Goal: Check status: Check status

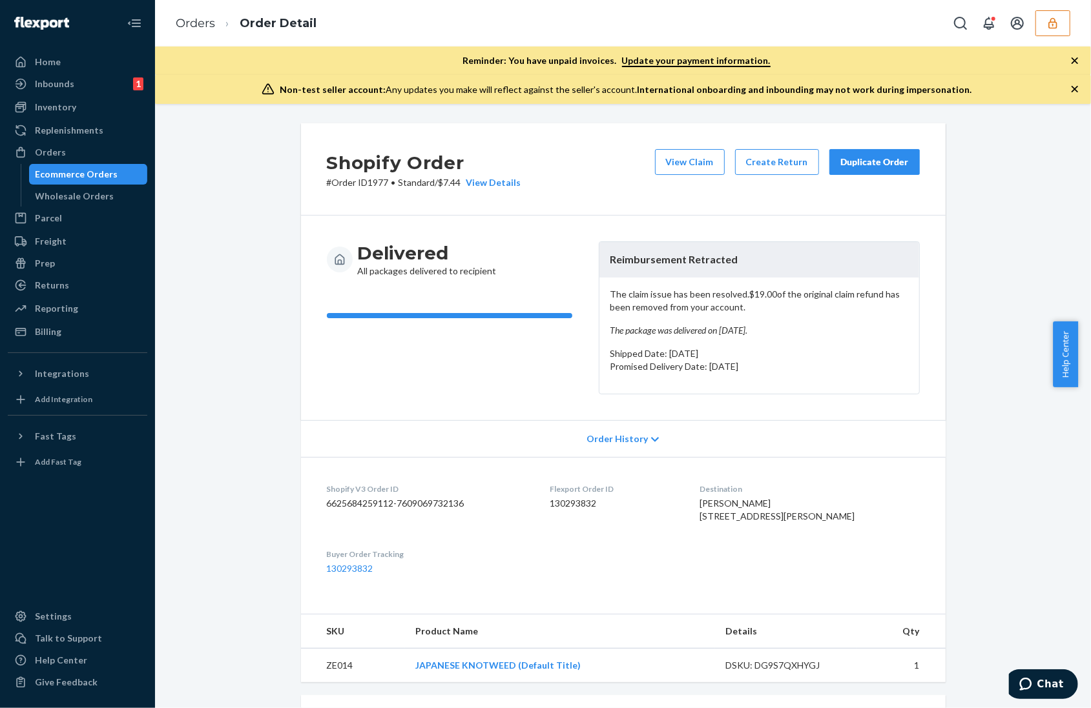
click at [1069, 86] on icon "button" at bounding box center [1074, 89] width 13 height 13
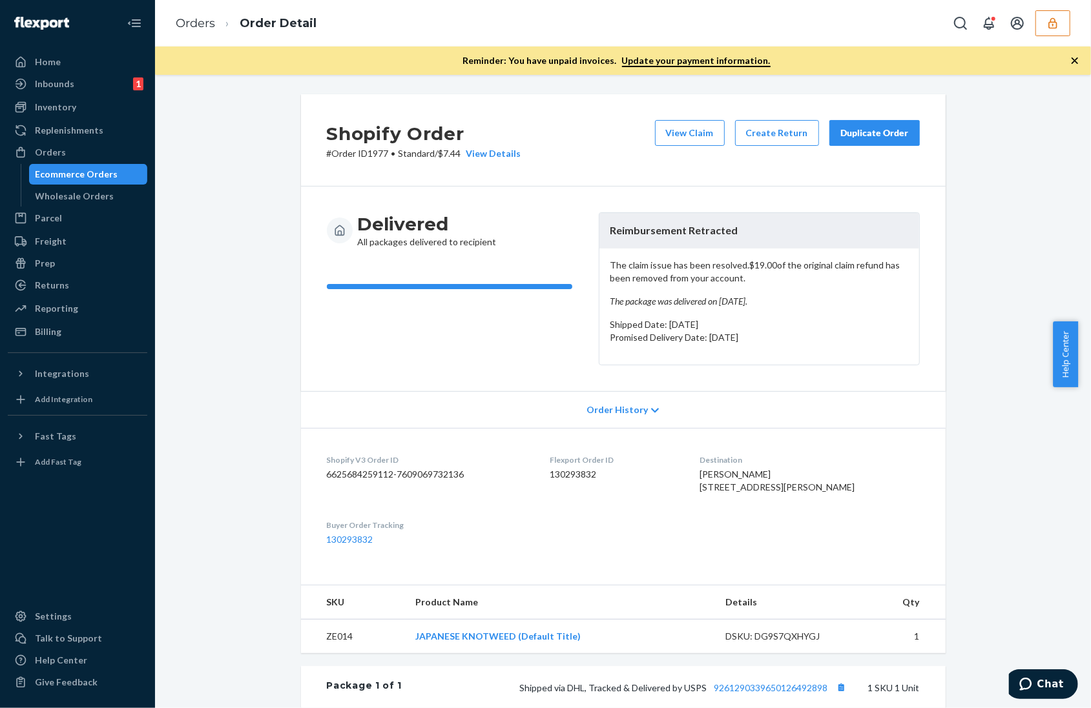
click at [1072, 61] on icon "button" at bounding box center [1074, 60] width 13 height 13
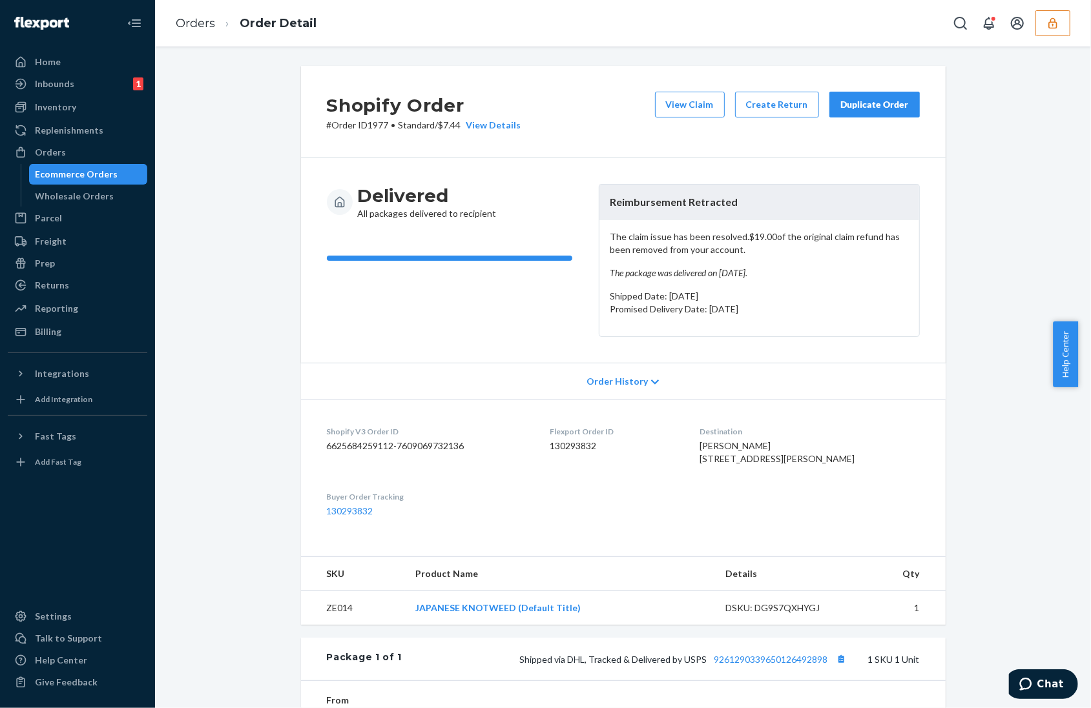
scroll to position [258, 0]
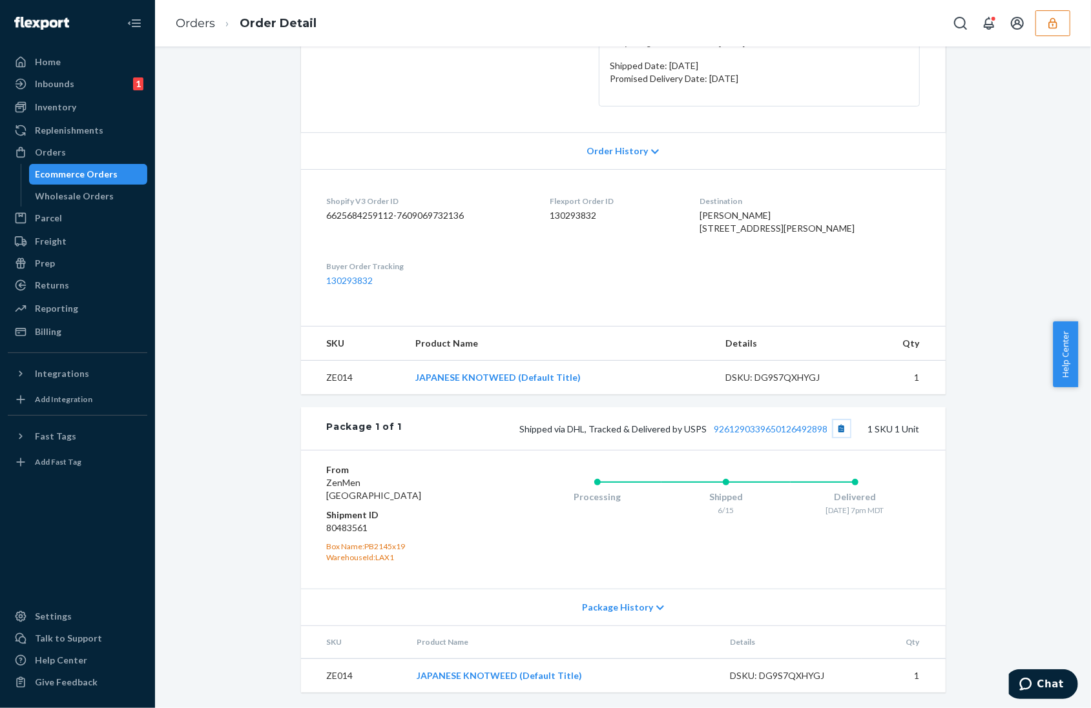
click at [833, 427] on button "Copy tracking number" at bounding box center [841, 428] width 17 height 17
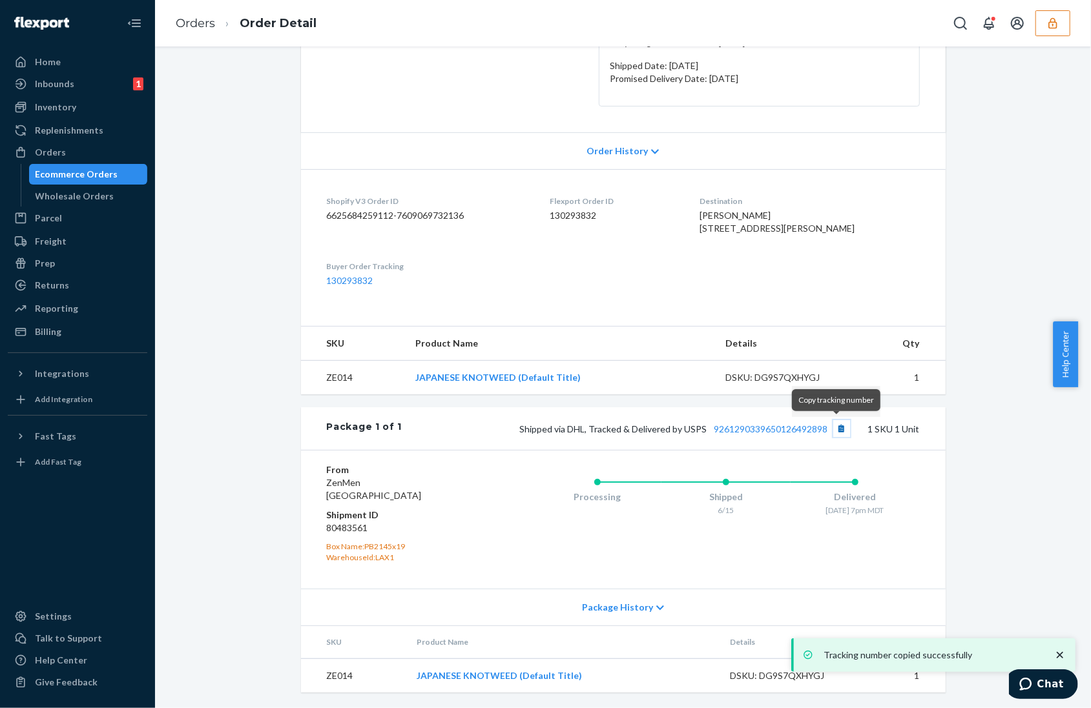
click at [833, 427] on button "Copy tracking number" at bounding box center [841, 428] width 17 height 17
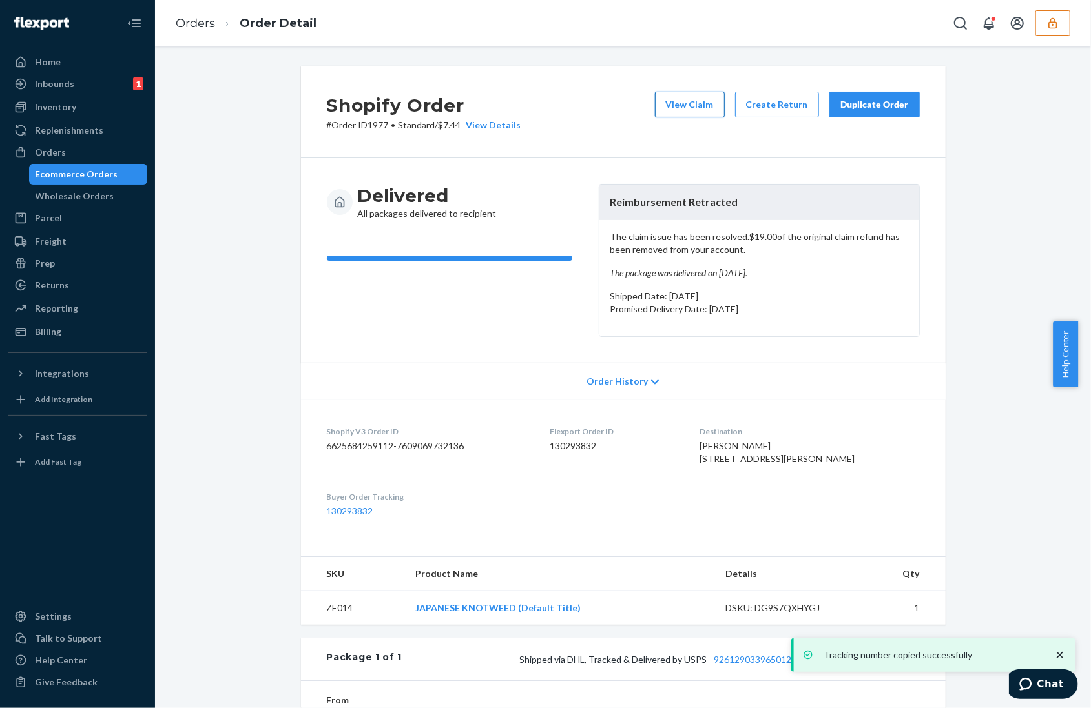
click at [684, 102] on button "View Claim" at bounding box center [690, 105] width 70 height 26
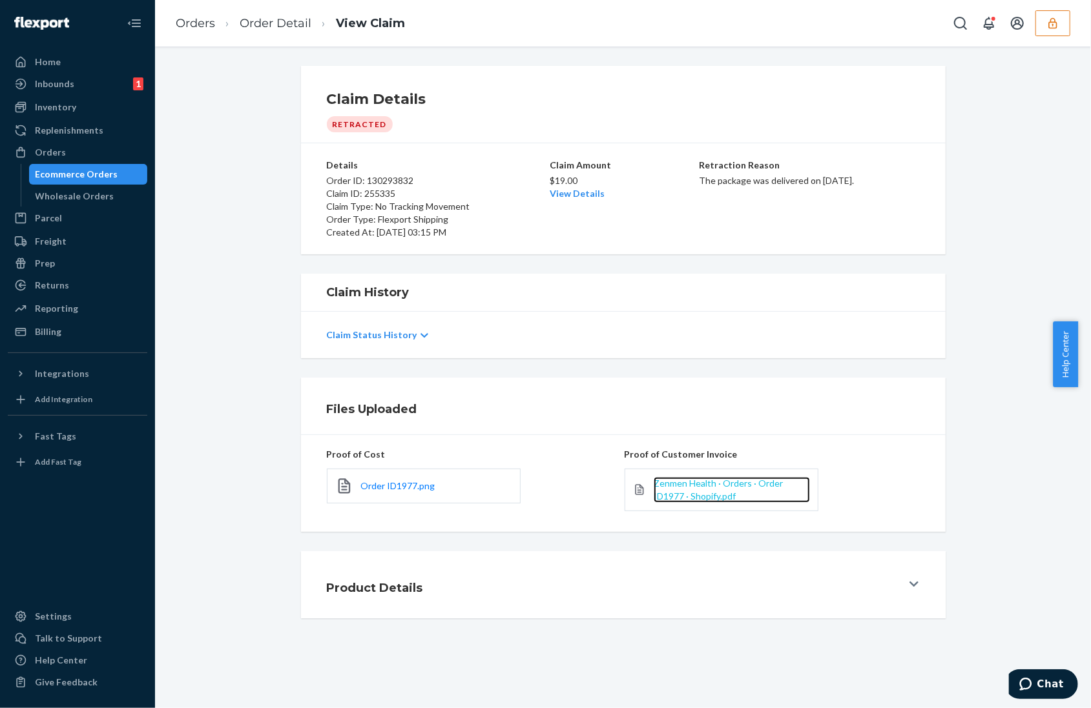
click at [698, 480] on span "Zenmen Health · Orders · Order ID1977 · Shopify.pdf" at bounding box center [717, 490] width 129 height 24
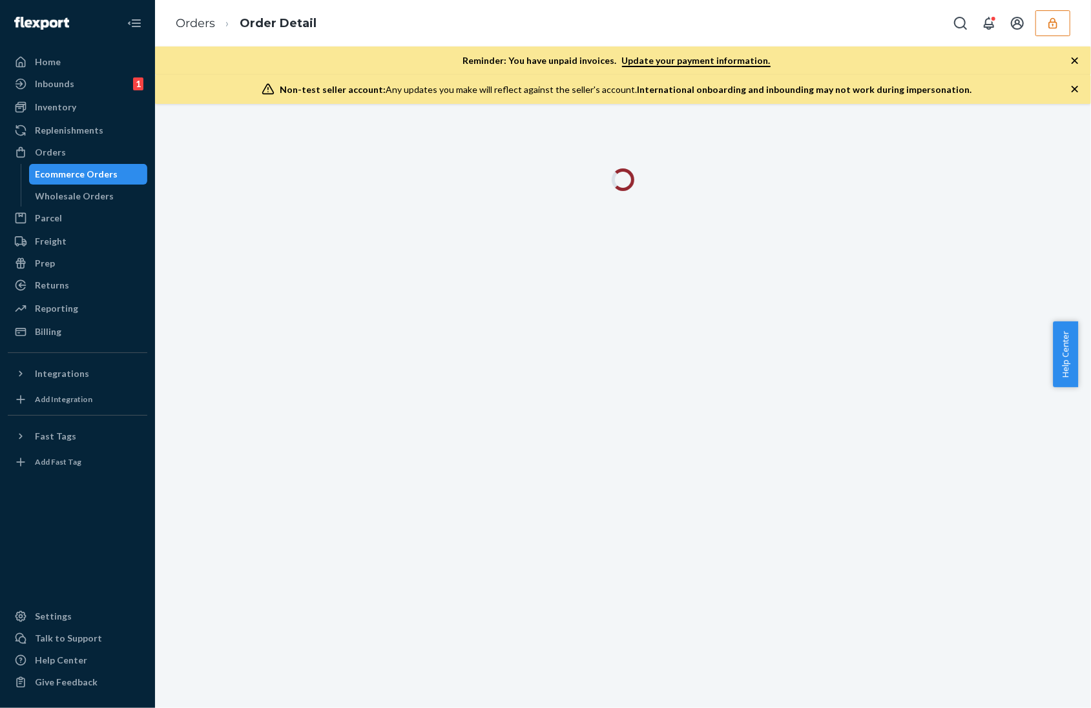
click at [1072, 87] on icon "button" at bounding box center [1074, 89] width 6 height 6
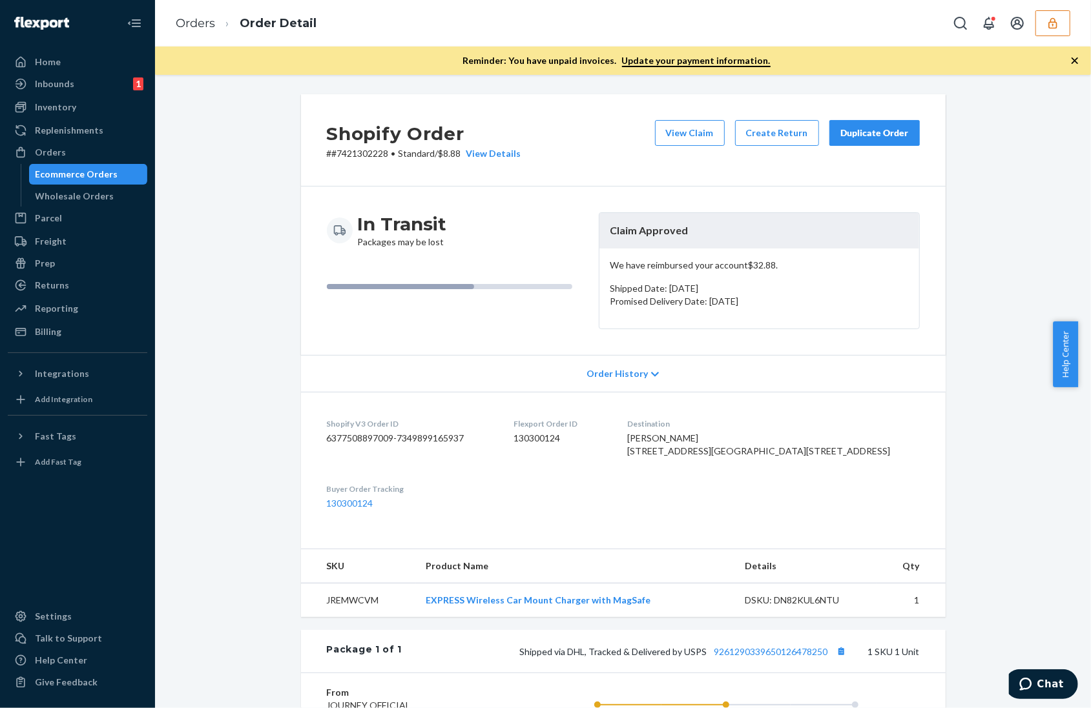
scroll to position [263, 0]
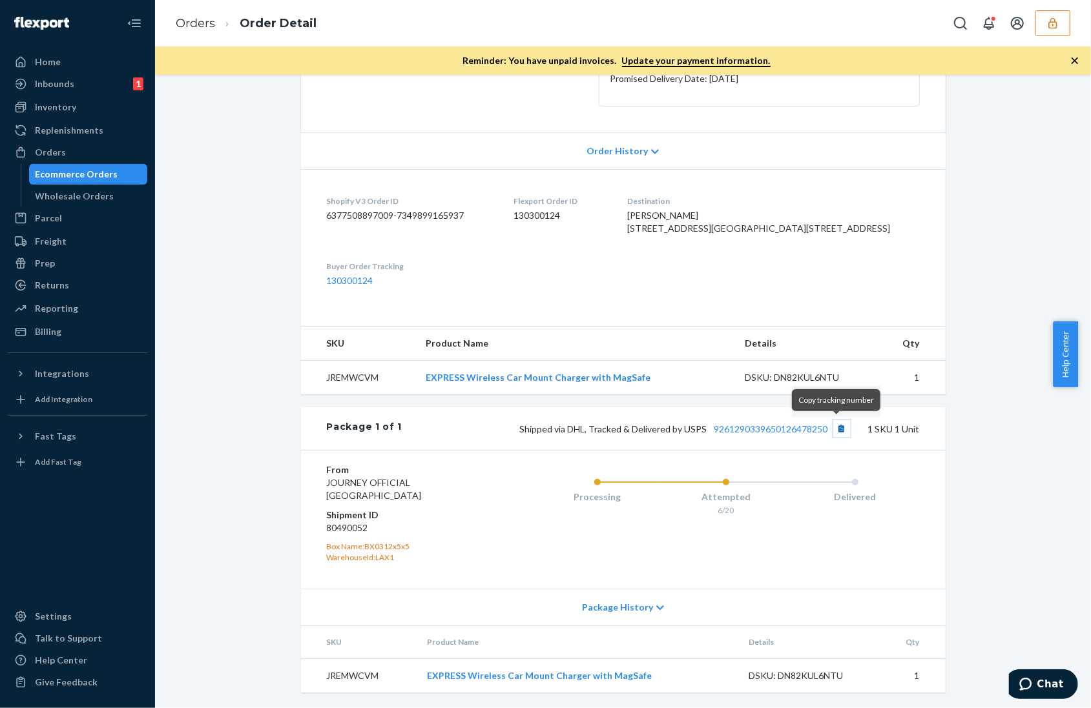
click at [837, 424] on button "Copy tracking number" at bounding box center [841, 428] width 17 height 17
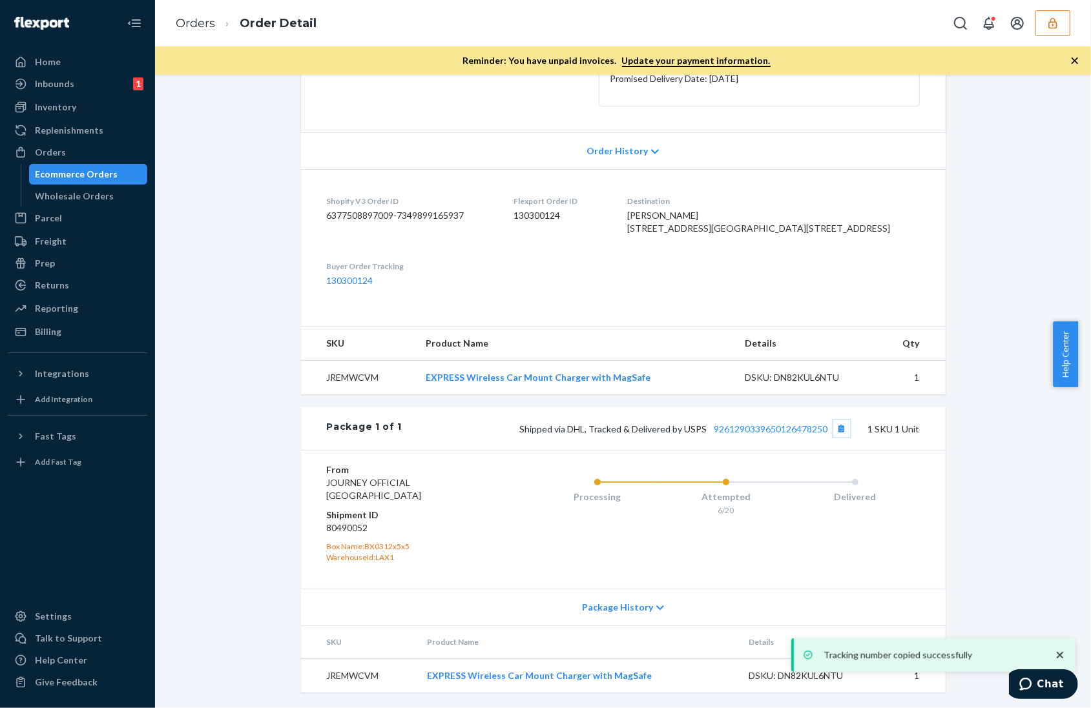
scroll to position [0, 0]
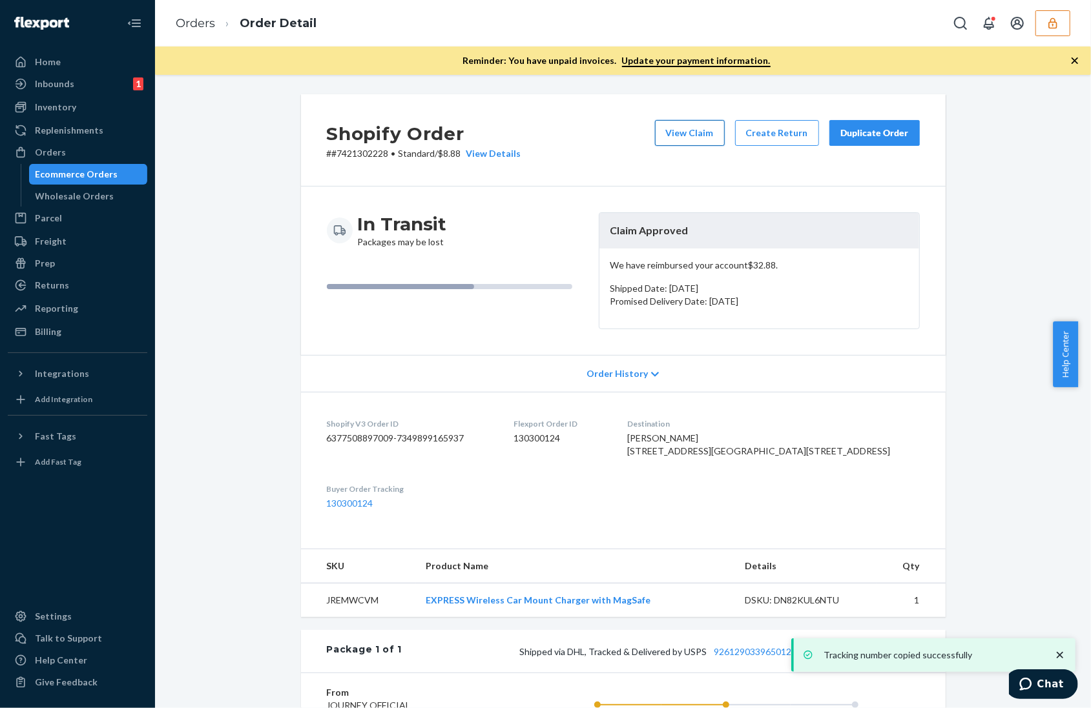
click at [690, 134] on button "View Claim" at bounding box center [690, 133] width 70 height 26
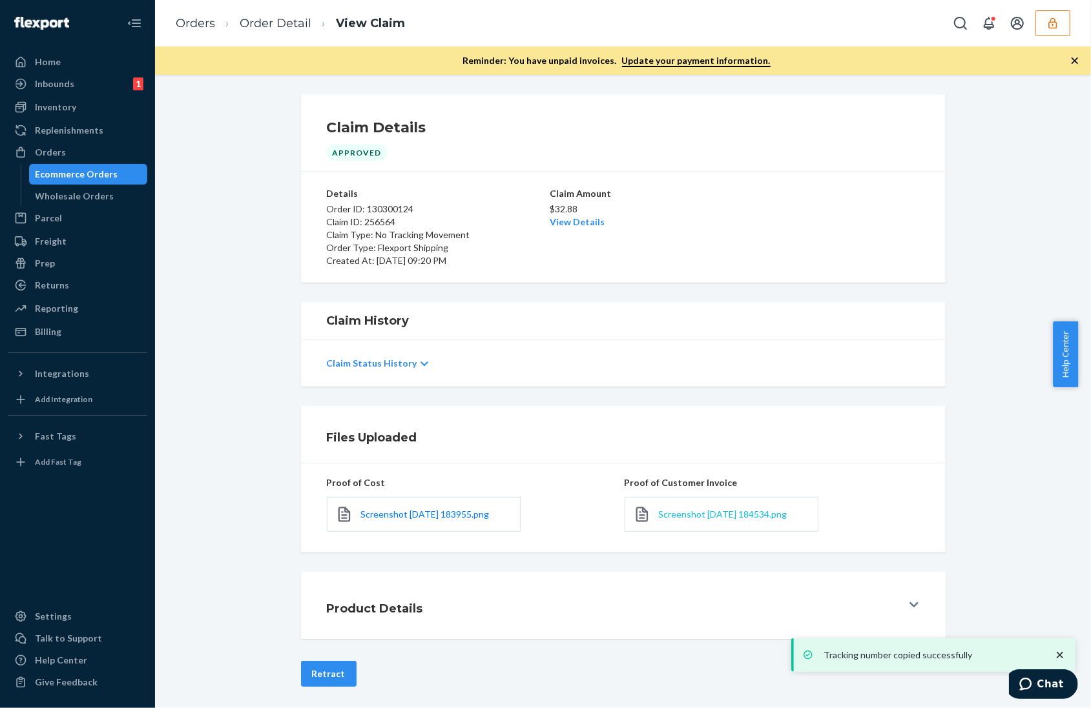
scroll to position [6, 0]
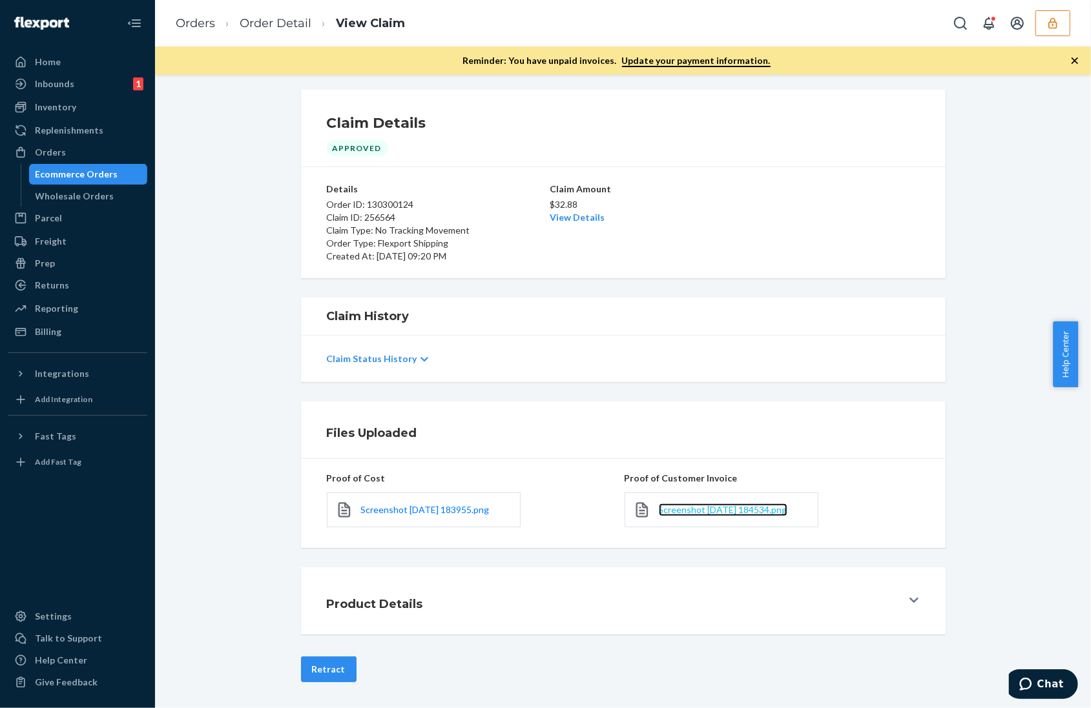
click at [724, 509] on span "Screenshot 2025-07-09 184534.png" at bounding box center [723, 509] width 128 height 11
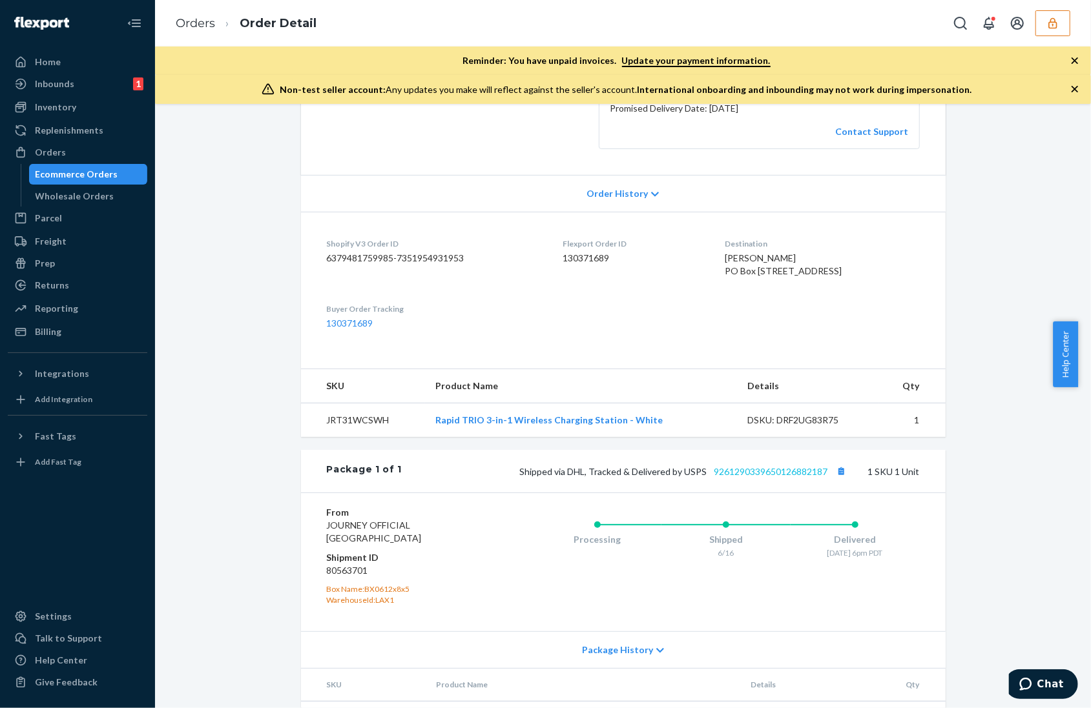
scroll to position [329, 0]
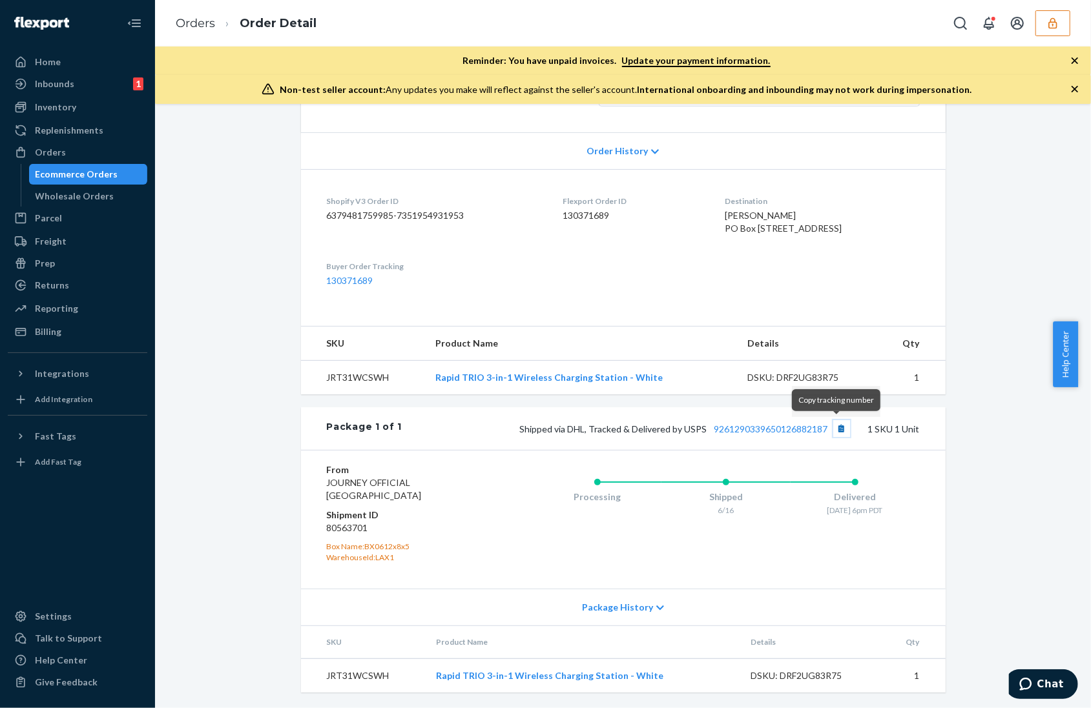
click at [837, 427] on button "Copy tracking number" at bounding box center [841, 428] width 17 height 17
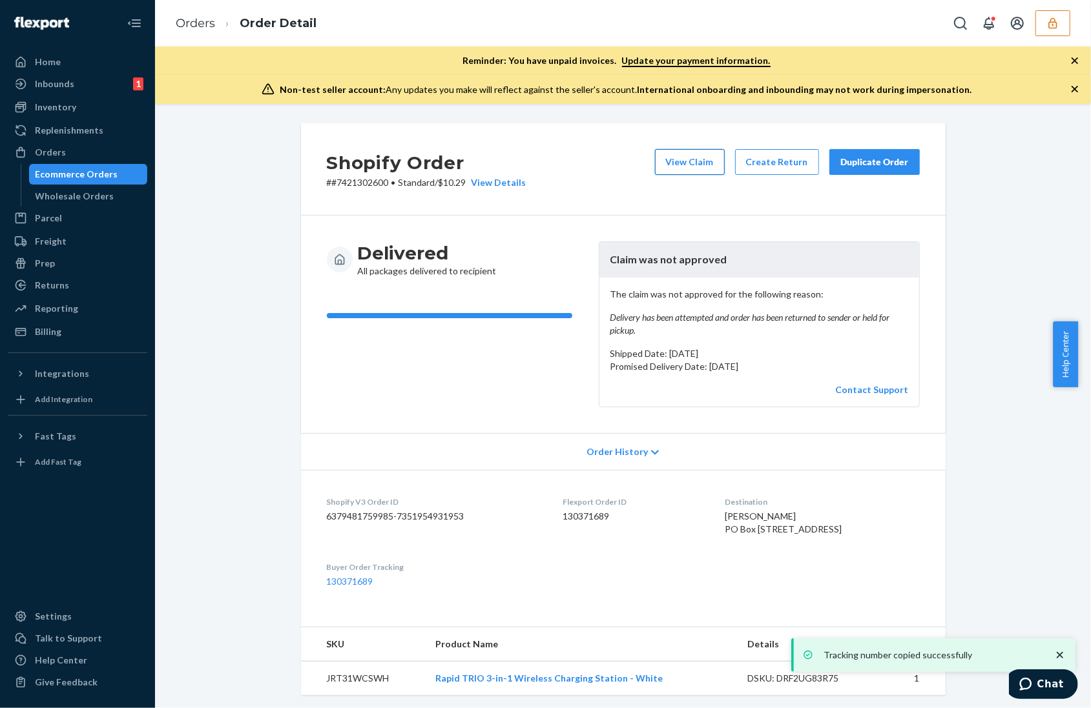
click at [690, 161] on button "View Claim" at bounding box center [690, 162] width 70 height 26
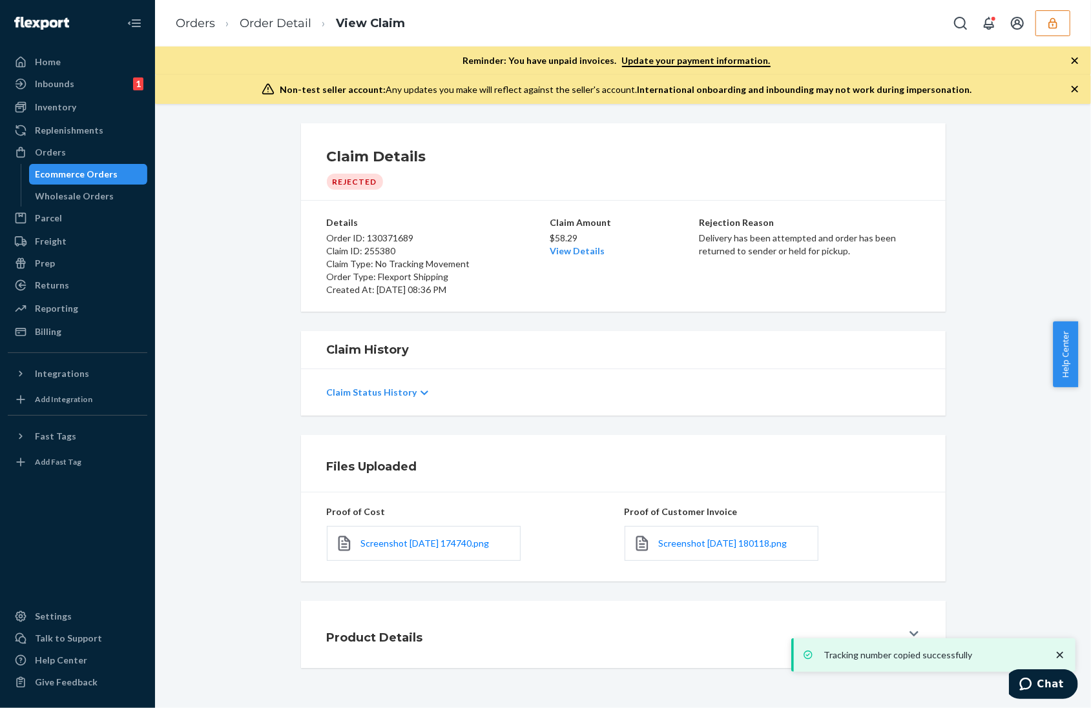
scroll to position [9, 0]
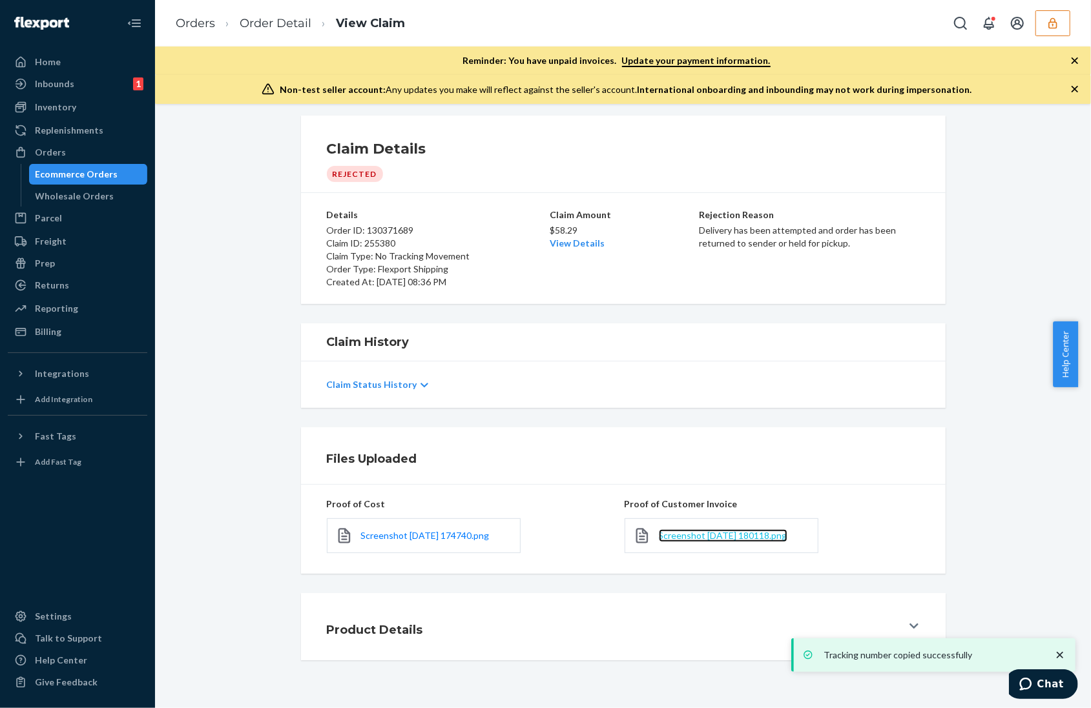
click at [724, 533] on span "Screenshot 2025-07-02 180118.png" at bounding box center [723, 535] width 128 height 11
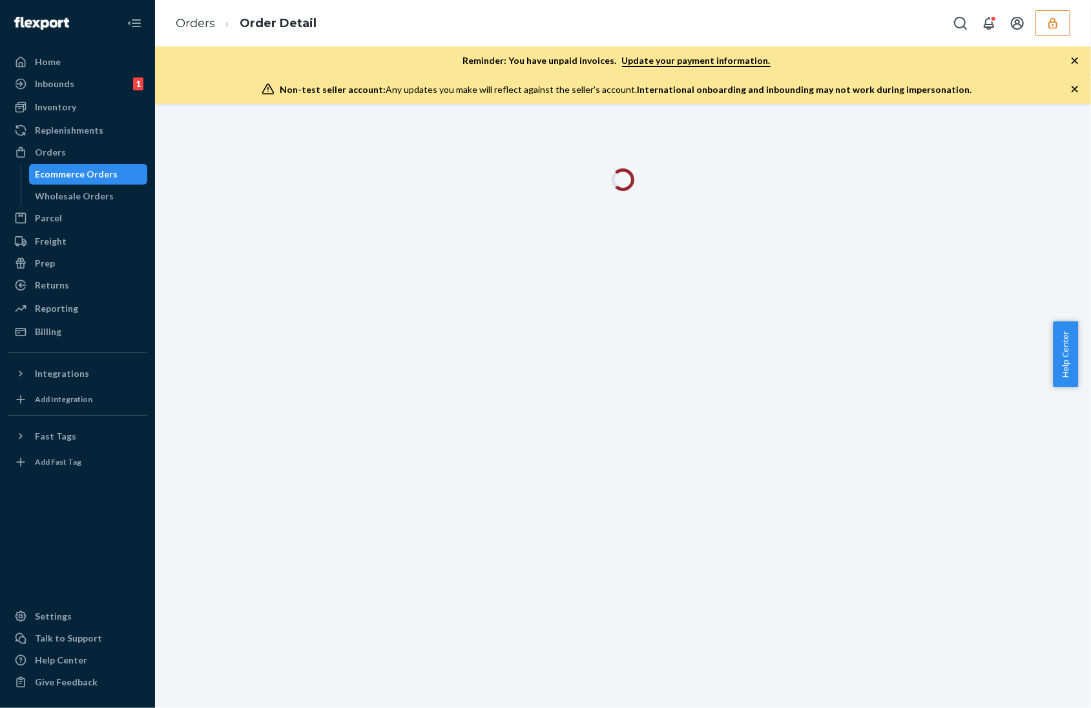
click at [1078, 93] on icon "button" at bounding box center [1074, 89] width 13 height 13
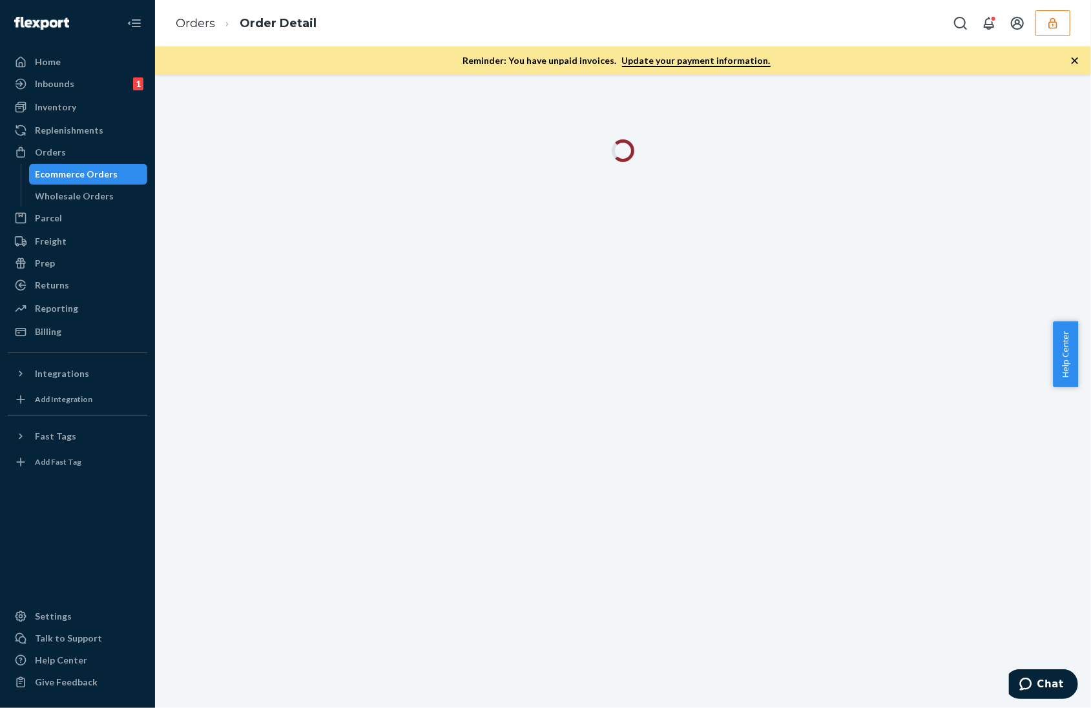
click at [1069, 59] on icon "button" at bounding box center [1074, 60] width 13 height 13
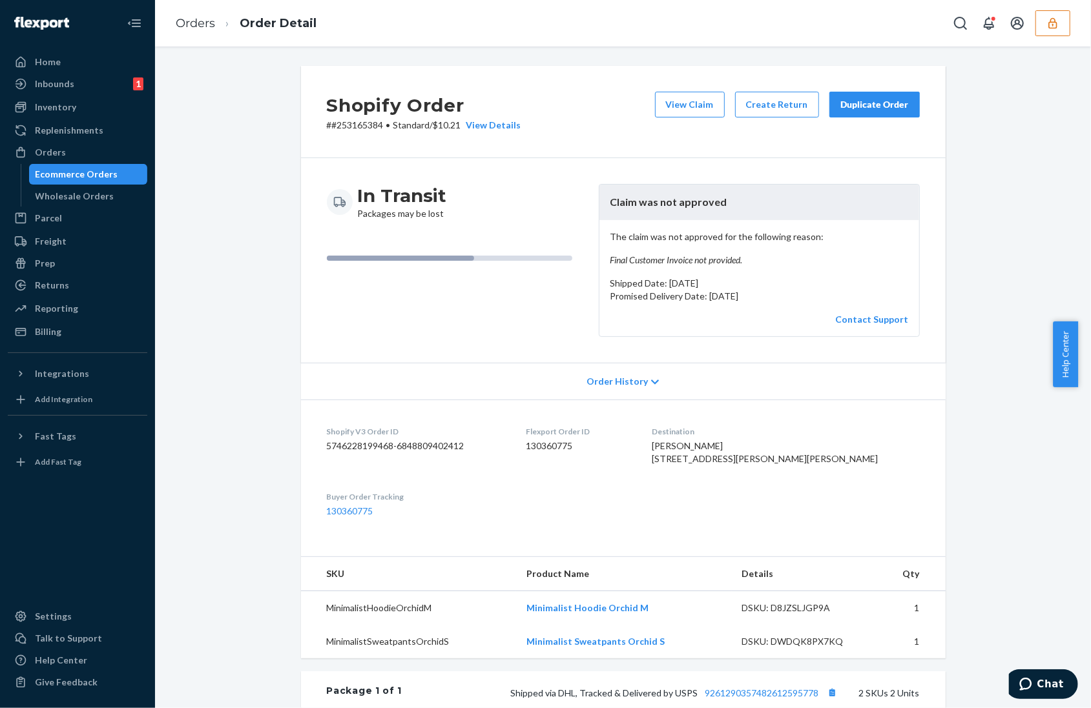
scroll to position [325, 0]
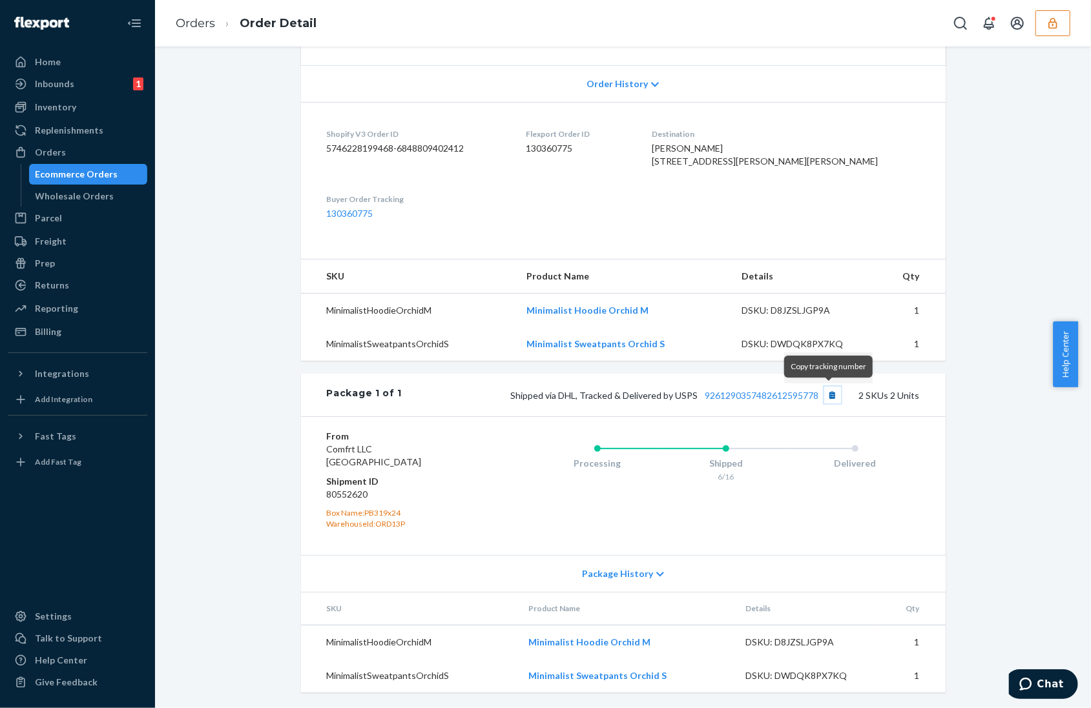
click at [825, 396] on button "Copy tracking number" at bounding box center [832, 395] width 17 height 17
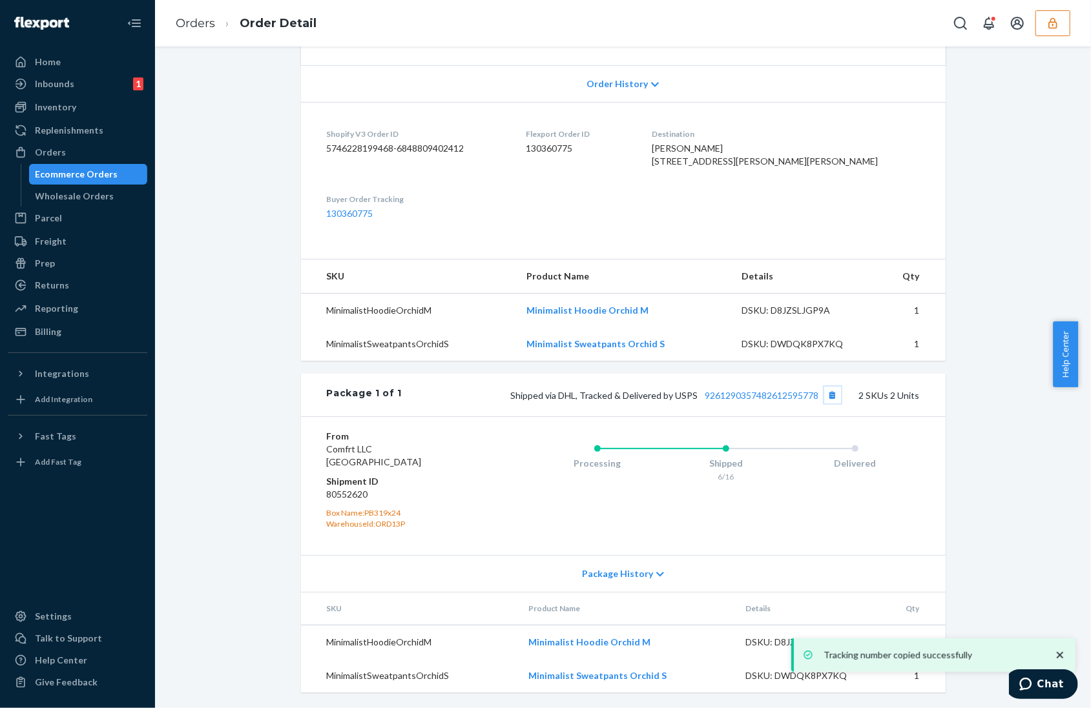
scroll to position [0, 0]
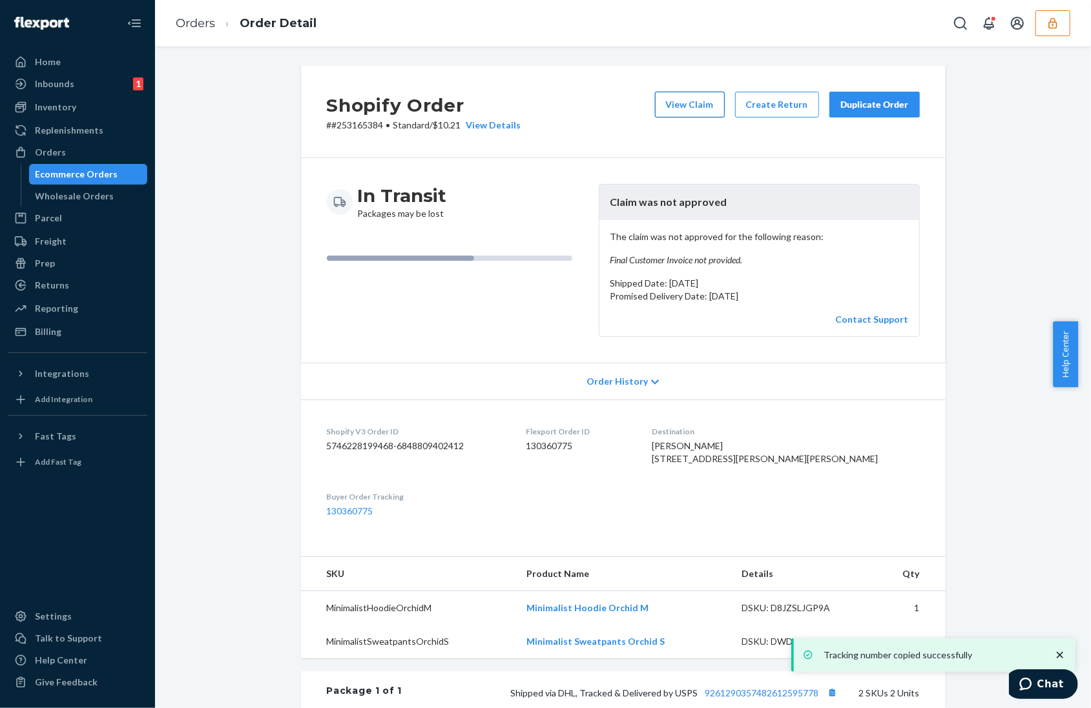
click at [677, 111] on button "View Claim" at bounding box center [690, 105] width 70 height 26
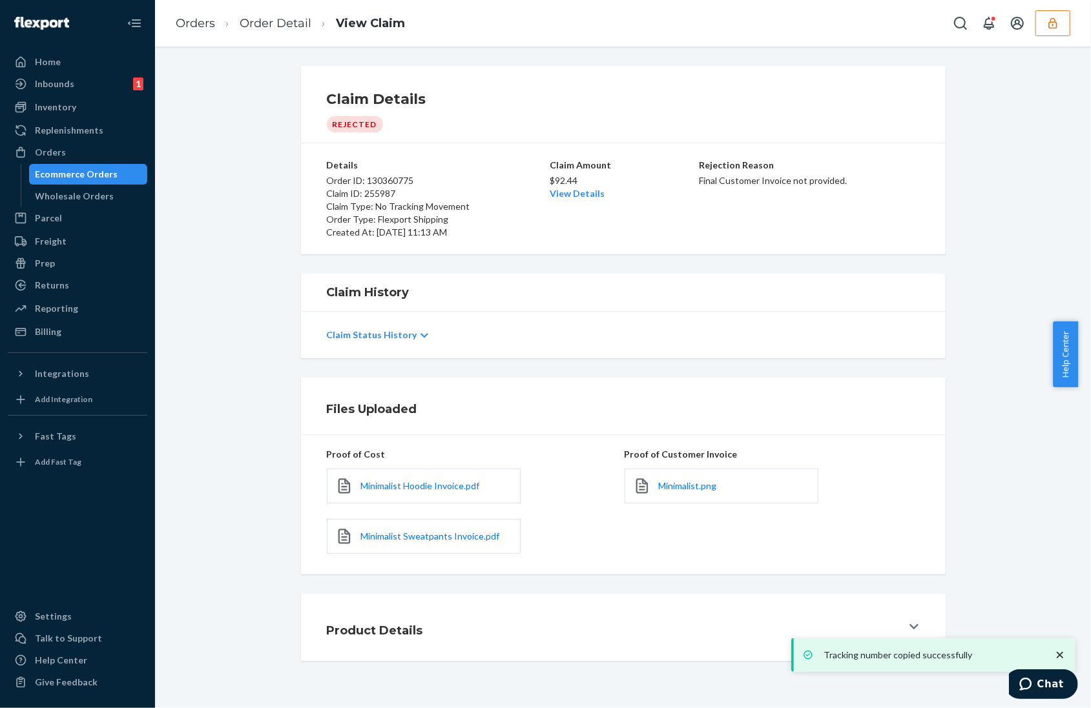
scroll to position [3, 0]
click at [691, 484] on span "Minimalist.png" at bounding box center [688, 485] width 58 height 11
click at [449, 488] on span "Minimalist Hoodie Invoice.pdf" at bounding box center [420, 485] width 119 height 11
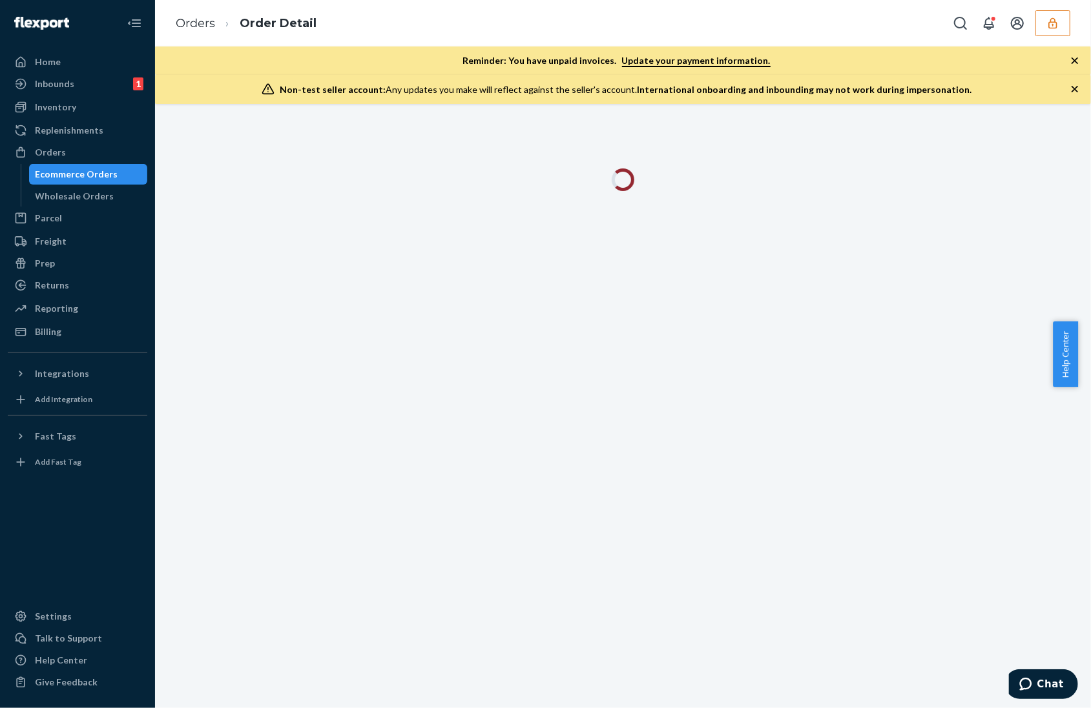
click at [1077, 87] on icon "button" at bounding box center [1074, 89] width 6 height 6
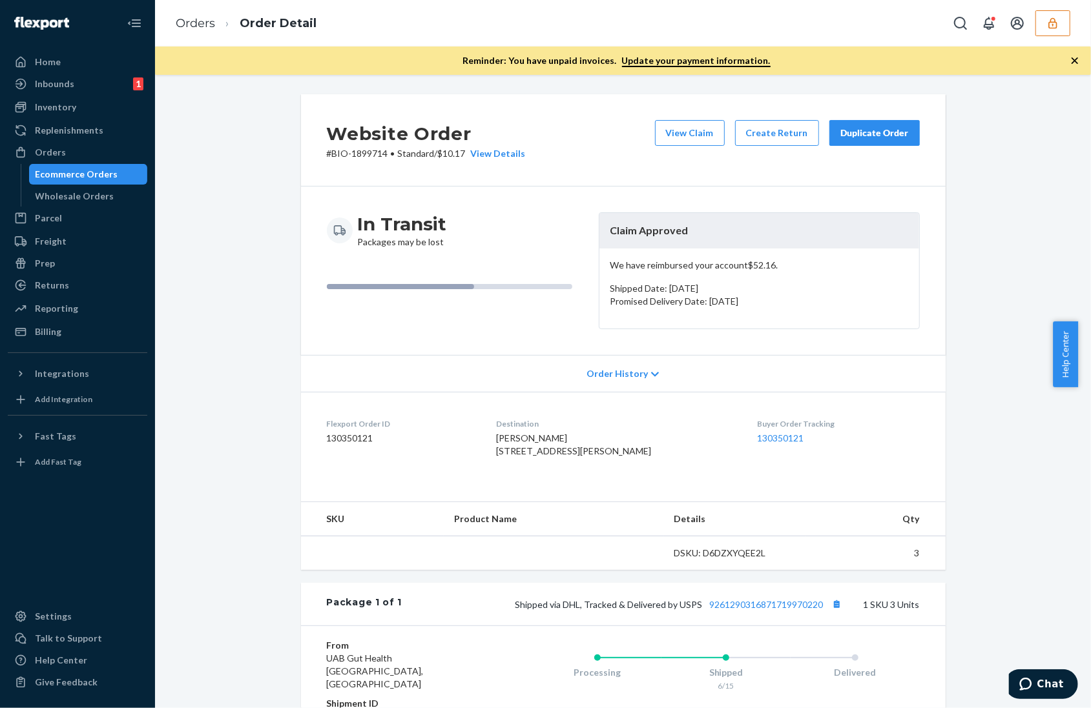
click at [1070, 60] on icon "button" at bounding box center [1074, 60] width 13 height 13
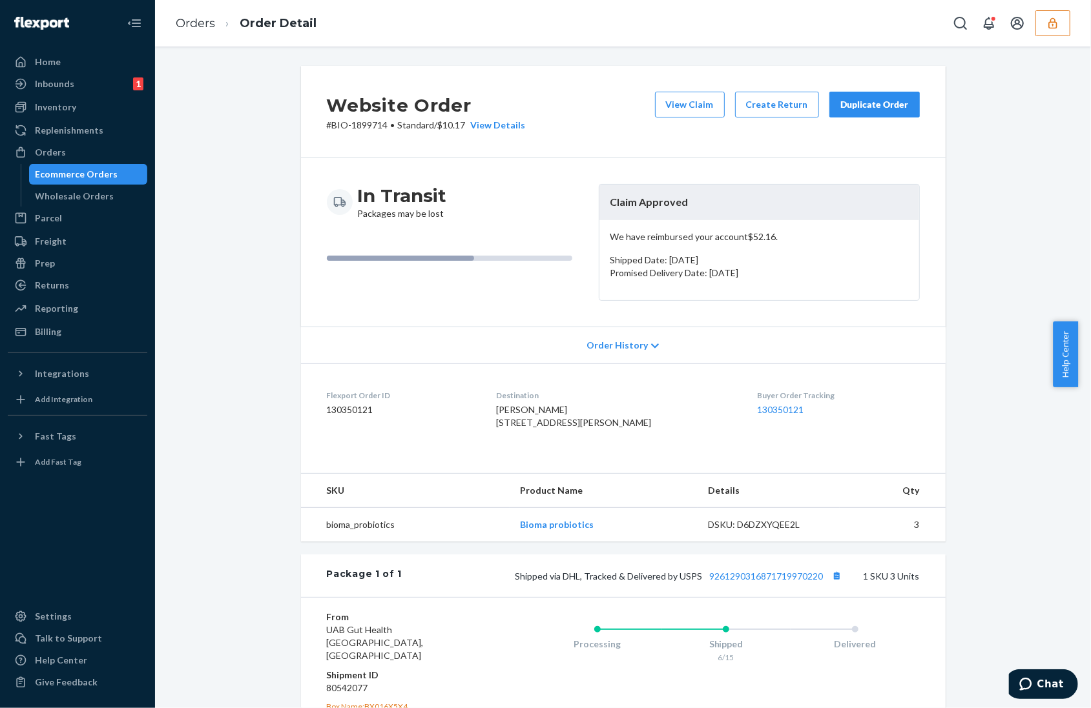
scroll to position [200, 0]
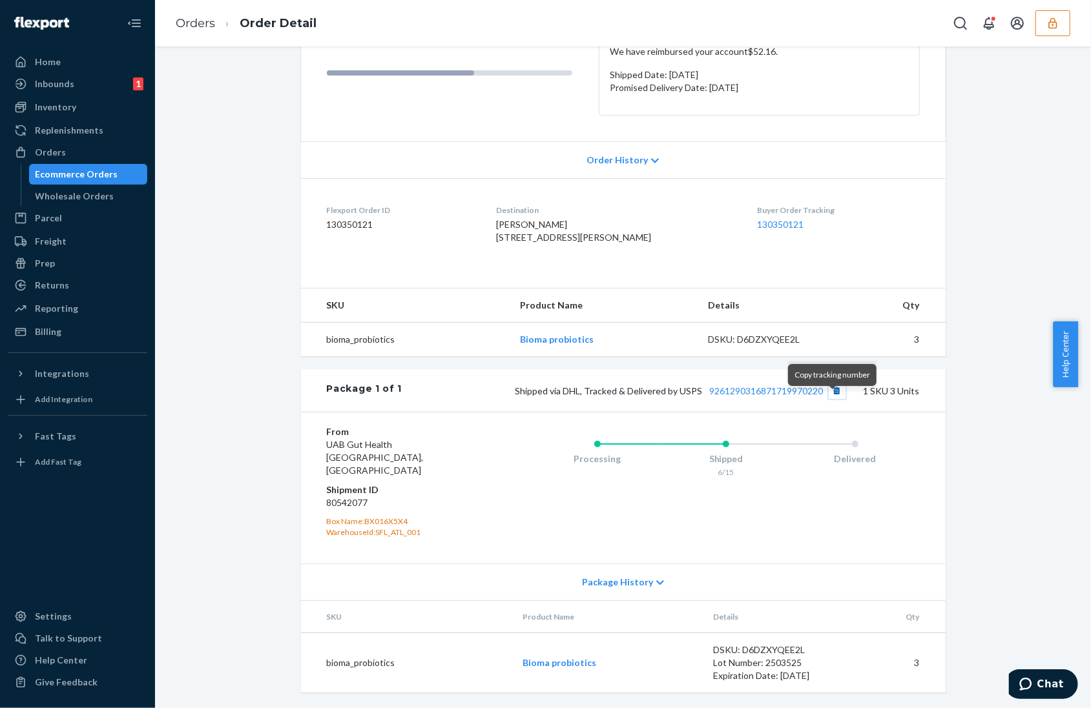
click at [830, 396] on button "Copy tracking number" at bounding box center [836, 390] width 17 height 17
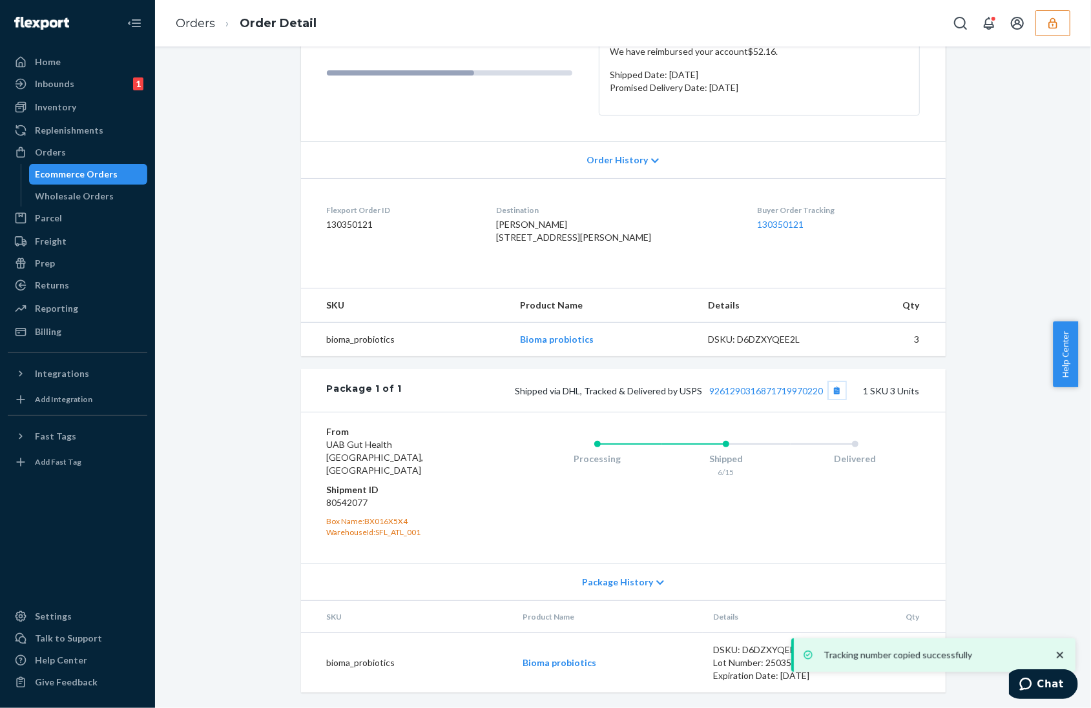
scroll to position [0, 0]
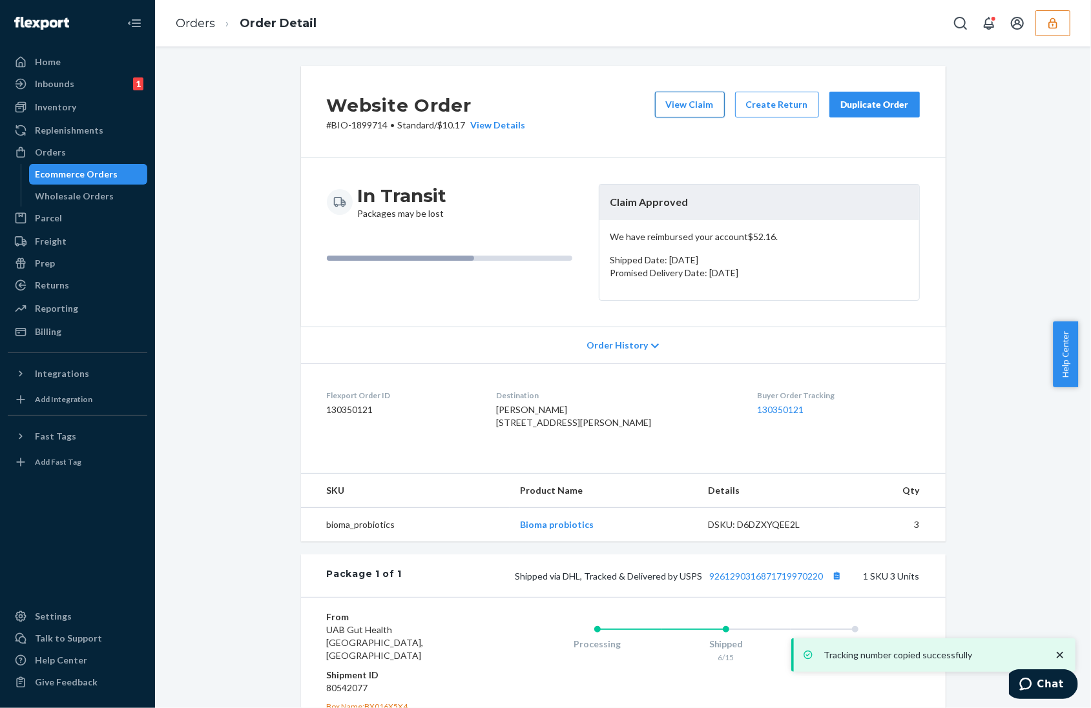
click at [699, 108] on button "View Claim" at bounding box center [690, 105] width 70 height 26
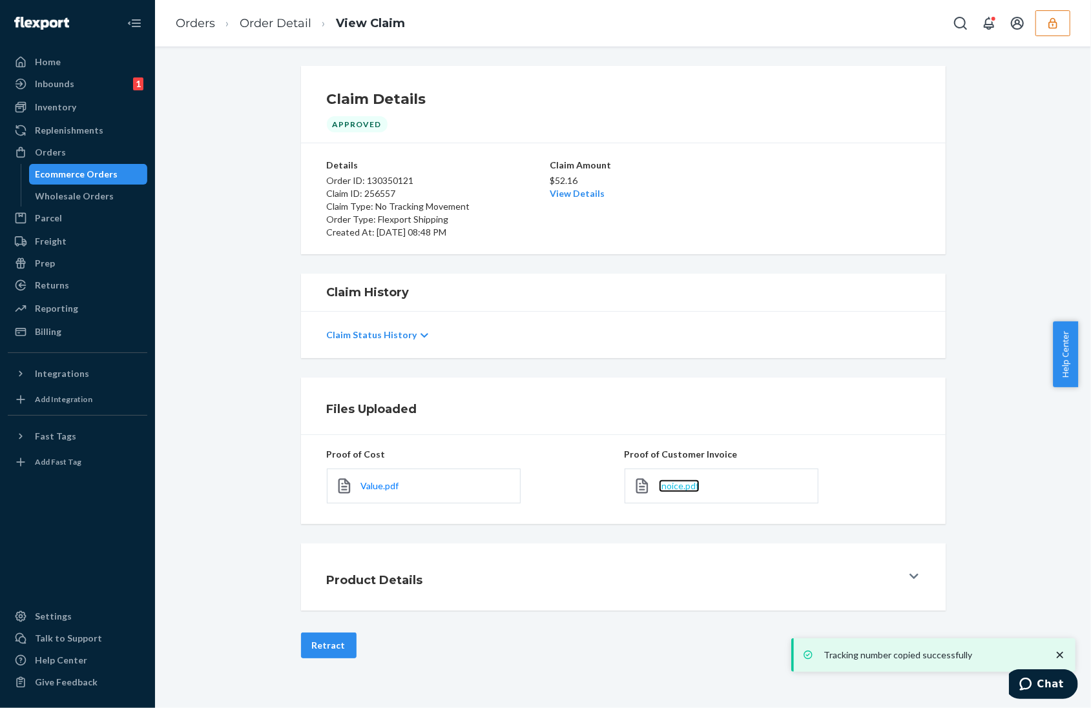
click at [679, 486] on span "Inoice.pdf" at bounding box center [679, 485] width 41 height 11
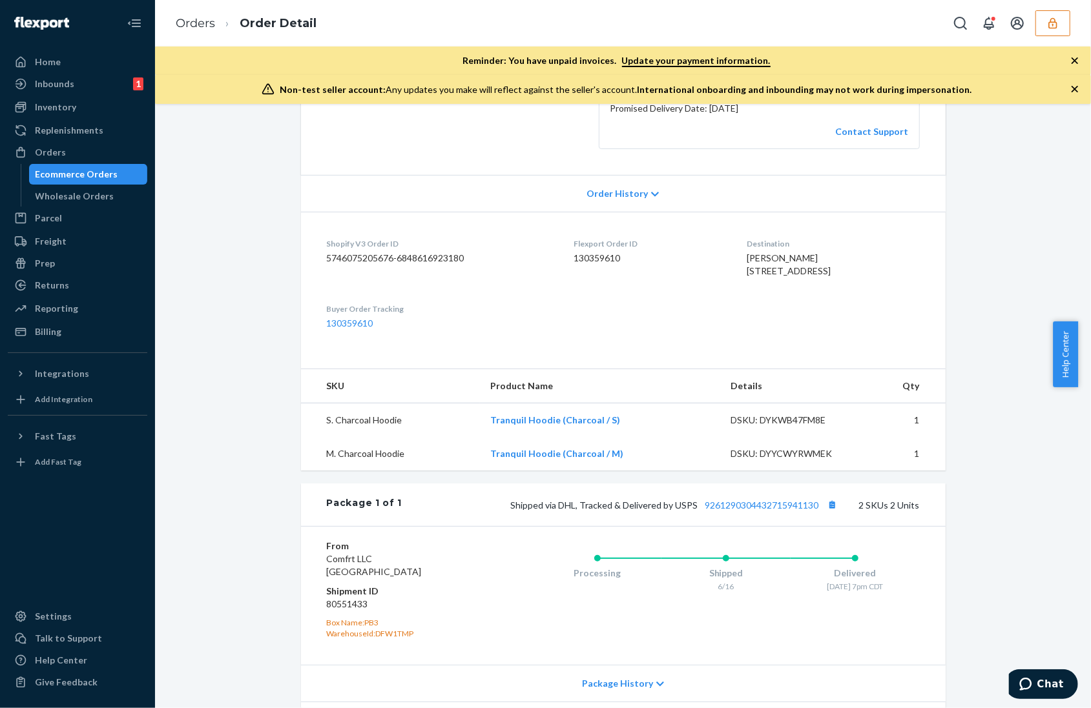
scroll to position [396, 0]
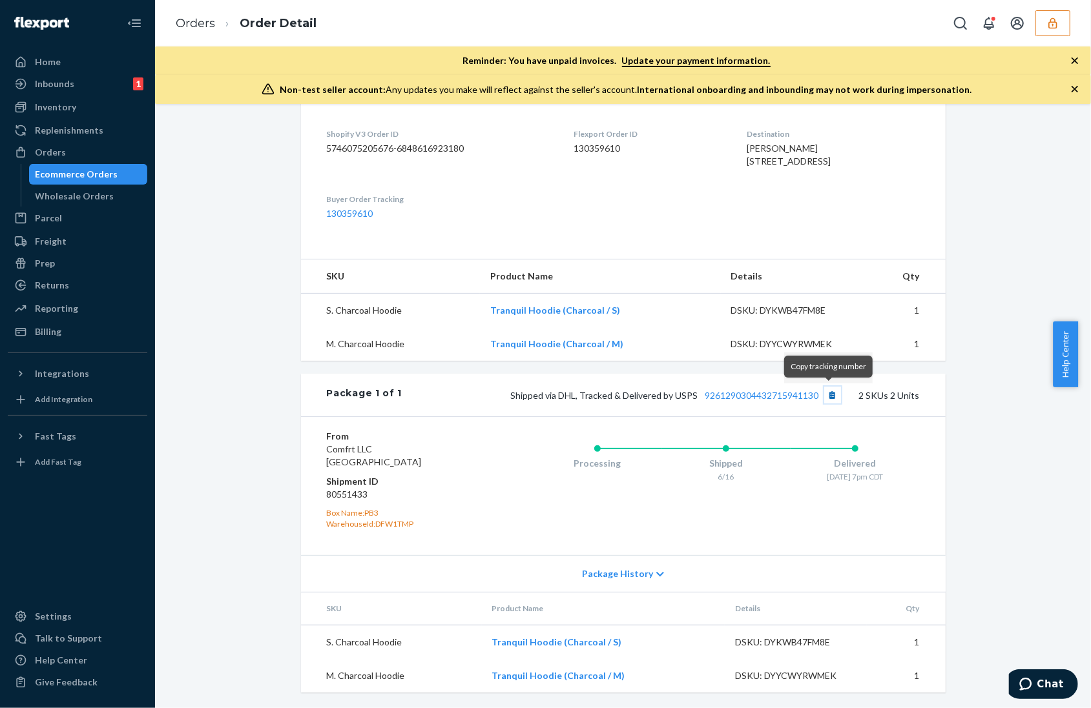
click at [825, 391] on button "Copy tracking number" at bounding box center [832, 395] width 17 height 17
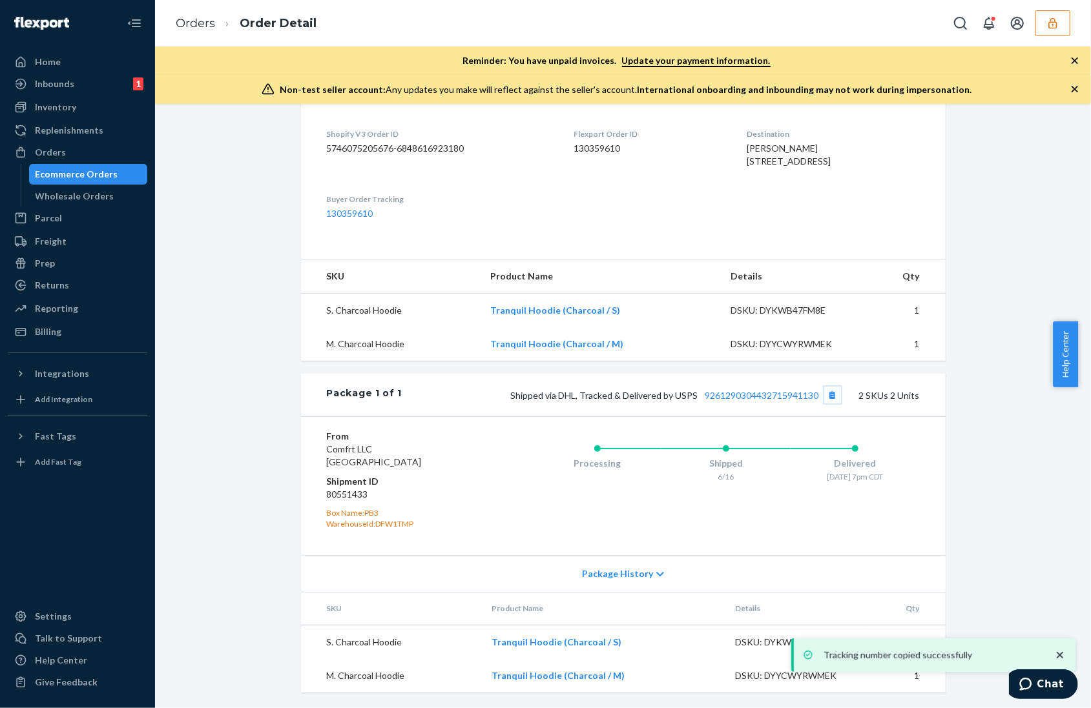
scroll to position [0, 0]
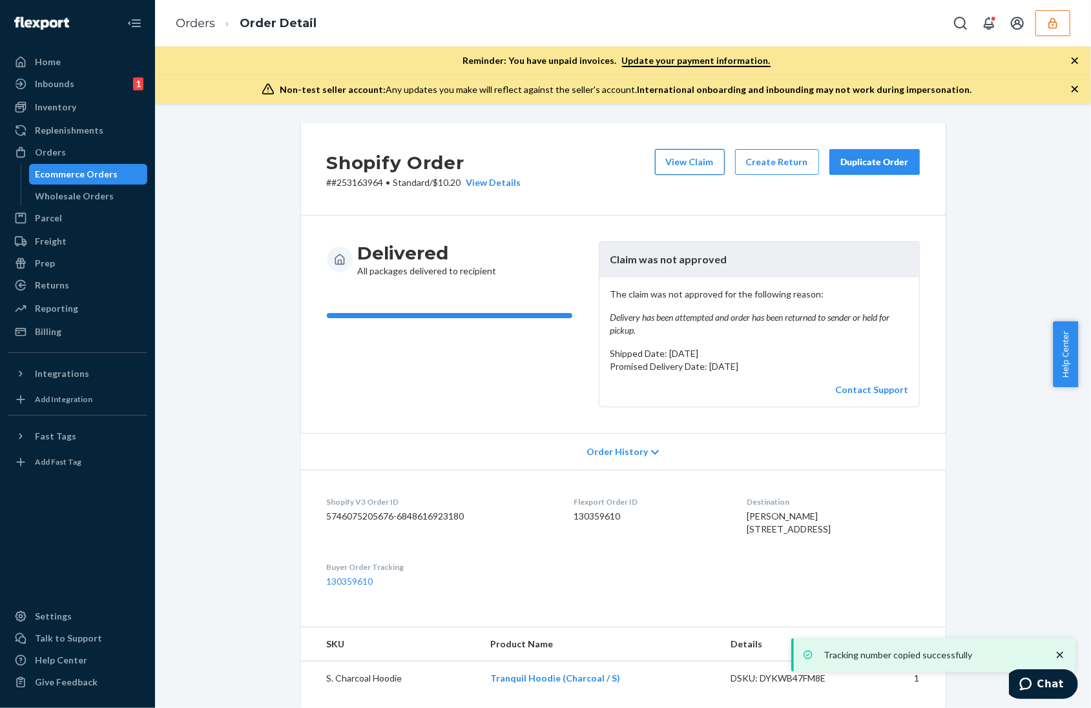
click at [690, 170] on button "View Claim" at bounding box center [690, 162] width 70 height 26
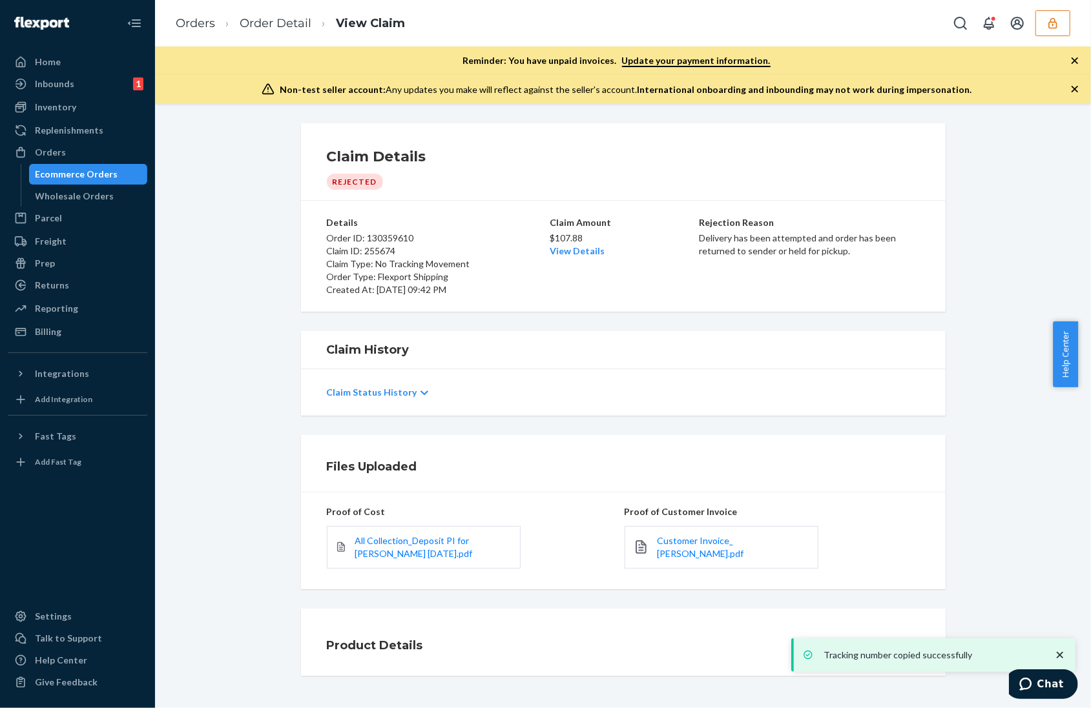
scroll to position [17, 0]
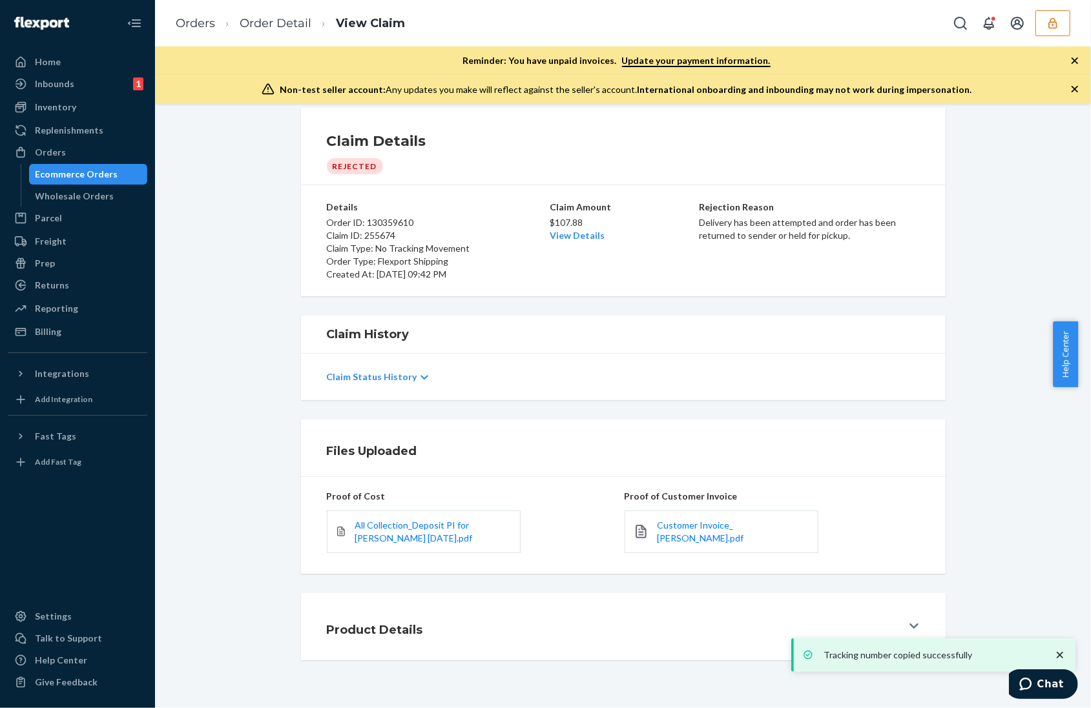
click at [700, 540] on link "Customer Invoice_ Shannon Gideon.pdf" at bounding box center [733, 532] width 152 height 26
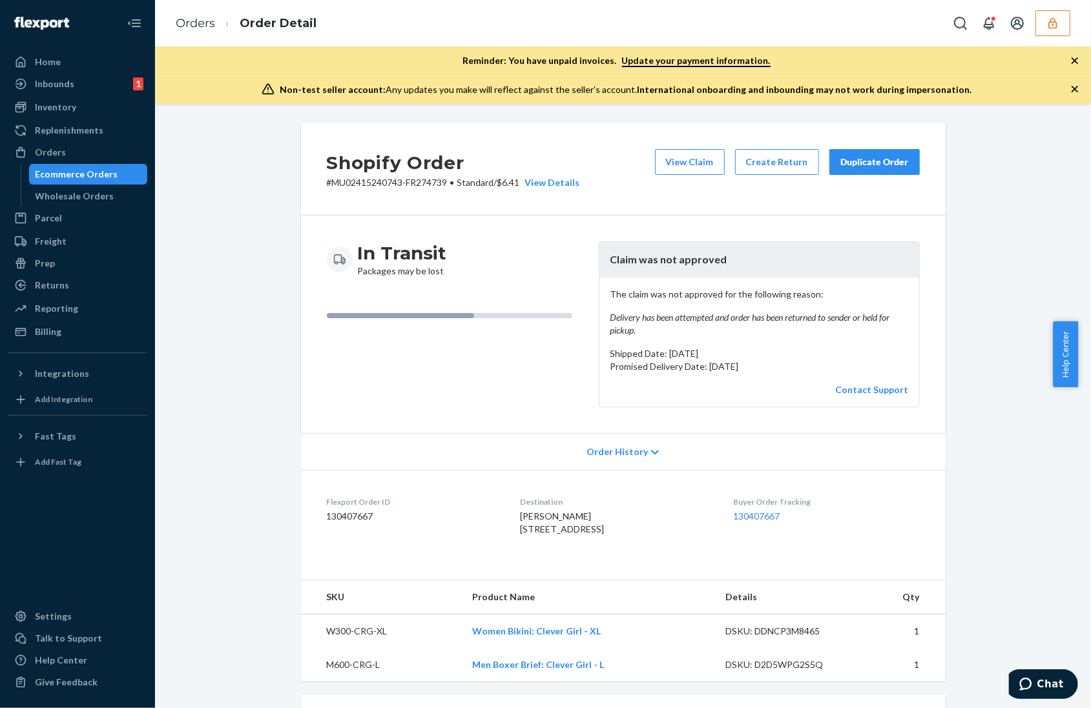
scroll to position [349, 0]
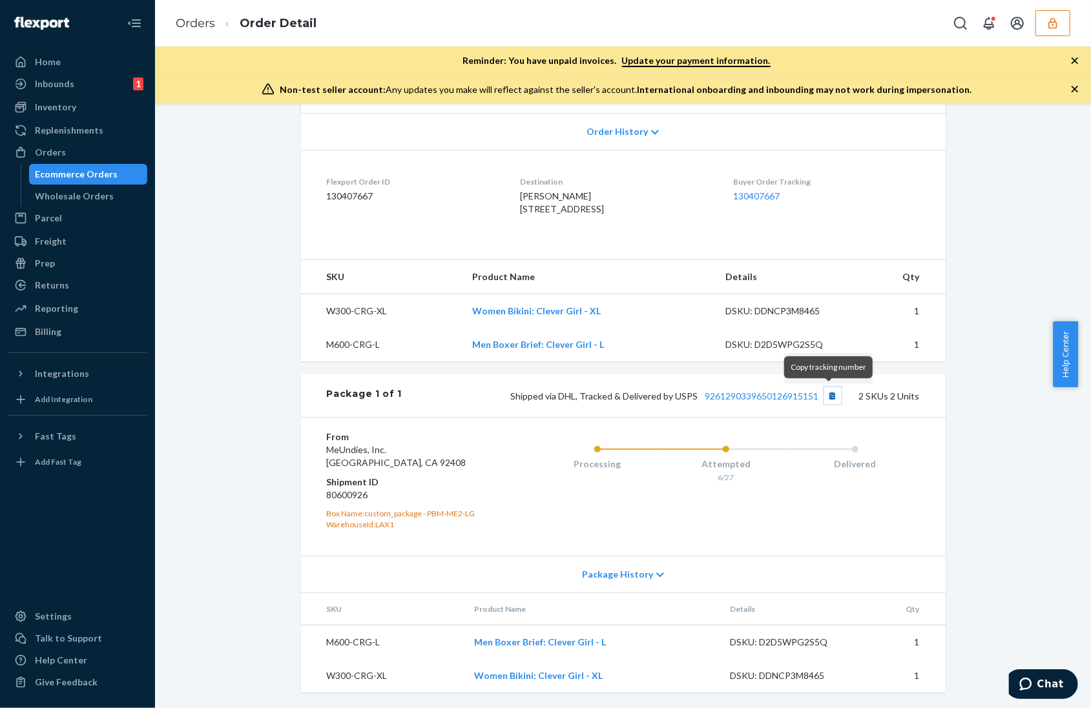
click at [830, 389] on button "Copy tracking number" at bounding box center [832, 395] width 17 height 17
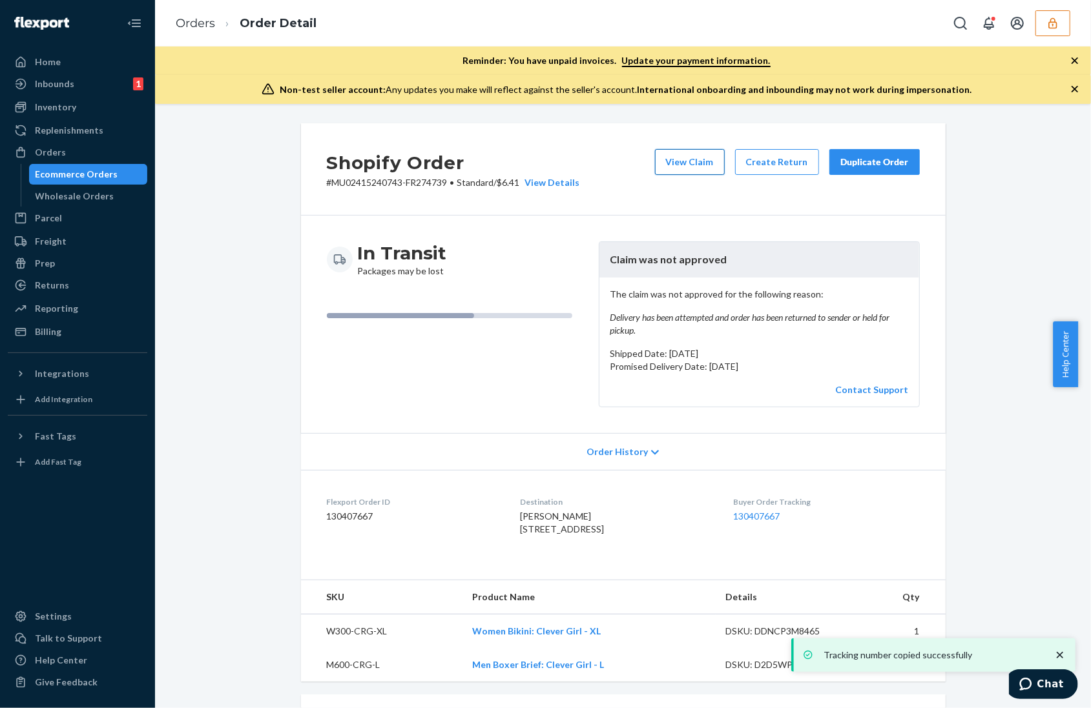
click at [675, 165] on button "View Claim" at bounding box center [690, 162] width 70 height 26
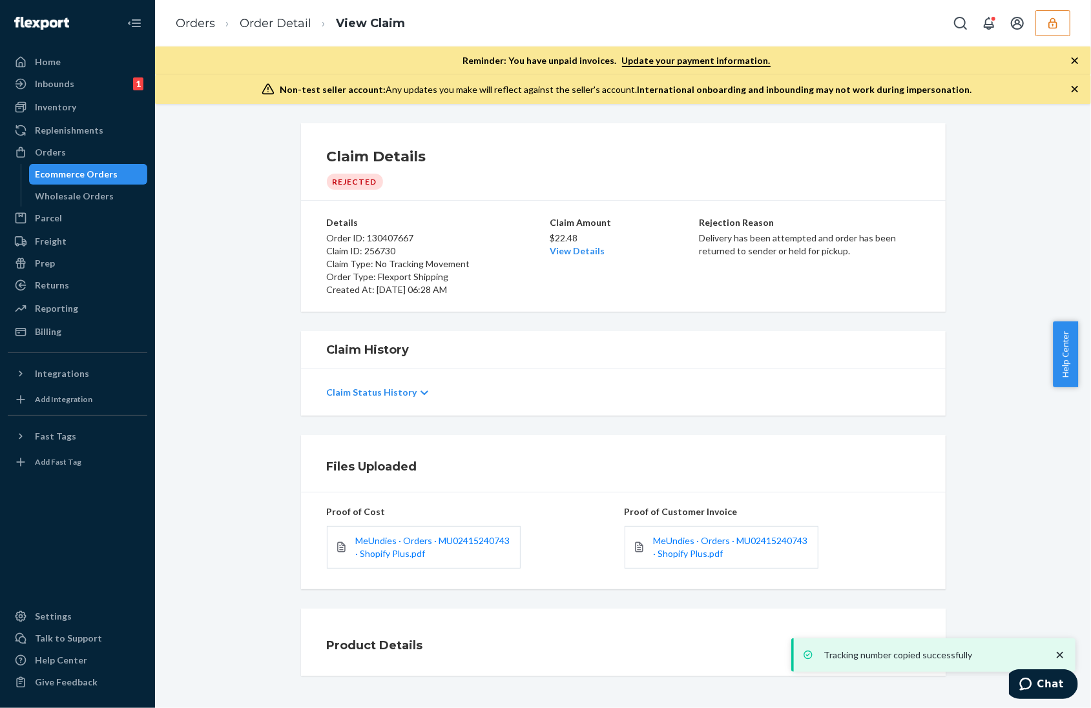
scroll to position [17, 0]
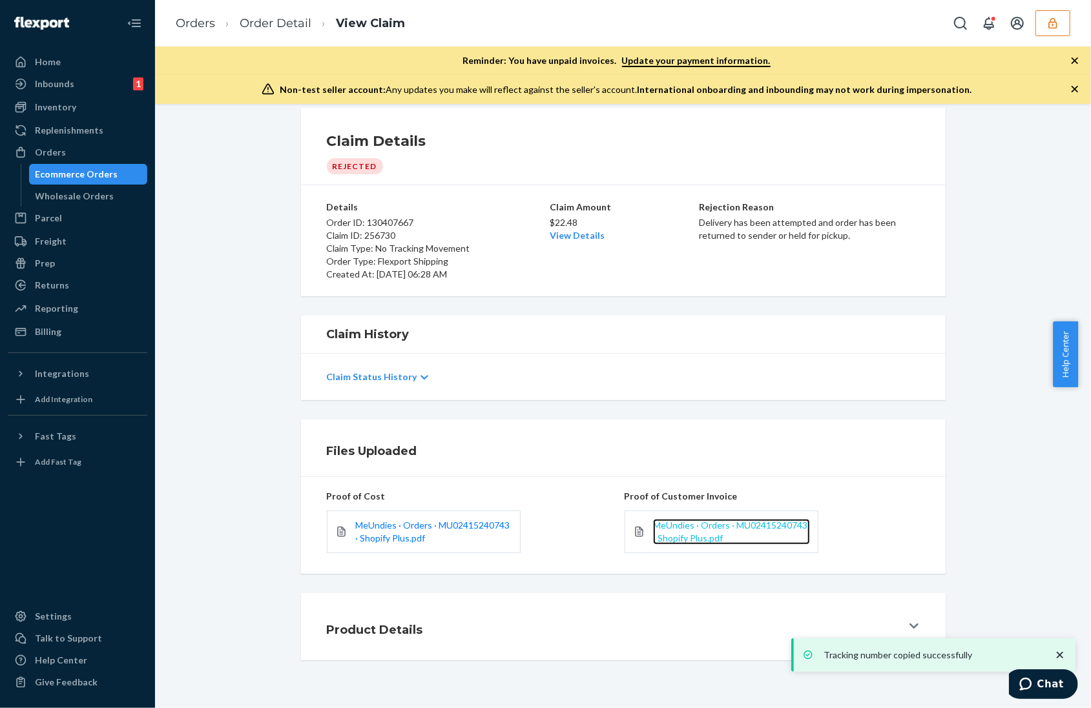
click at [690, 524] on span "MeUndies · Orders · MU02415240743 · Shopify Plus.pdf" at bounding box center [730, 532] width 154 height 24
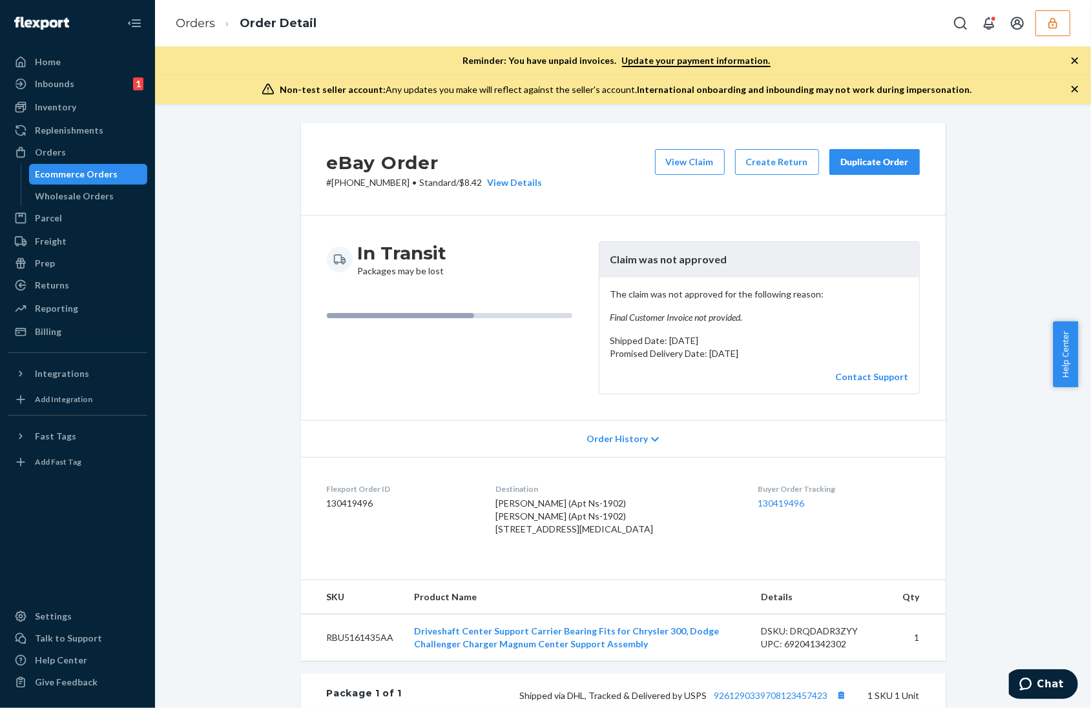
drag, startPoint x: 1077, startPoint y: 87, endPoint x: 1073, endPoint y: 70, distance: 17.2
click at [1077, 88] on icon "button" at bounding box center [1074, 89] width 13 height 13
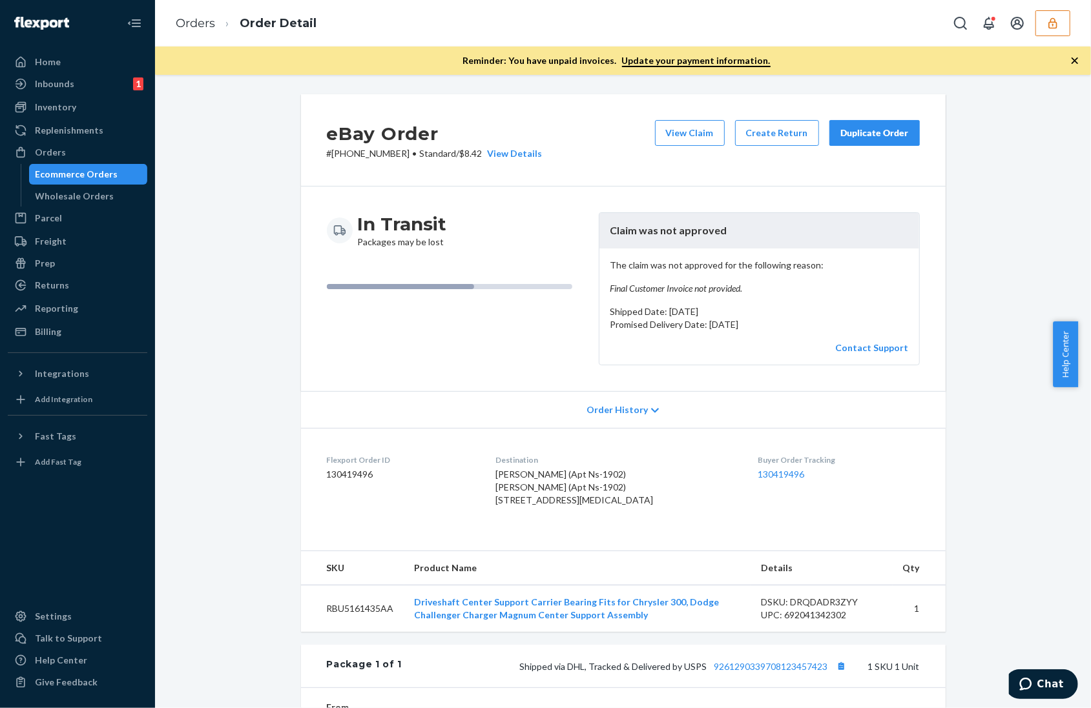
click at [1073, 58] on icon "button" at bounding box center [1074, 60] width 13 height 13
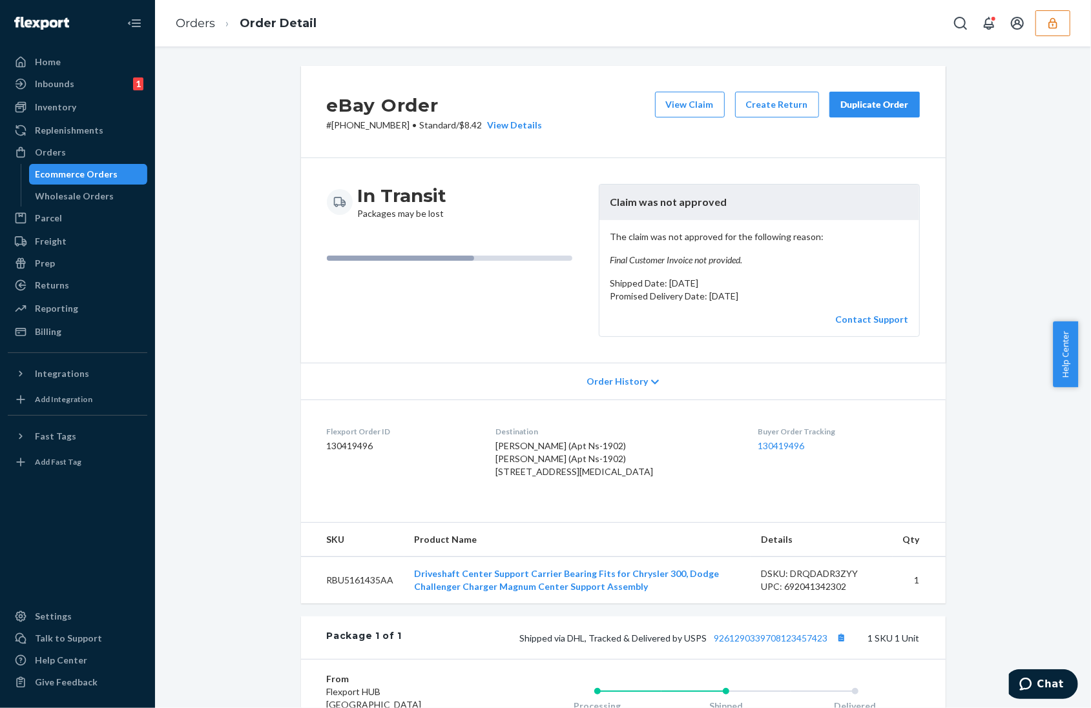
scroll to position [262, 0]
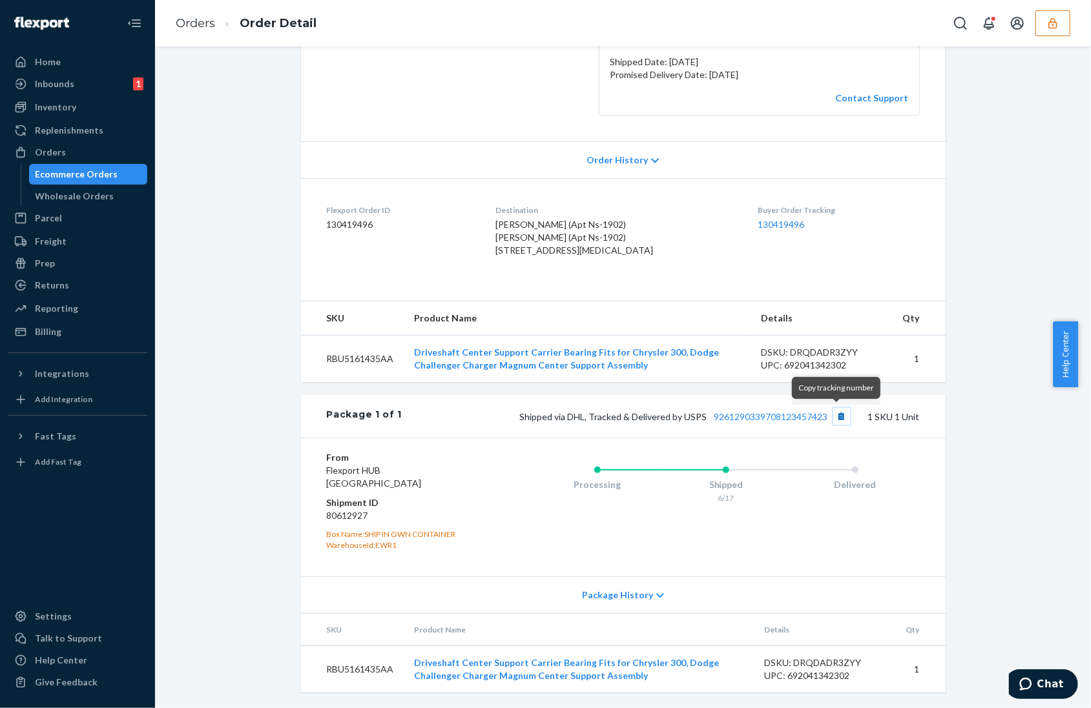
click at [833, 415] on button "Copy tracking number" at bounding box center [841, 416] width 17 height 17
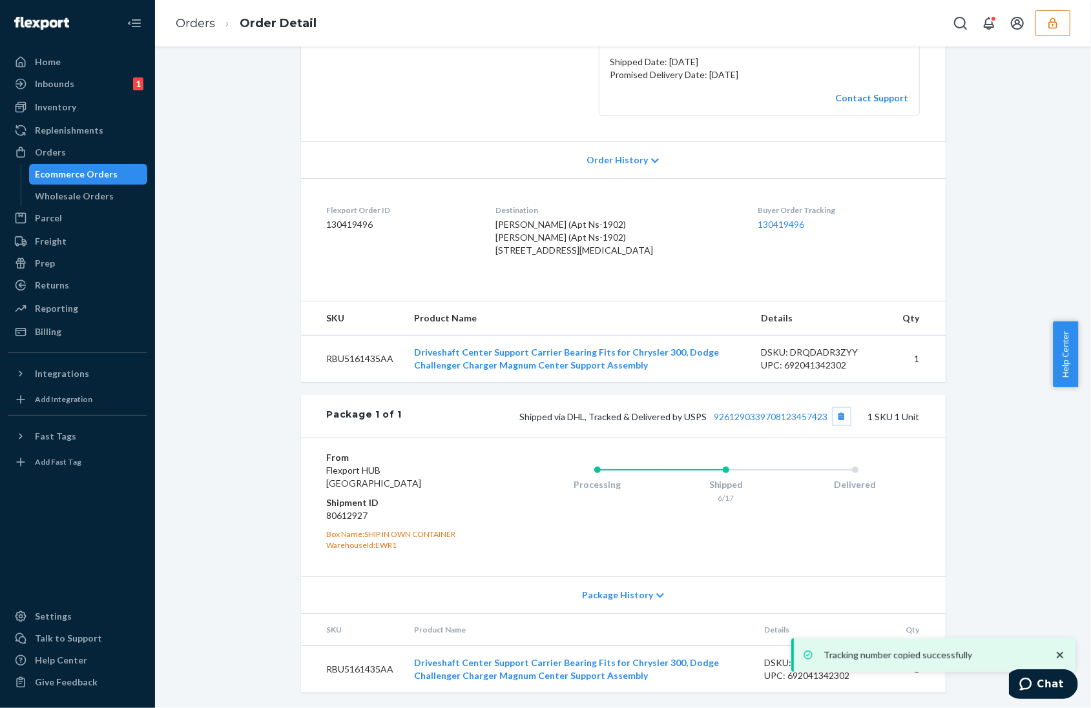
scroll to position [0, 0]
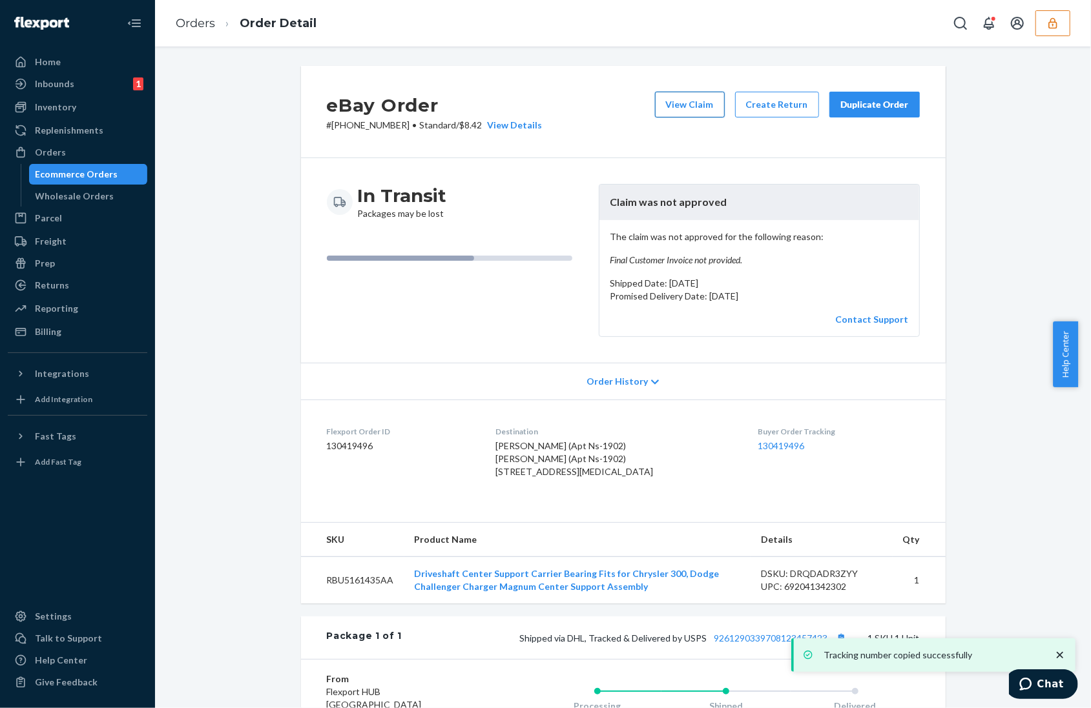
click at [687, 101] on button "View Claim" at bounding box center [690, 105] width 70 height 26
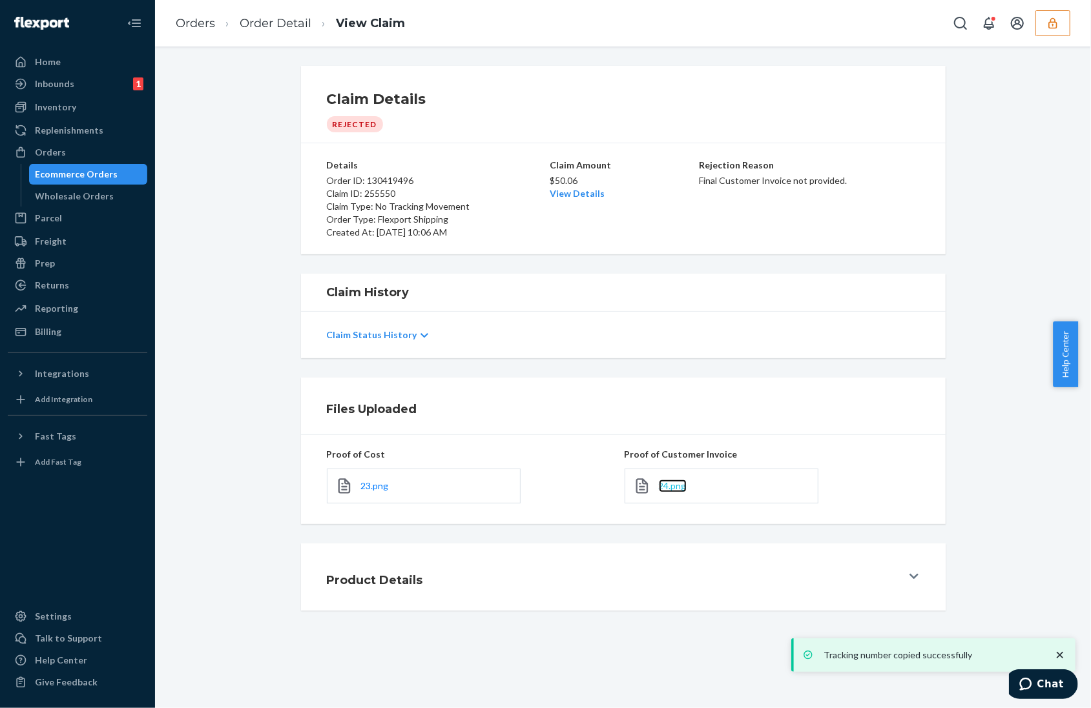
click at [664, 487] on span "24.png" at bounding box center [673, 485] width 28 height 11
click at [361, 491] on span "23.png" at bounding box center [375, 485] width 28 height 11
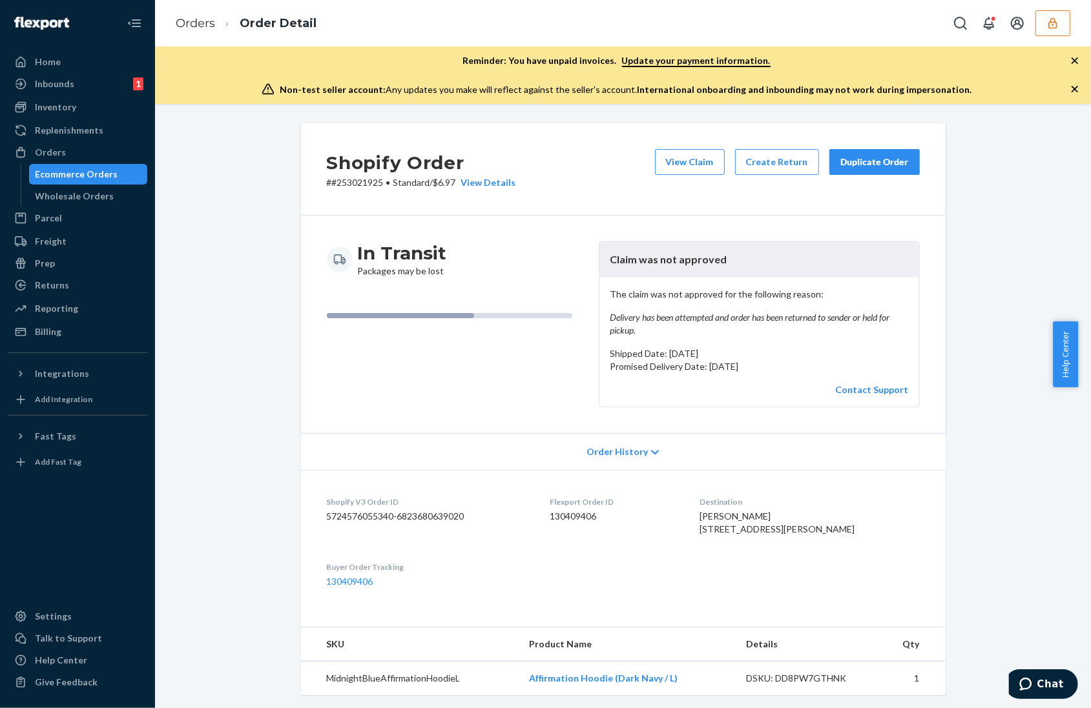
click at [1074, 86] on icon "button" at bounding box center [1074, 89] width 13 height 13
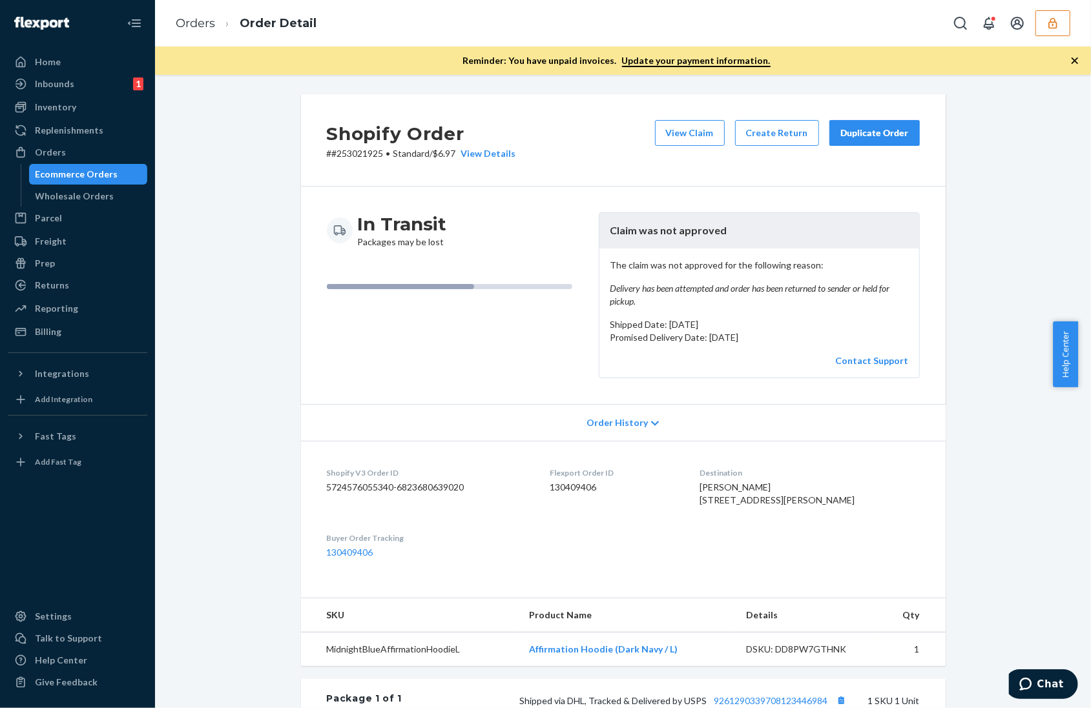
click at [1075, 58] on icon "button" at bounding box center [1074, 60] width 13 height 13
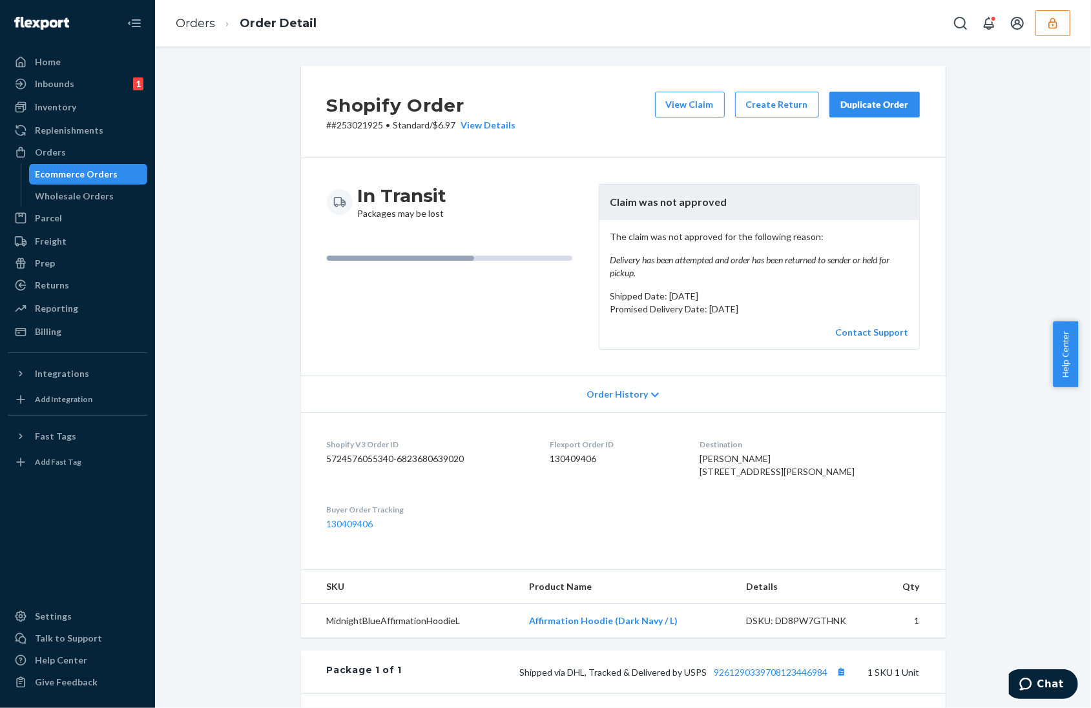
scroll to position [271, 0]
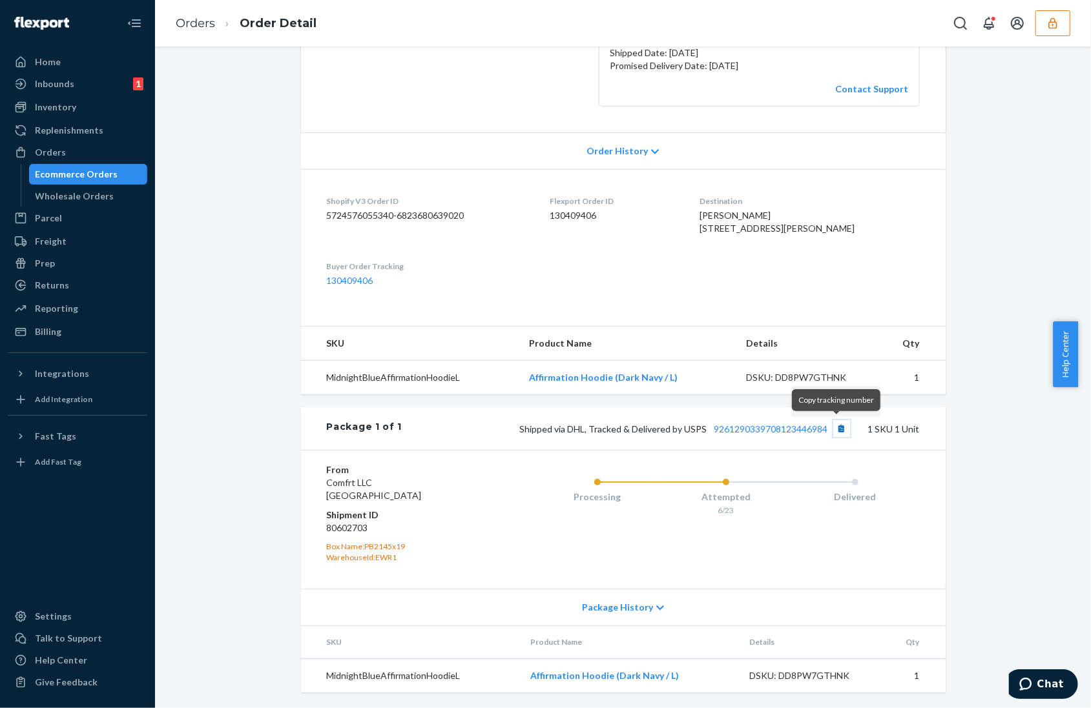
click at [839, 430] on button "Copy tracking number" at bounding box center [841, 428] width 17 height 17
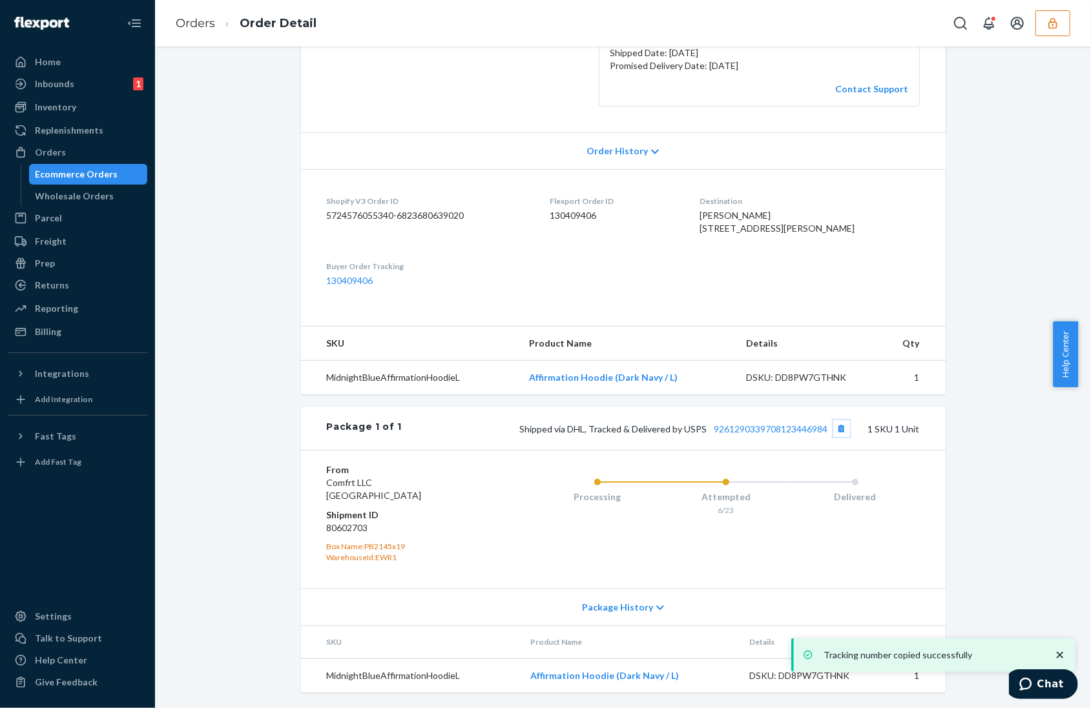
scroll to position [0, 0]
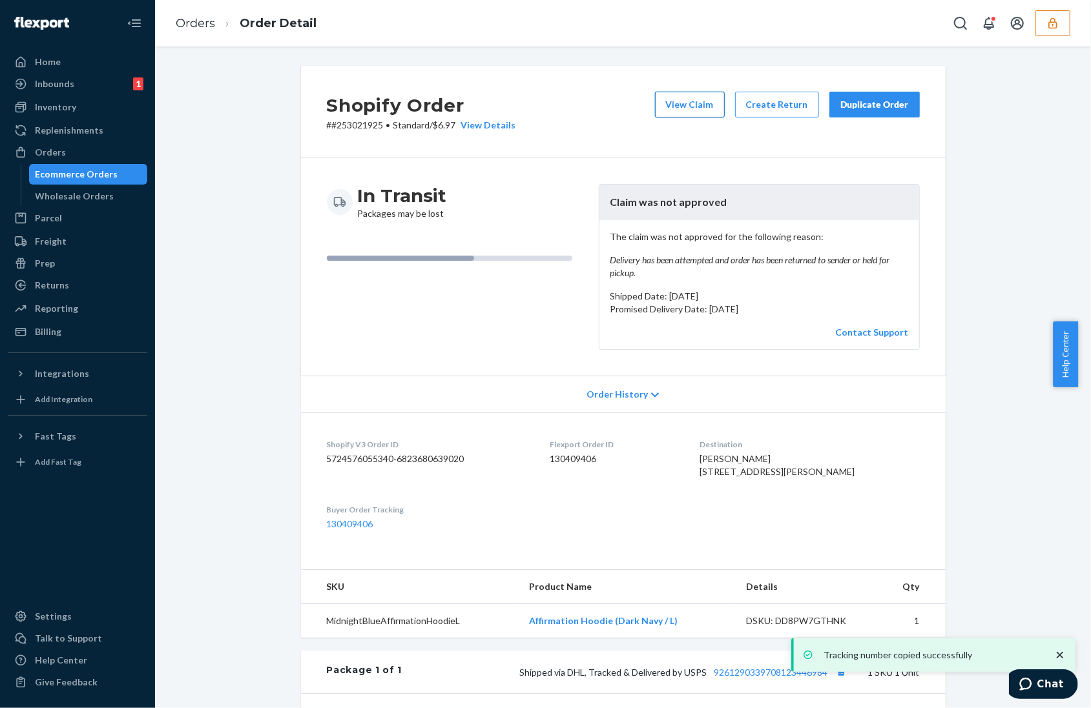
click at [669, 108] on button "View Claim" at bounding box center [690, 105] width 70 height 26
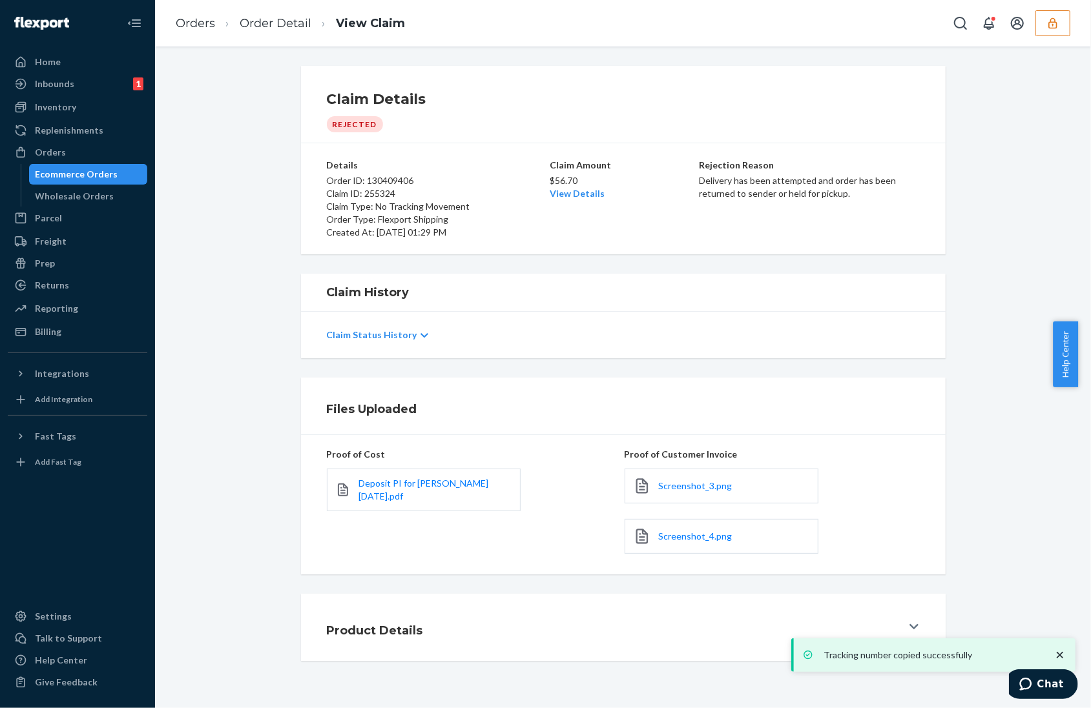
scroll to position [3, 0]
click at [670, 489] on span "Screenshot_3.png" at bounding box center [696, 485] width 74 height 11
click at [701, 530] on span "Screenshot_4.png" at bounding box center [696, 535] width 74 height 11
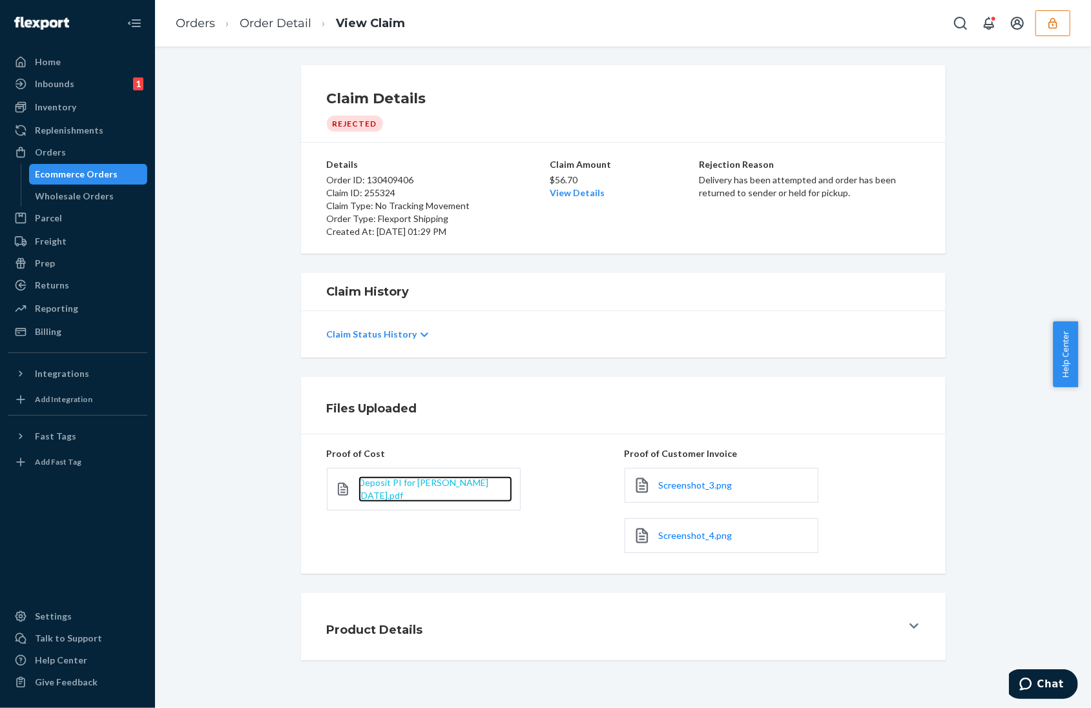
click at [380, 491] on span "Deposit PI for Hudson 2024-11-25.pdf" at bounding box center [423, 489] width 130 height 24
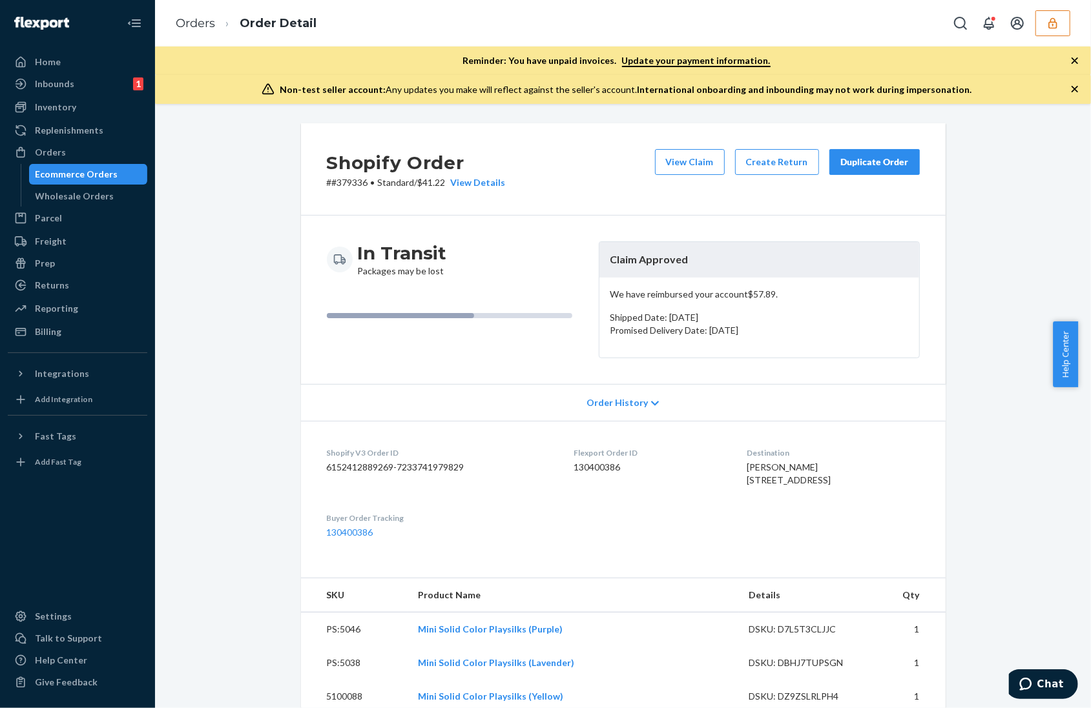
click at [1072, 89] on icon "button" at bounding box center [1074, 89] width 13 height 13
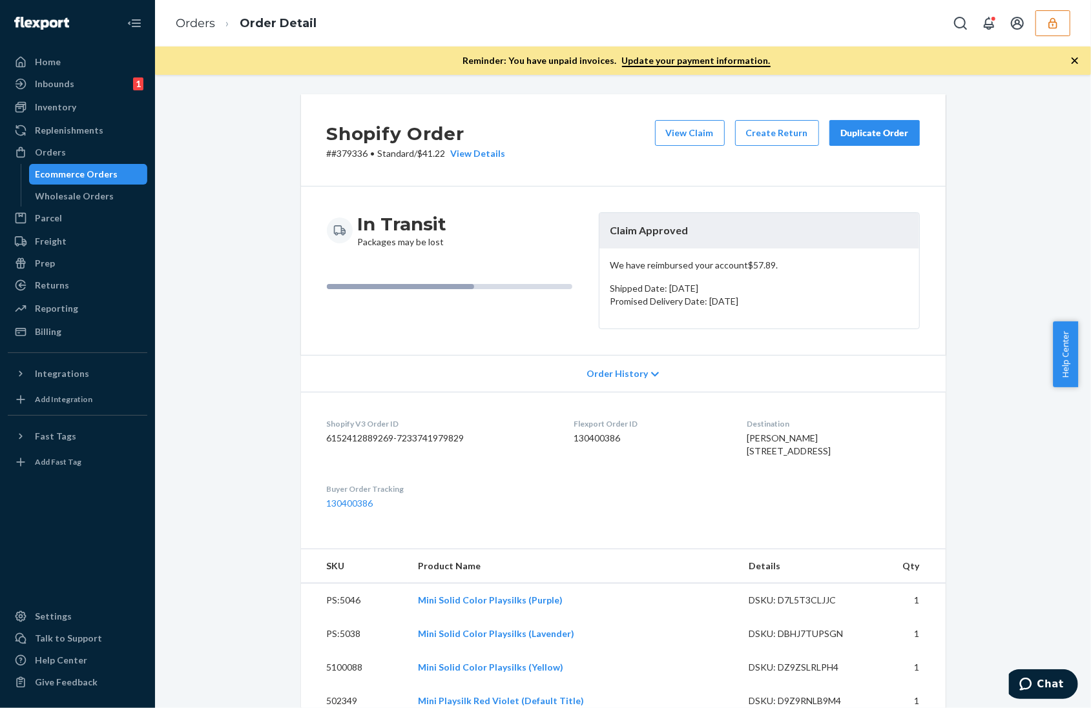
click at [1068, 62] on icon "button" at bounding box center [1074, 60] width 13 height 13
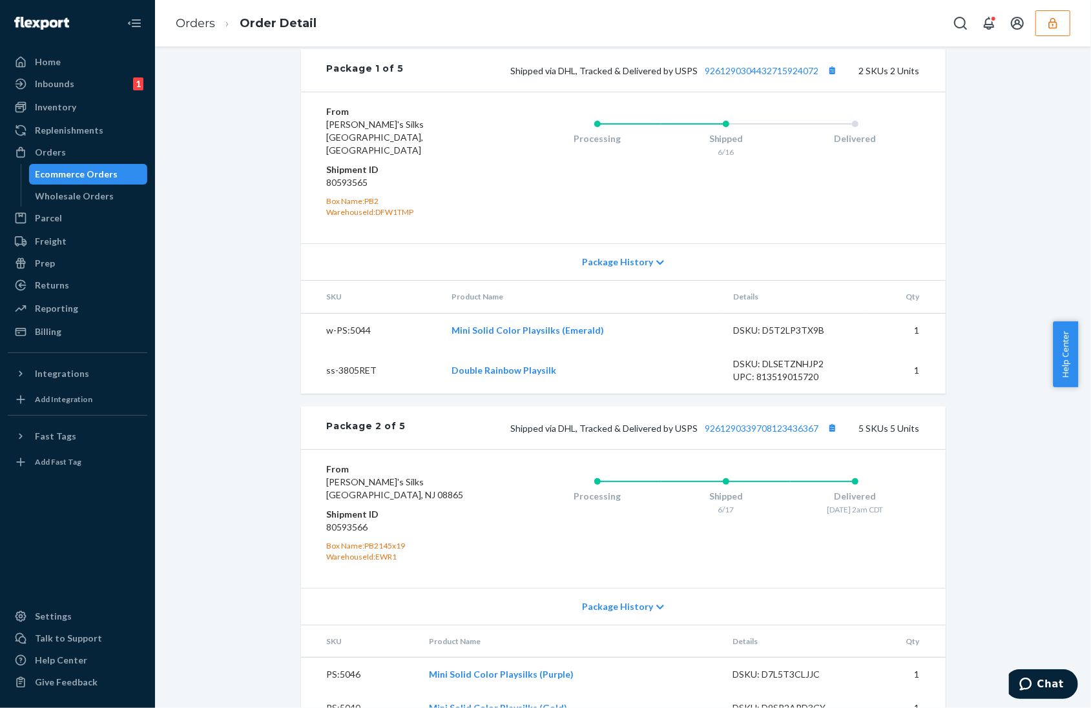
scroll to position [941, 0]
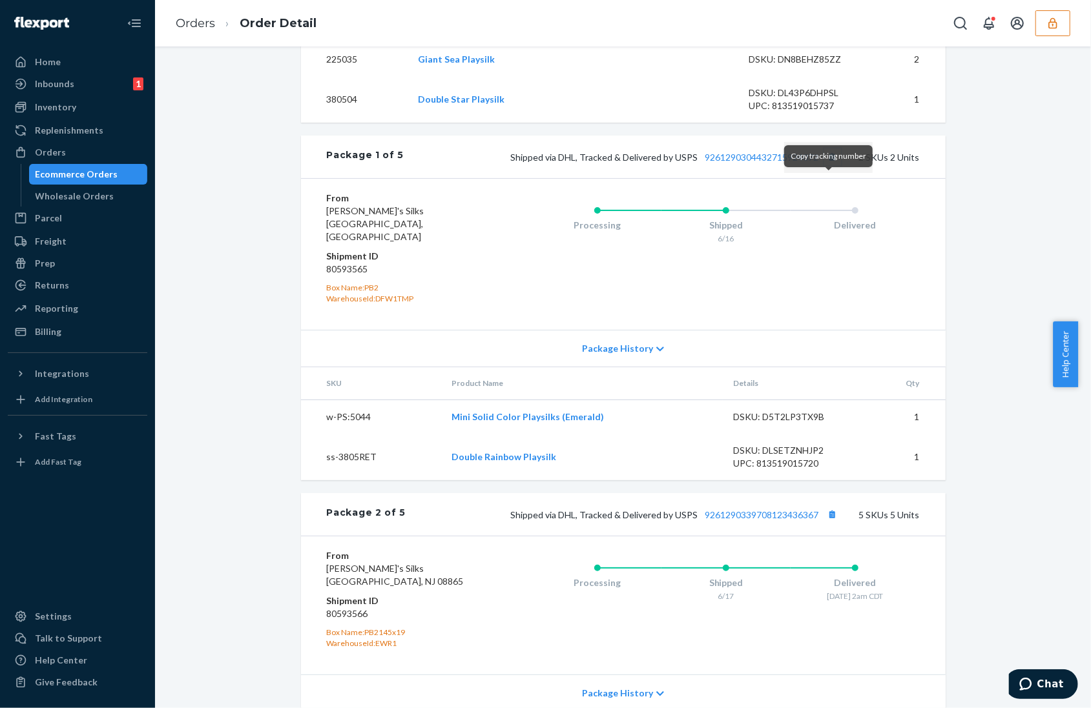
click at [826, 165] on button "Copy tracking number" at bounding box center [832, 157] width 17 height 17
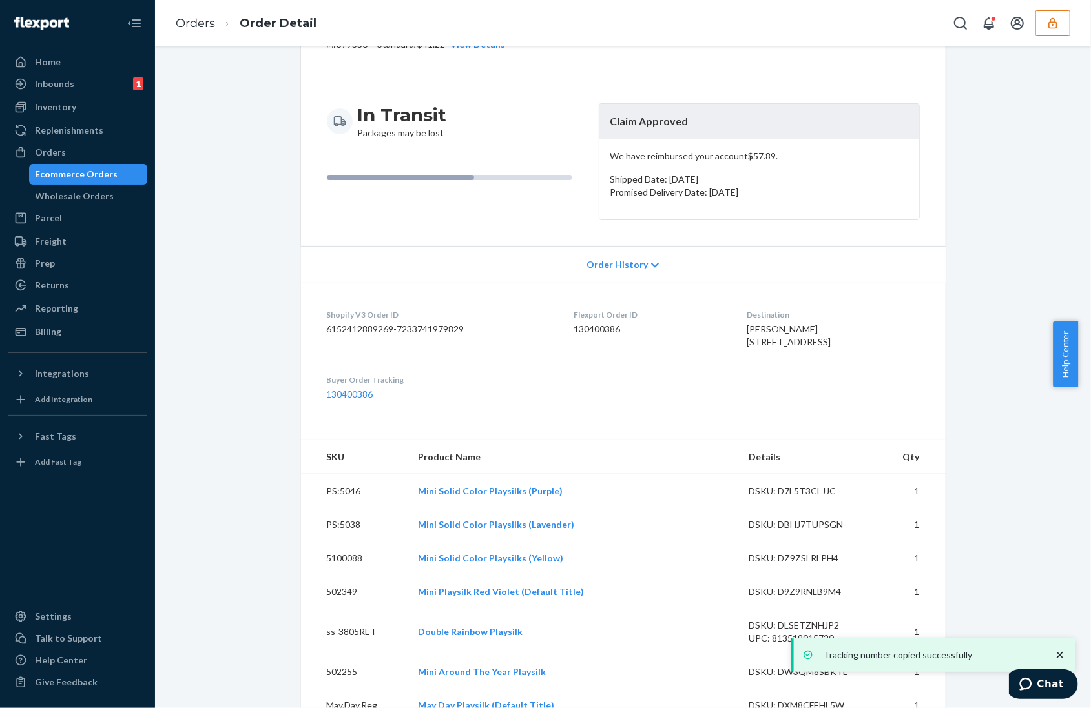
scroll to position [0, 0]
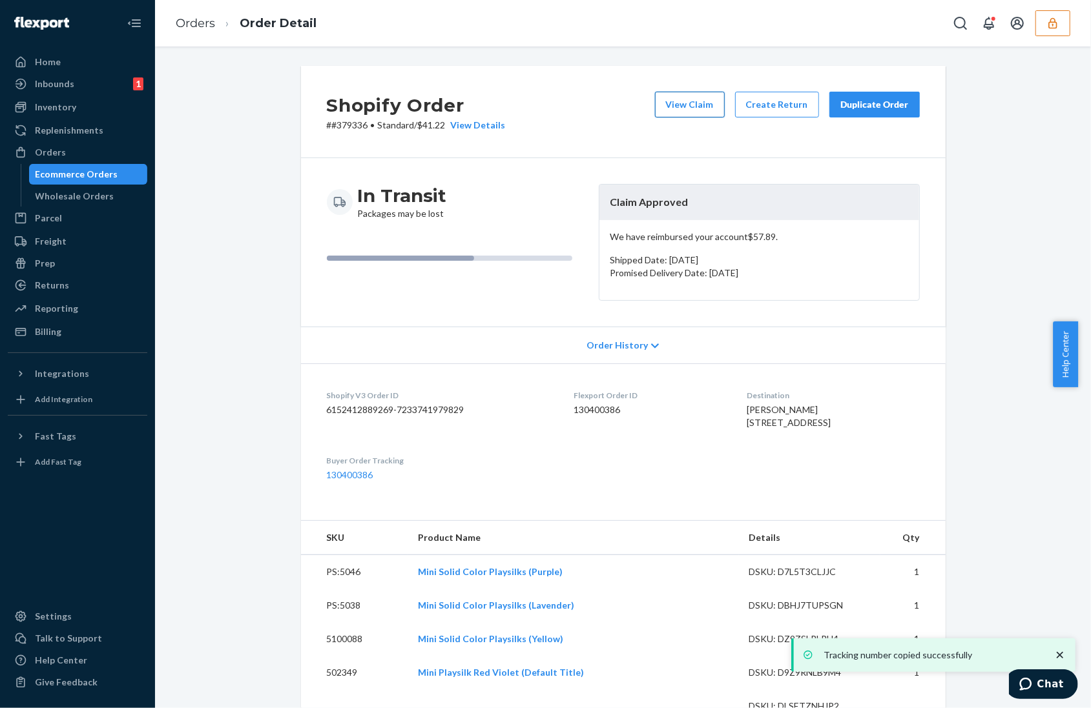
click at [706, 106] on button "View Claim" at bounding box center [690, 105] width 70 height 26
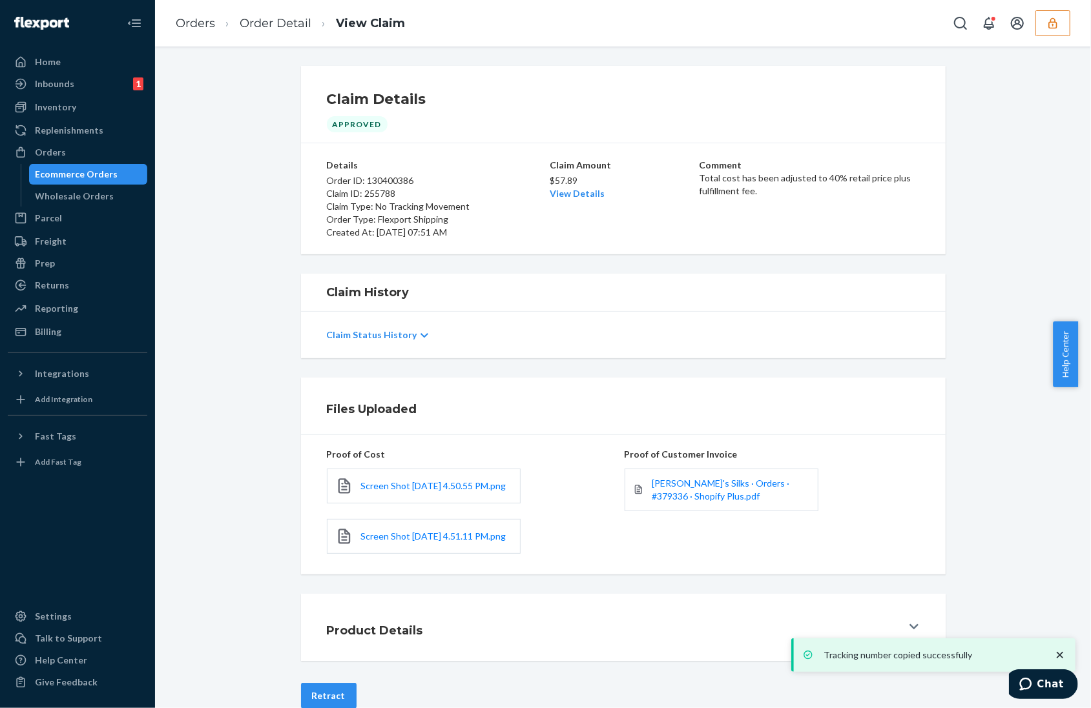
scroll to position [44, 0]
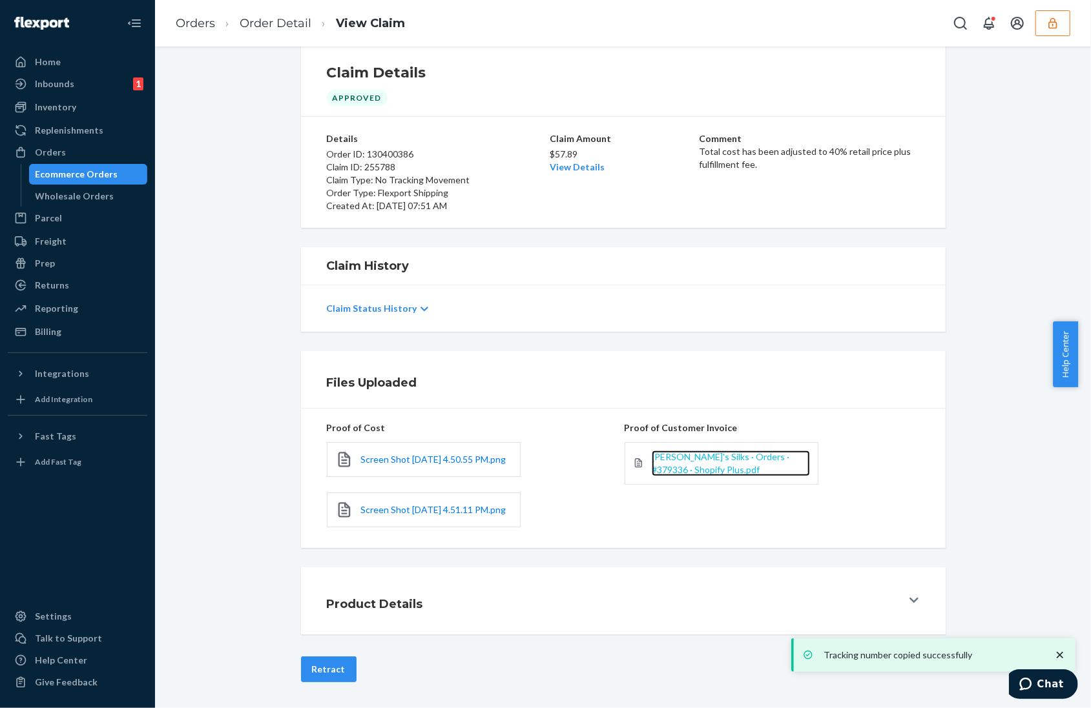
click at [684, 451] on span "[PERSON_NAME]'s Silks · Orders · #379336 · Shopify Plus.pdf" at bounding box center [720, 463] width 138 height 24
click at [429, 454] on span "Screen Shot 2025-07-03 at 4.50.55 PM.png" at bounding box center [433, 459] width 145 height 11
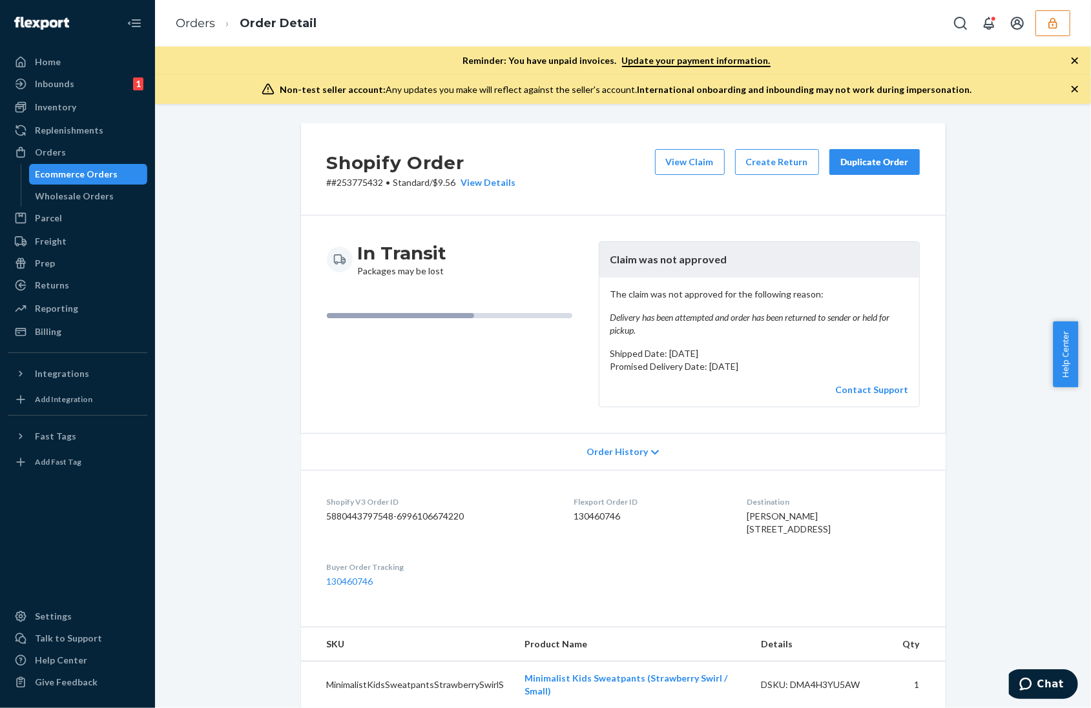
scroll to position [396, 0]
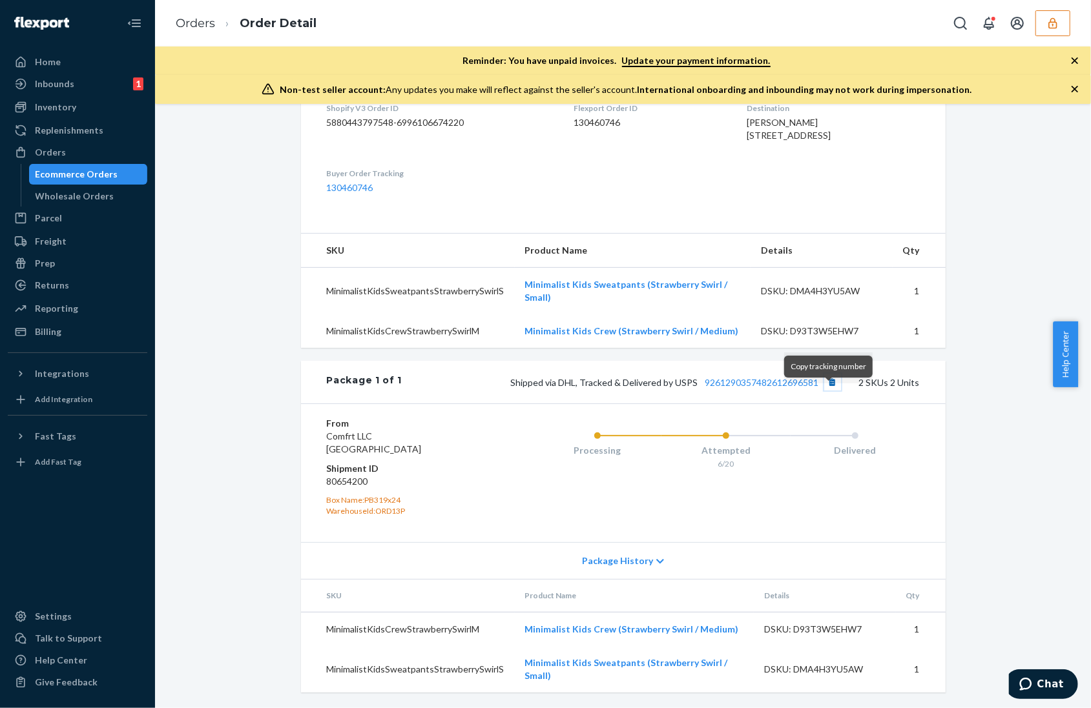
click at [829, 391] on button "Copy tracking number" at bounding box center [832, 382] width 17 height 17
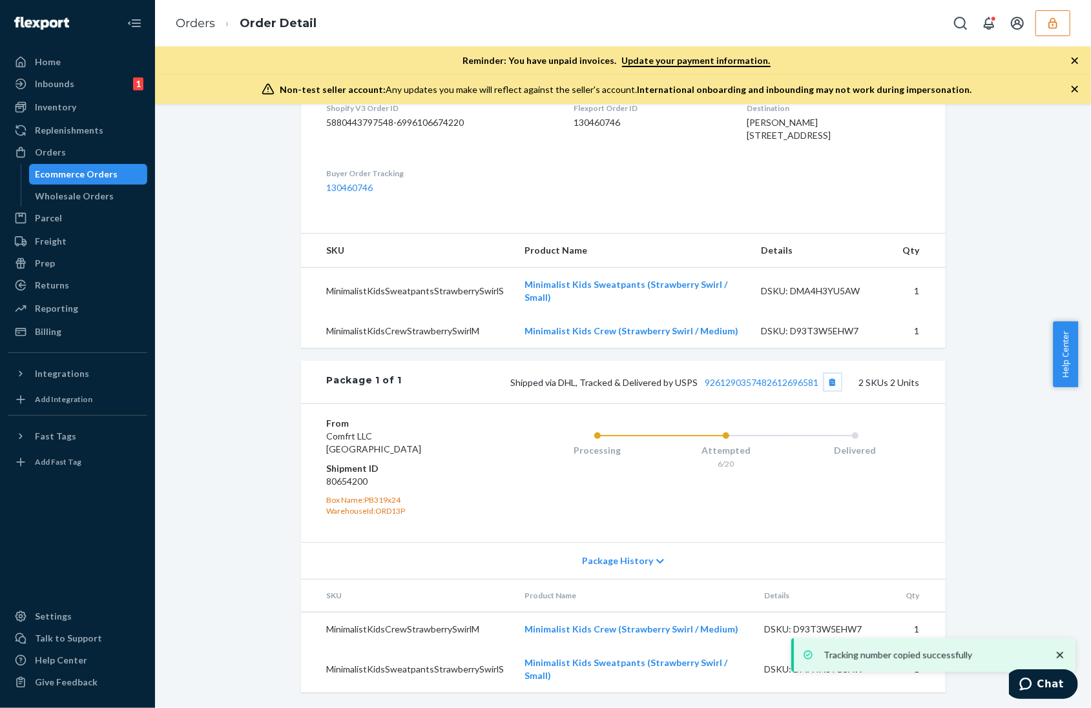
scroll to position [0, 0]
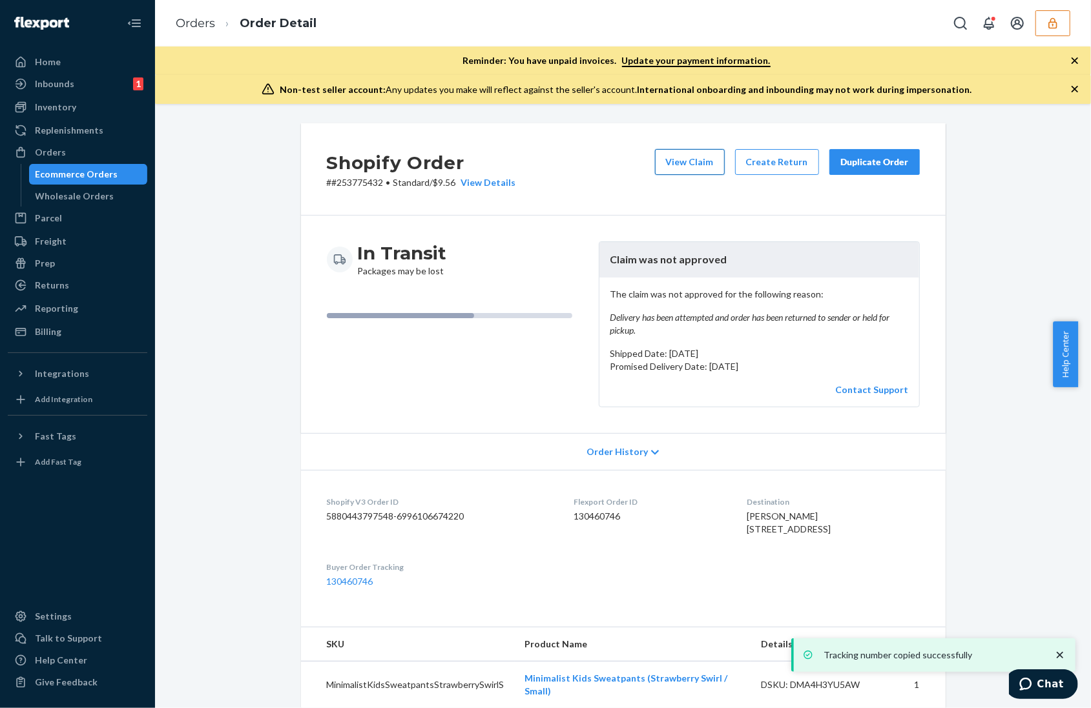
click at [682, 169] on div "View Claim Create Return Duplicate Order" at bounding box center [787, 169] width 275 height 40
click at [682, 169] on button "View Claim" at bounding box center [690, 162] width 70 height 26
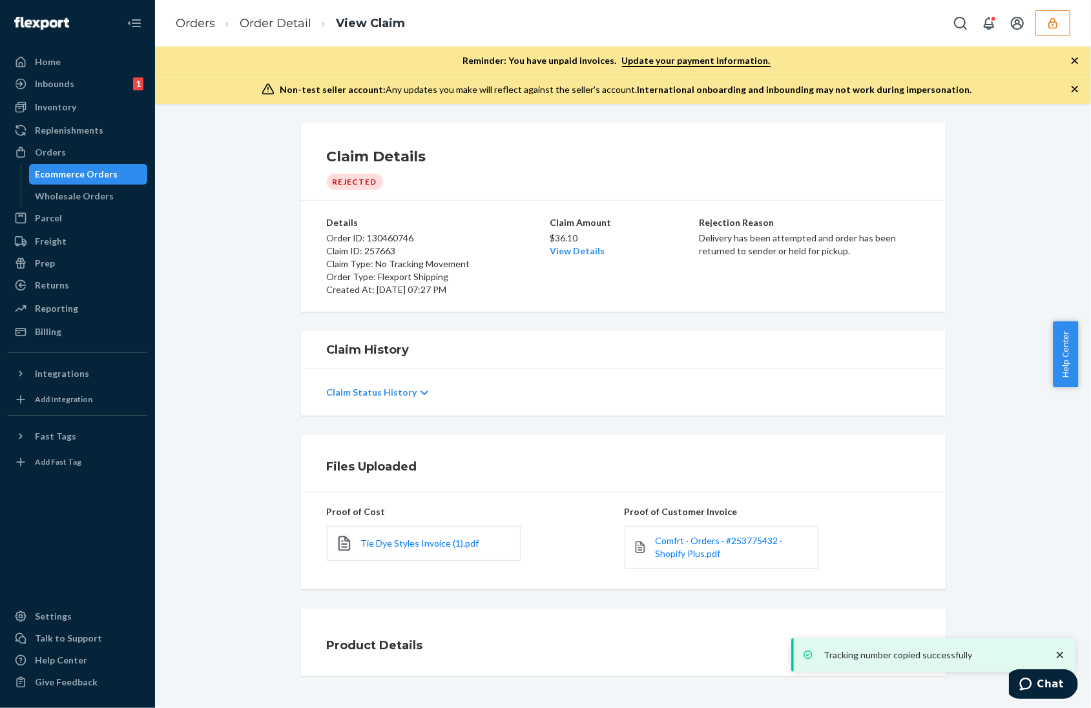
click at [1073, 86] on icon "button" at bounding box center [1074, 89] width 13 height 13
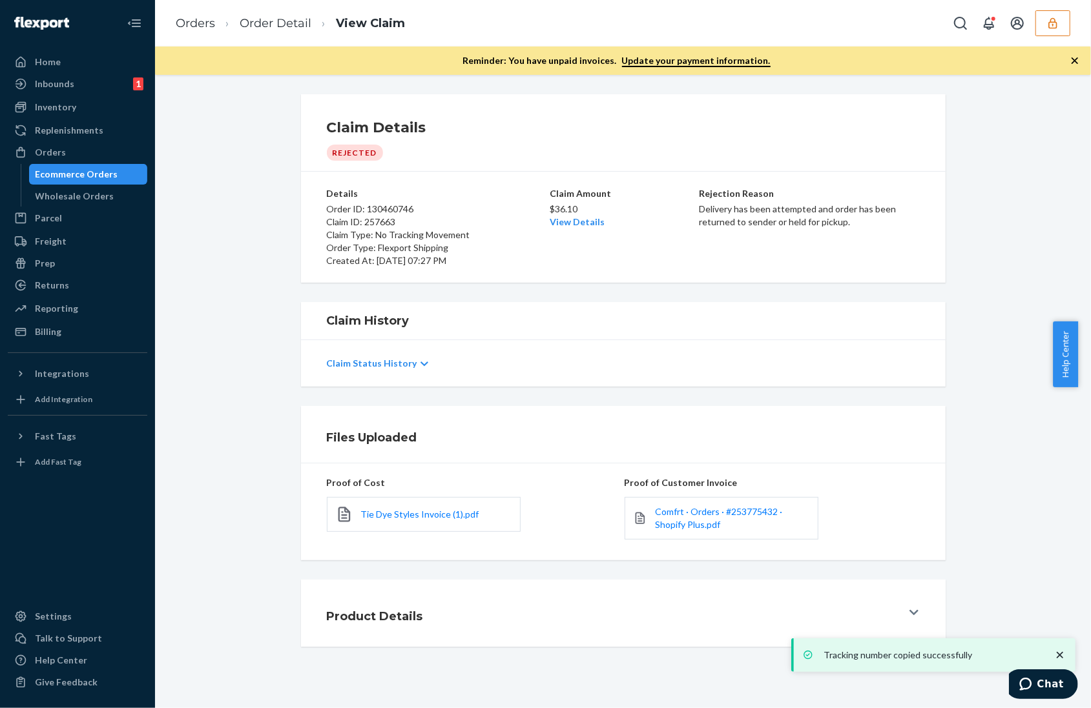
click at [1071, 60] on icon "button" at bounding box center [1074, 60] width 13 height 13
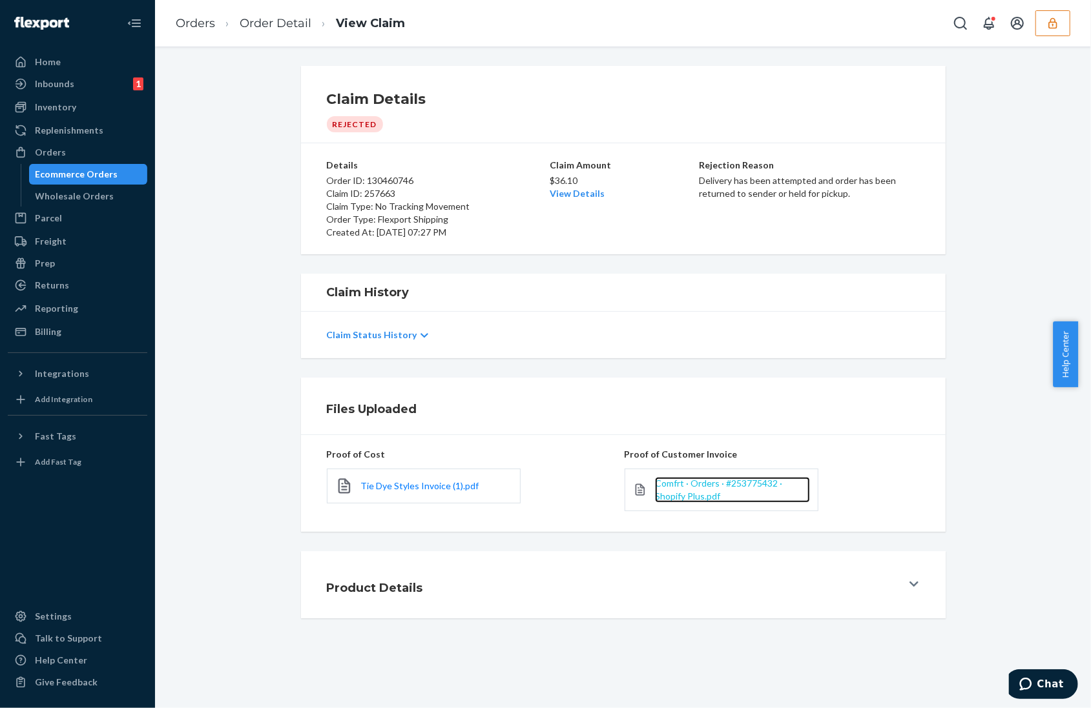
click at [687, 495] on span "Comfrt · Orders · #253775432 · Shopify Plus.pdf" at bounding box center [718, 490] width 127 height 24
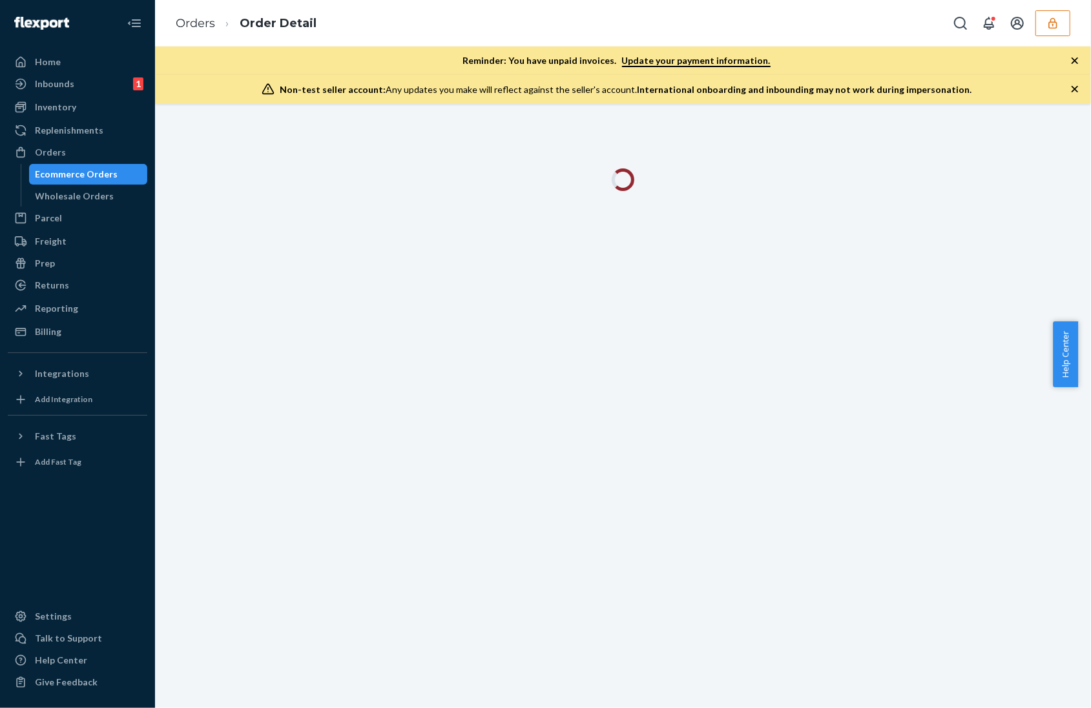
click at [1073, 88] on icon "button" at bounding box center [1074, 89] width 6 height 6
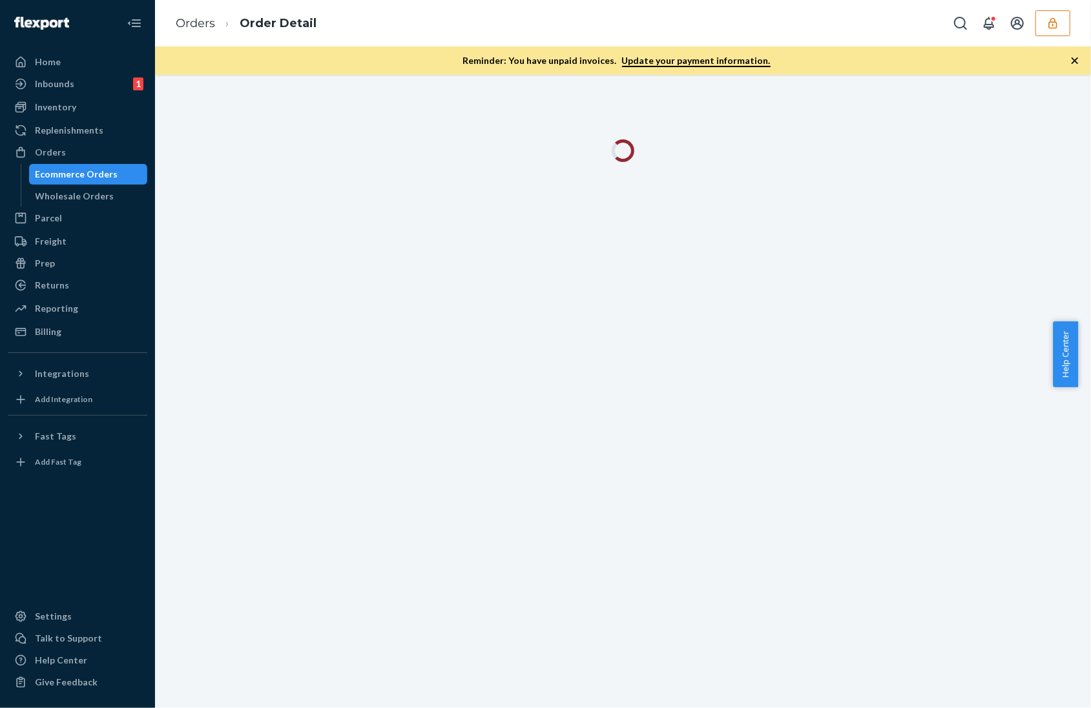
click at [1074, 63] on icon "button" at bounding box center [1074, 60] width 13 height 13
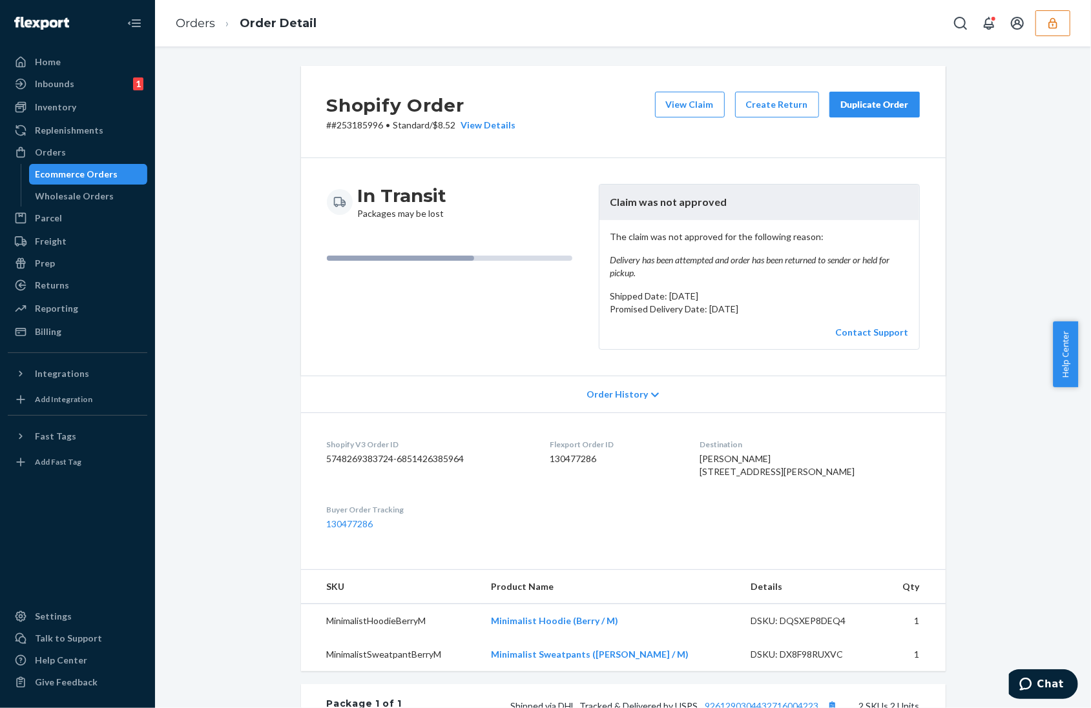
scroll to position [338, 0]
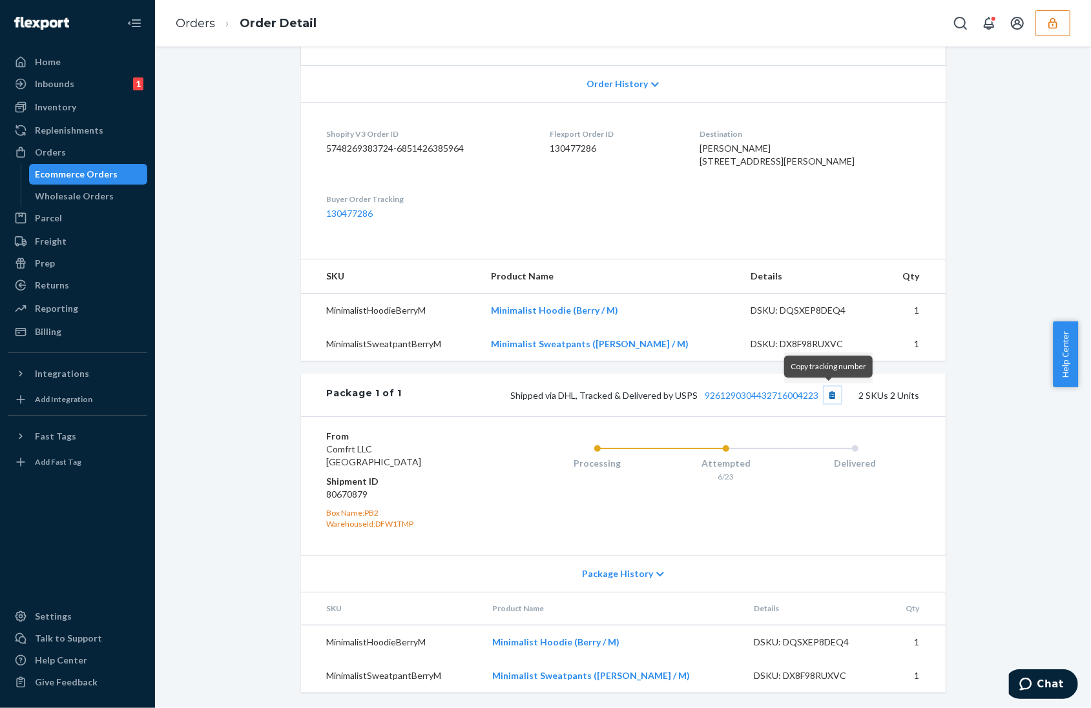
click at [829, 396] on button "Copy tracking number" at bounding box center [832, 395] width 17 height 17
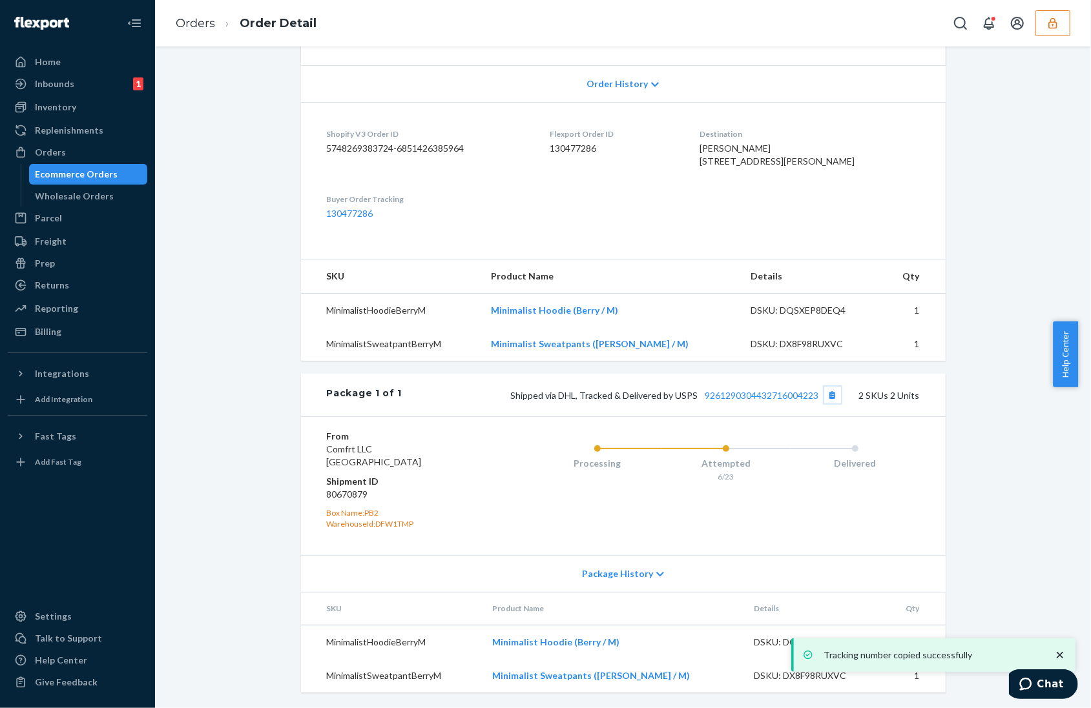
scroll to position [0, 0]
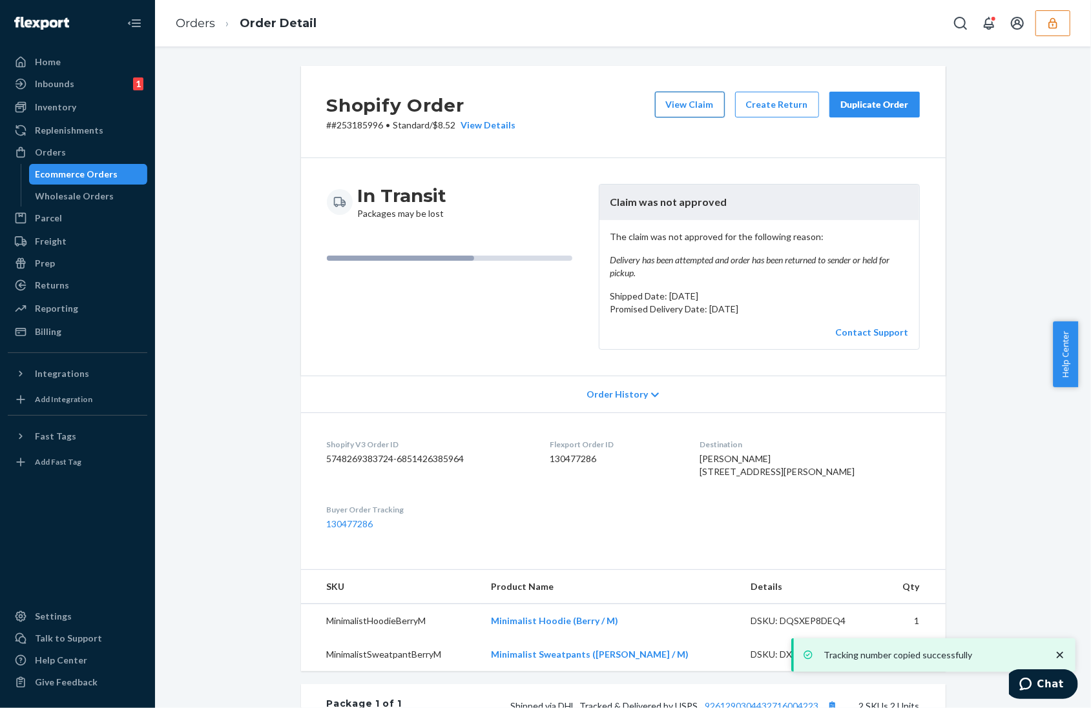
click at [677, 114] on button "View Claim" at bounding box center [690, 105] width 70 height 26
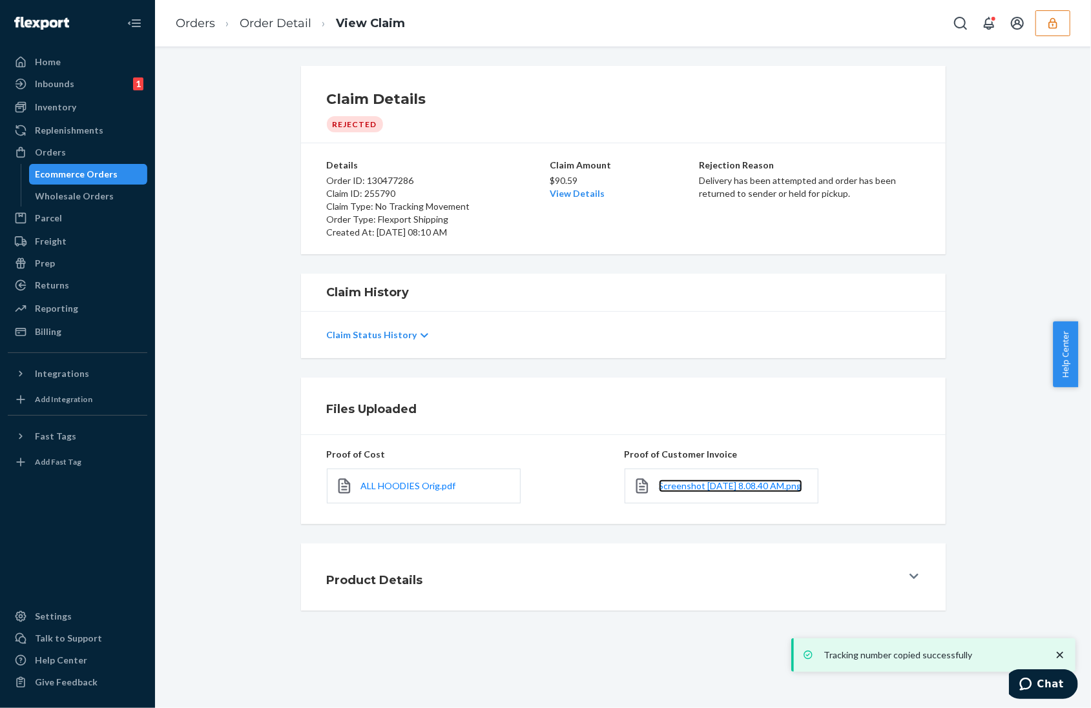
click at [730, 491] on link "Screenshot 2025-07-04 at 8.08.40 AM.png" at bounding box center [730, 486] width 143 height 13
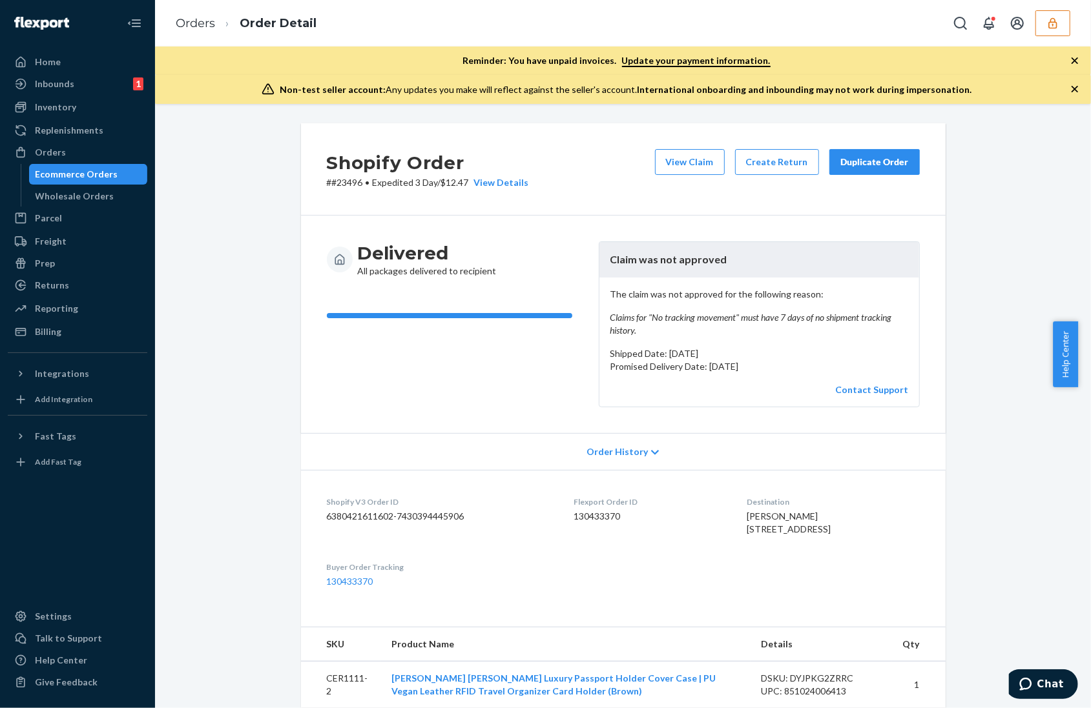
click at [1072, 90] on icon "button" at bounding box center [1074, 89] width 6 height 6
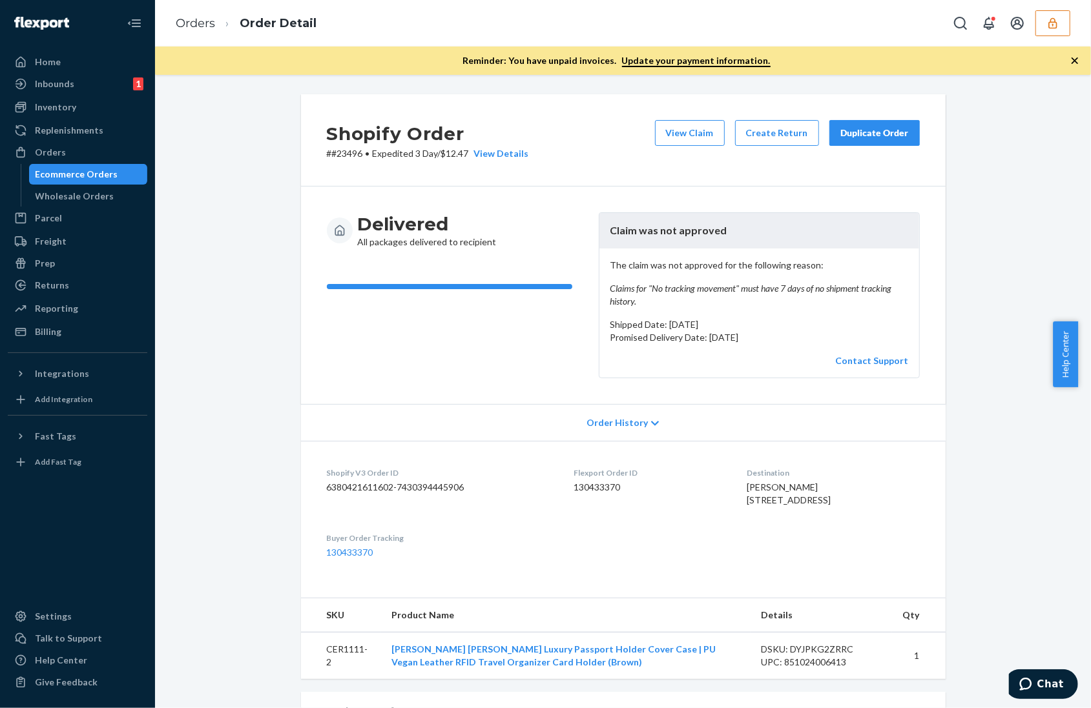
click at [1070, 57] on icon "button" at bounding box center [1074, 60] width 13 height 13
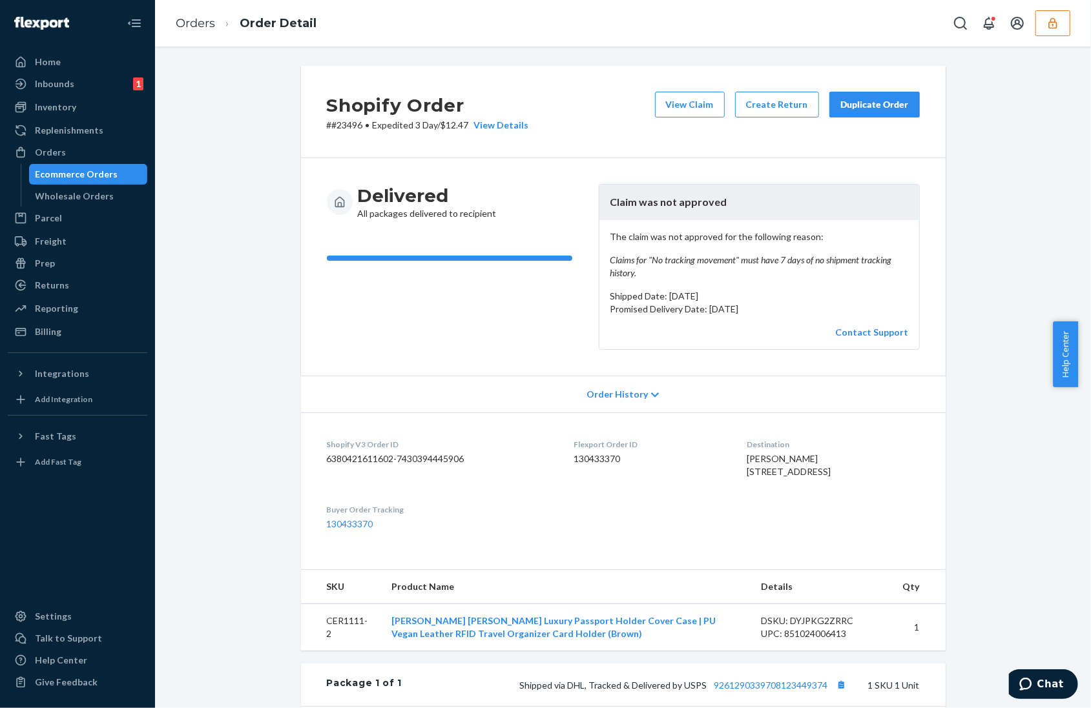
scroll to position [297, 0]
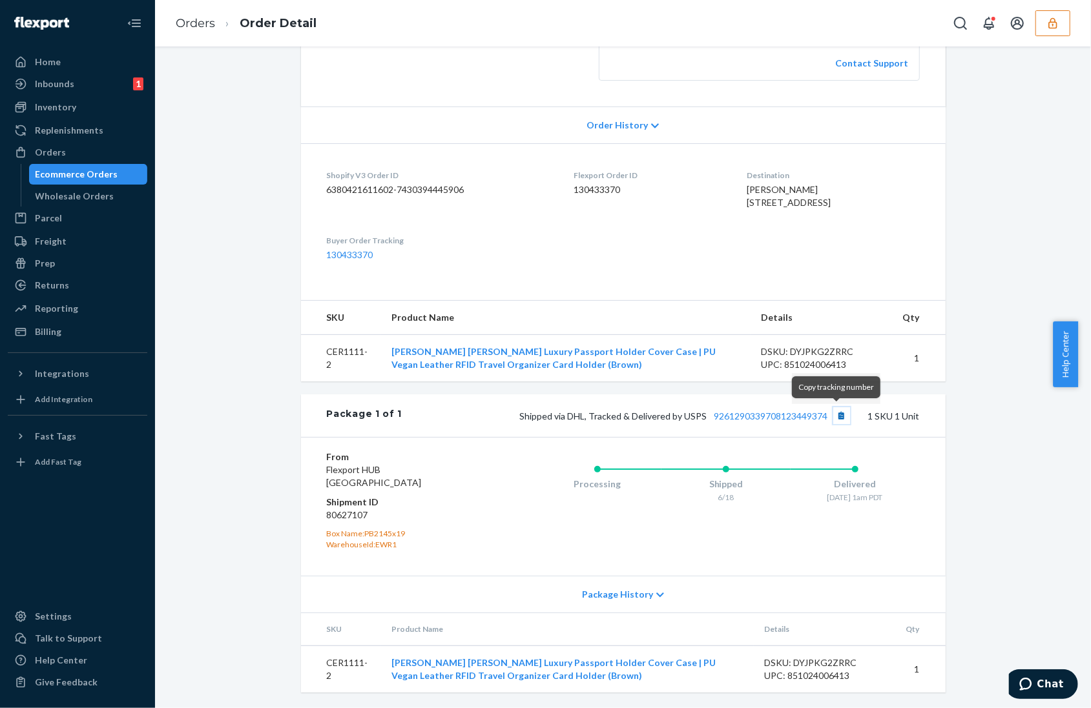
click at [833, 413] on button "Copy tracking number" at bounding box center [841, 415] width 17 height 17
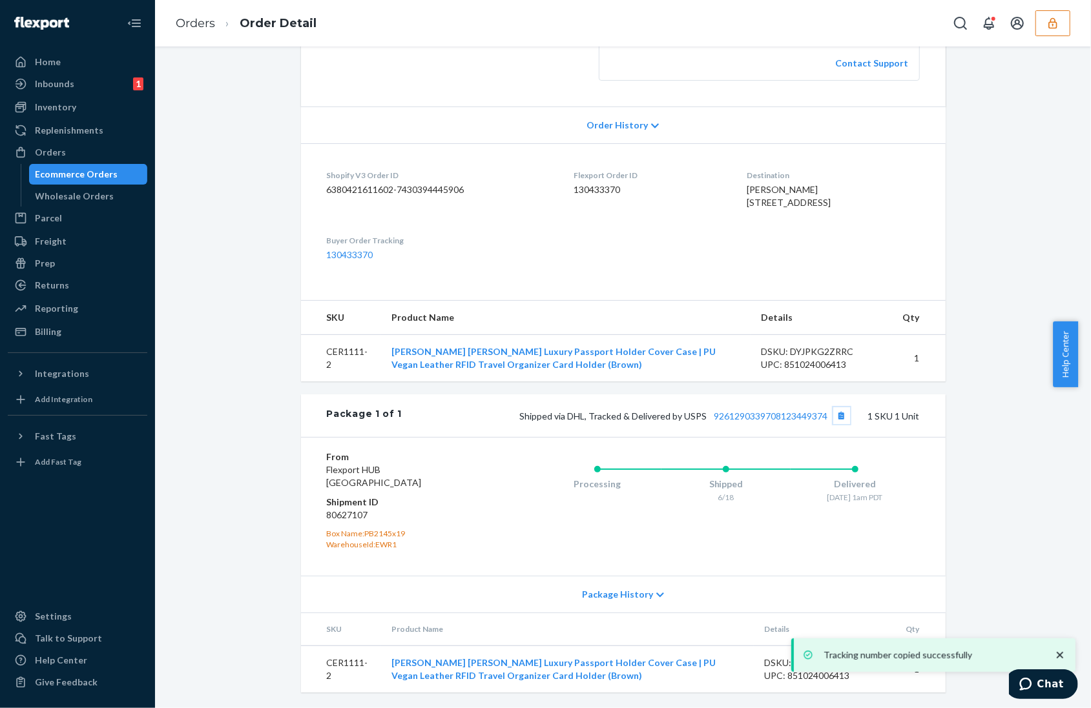
scroll to position [0, 0]
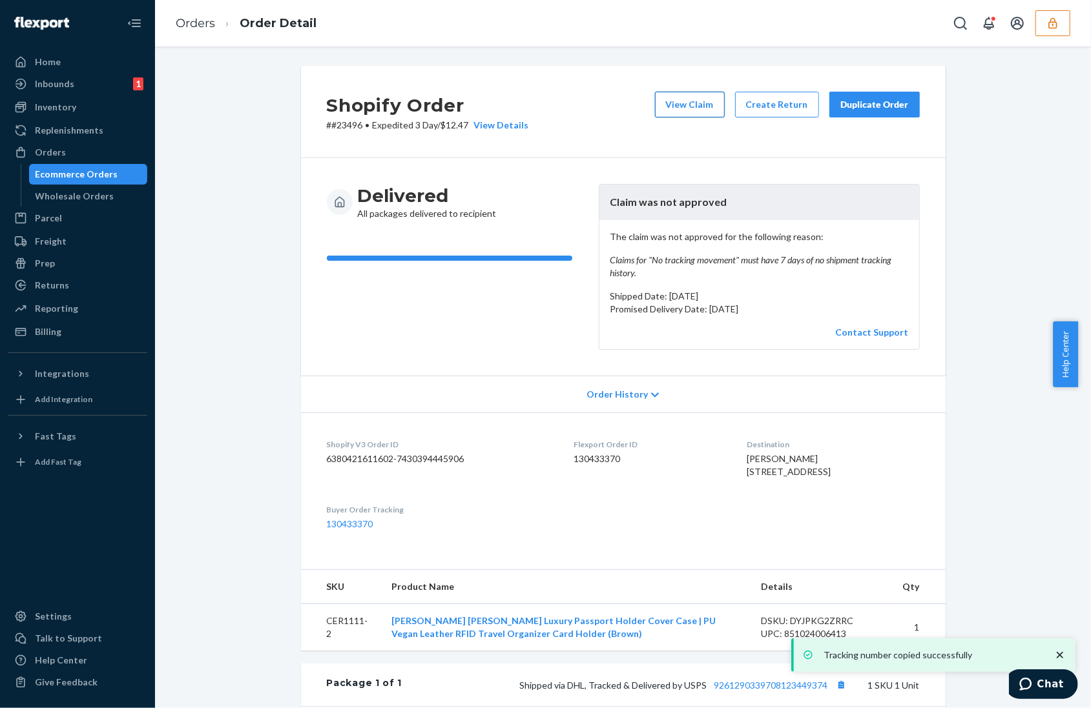
click at [682, 98] on button "View Claim" at bounding box center [690, 105] width 70 height 26
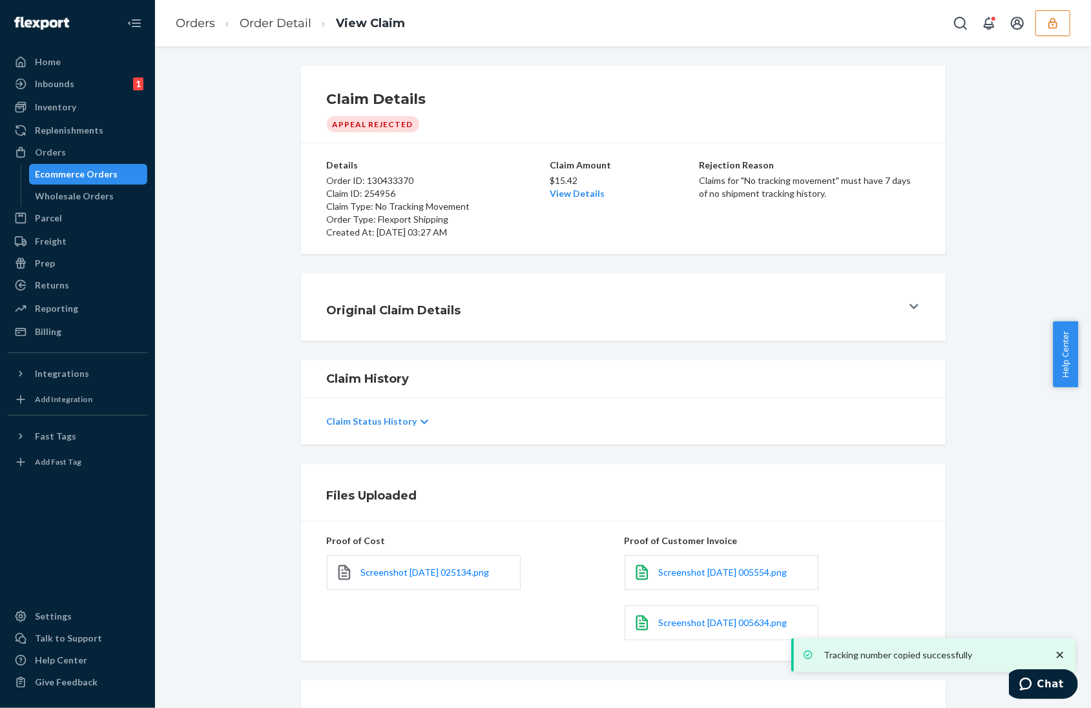
scroll to position [88, 0]
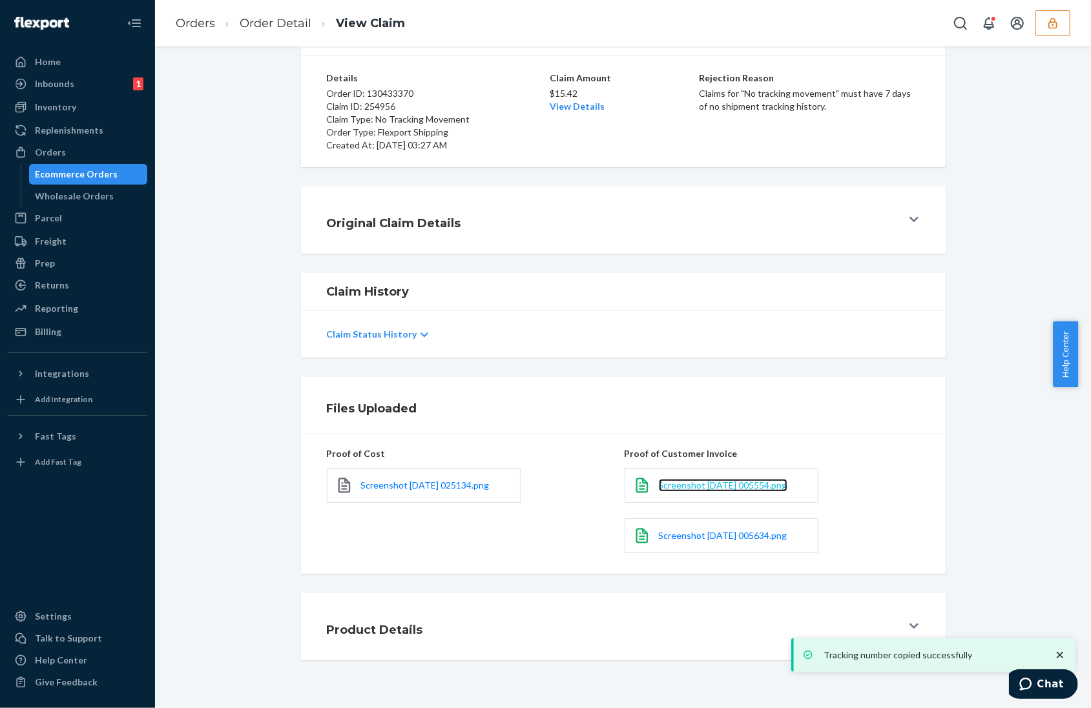
click at [757, 489] on span "Screenshot [DATE] 005554.png" at bounding box center [723, 485] width 128 height 11
click at [692, 538] on span "Screenshot [DATE] 005634.png" at bounding box center [723, 535] width 128 height 11
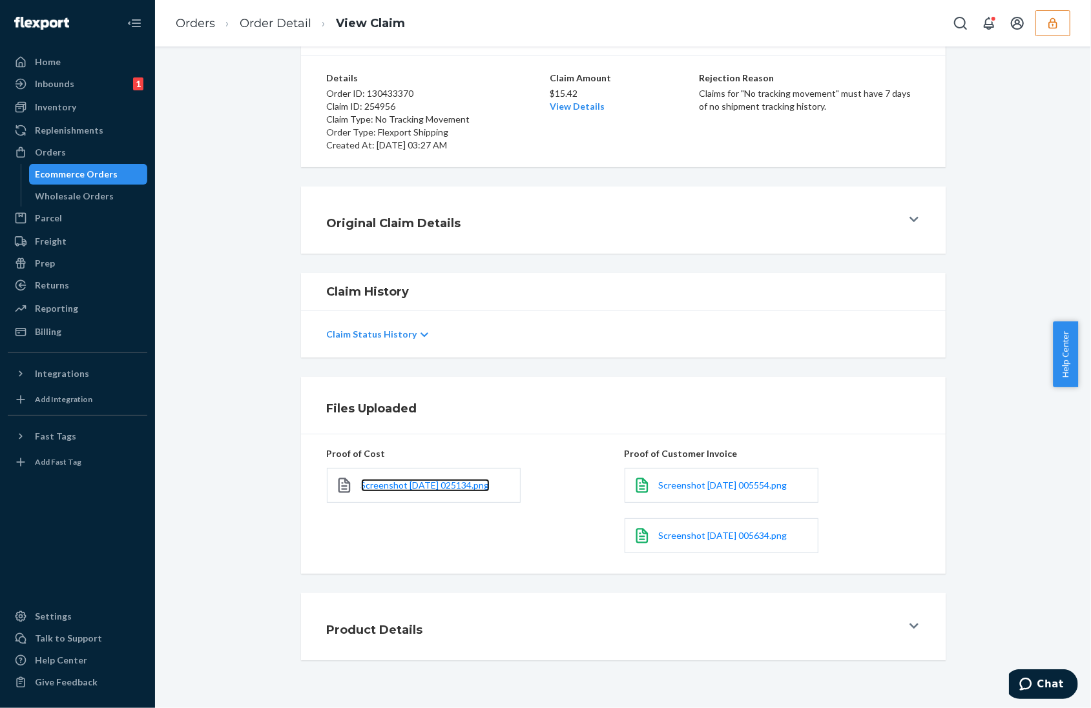
click at [390, 491] on link "Screenshot [DATE] 025134.png" at bounding box center [425, 485] width 128 height 13
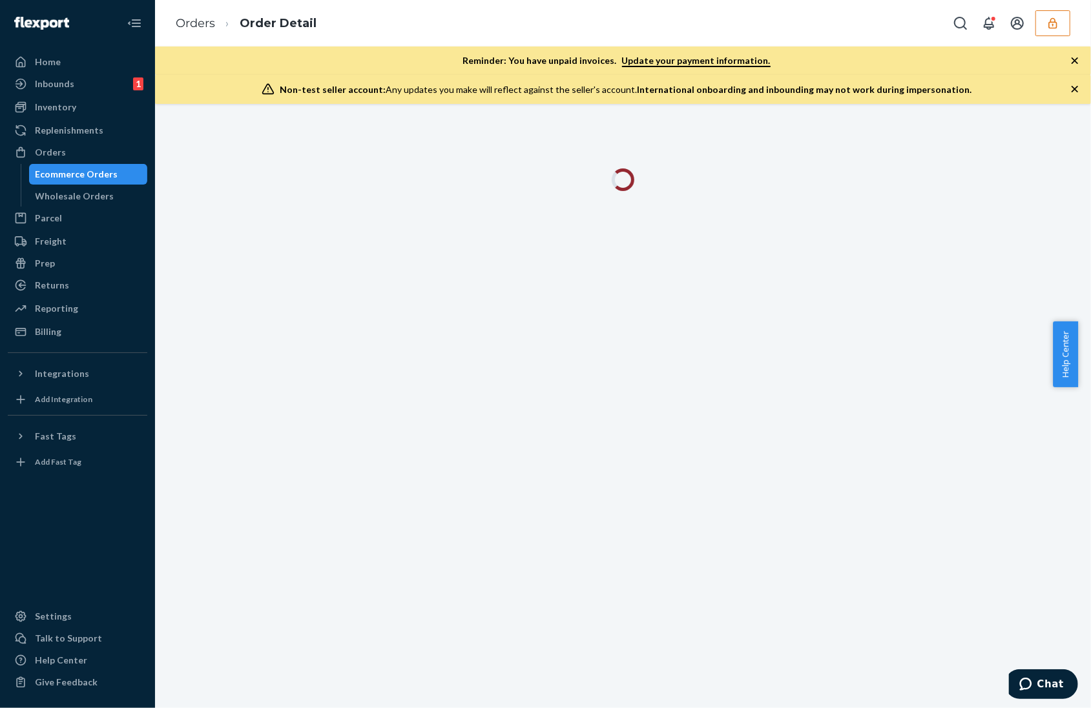
click at [1077, 86] on icon "button" at bounding box center [1074, 89] width 6 height 6
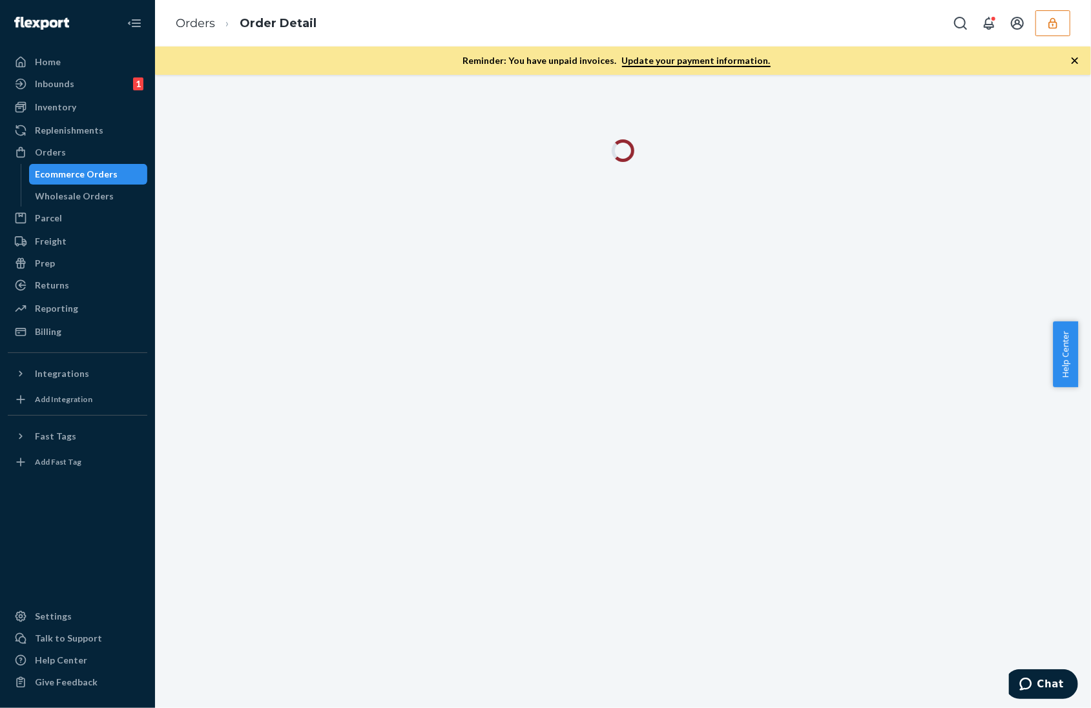
click at [1076, 62] on icon "button" at bounding box center [1074, 60] width 6 height 6
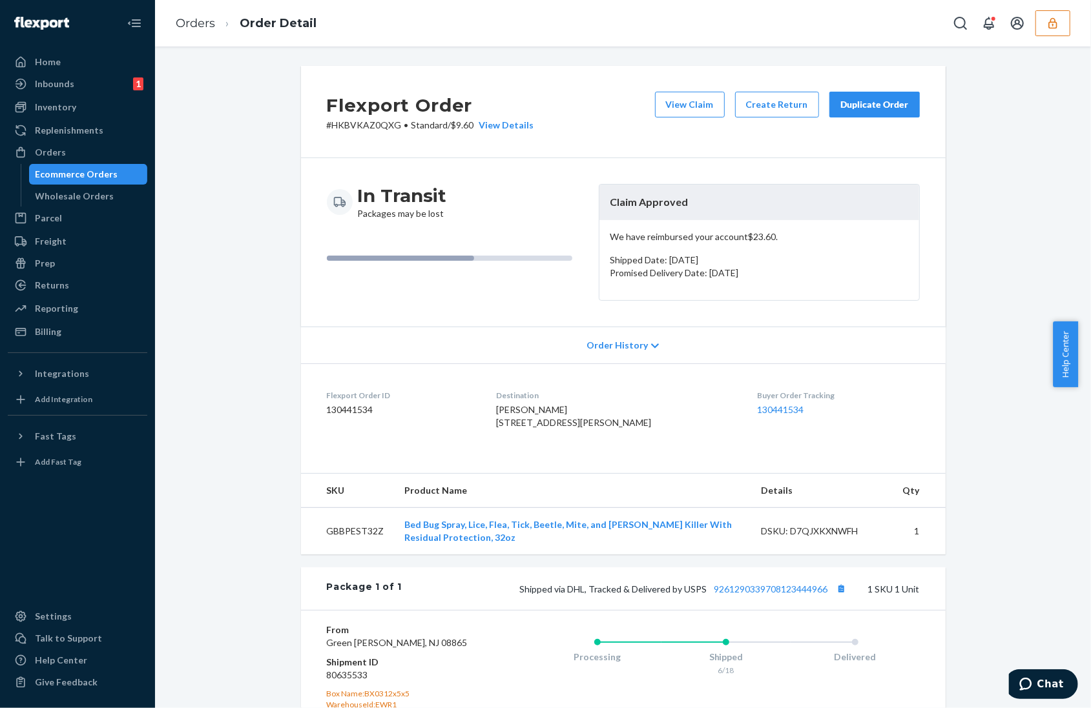
scroll to position [200, 0]
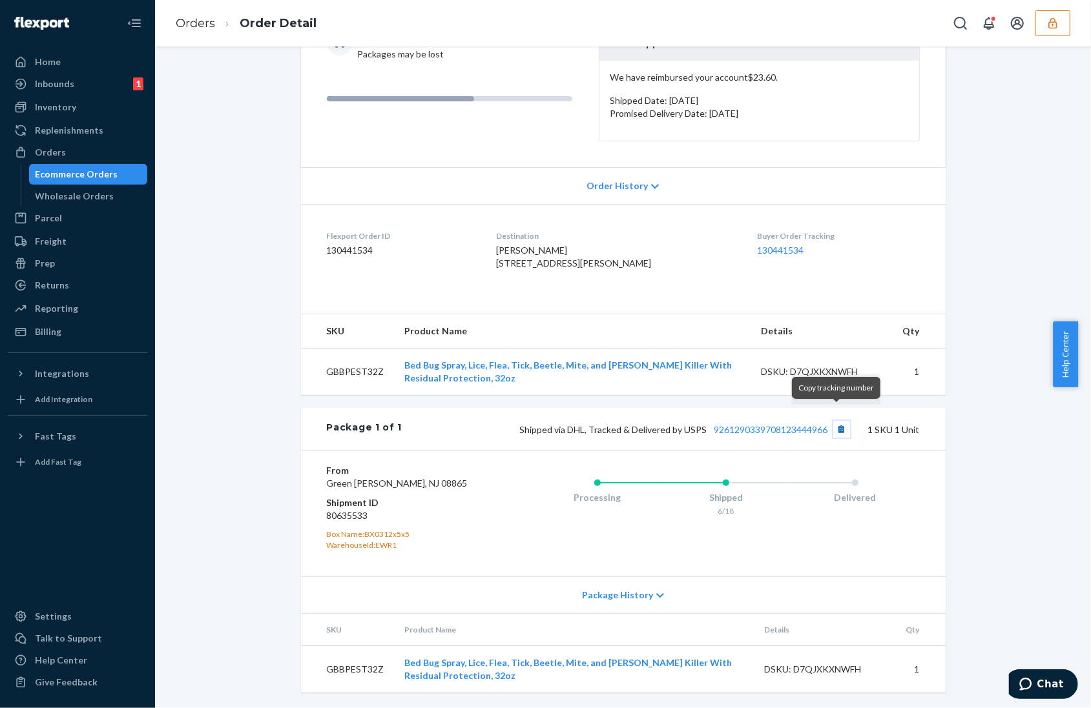
click at [833, 421] on button "Copy tracking number" at bounding box center [841, 429] width 17 height 17
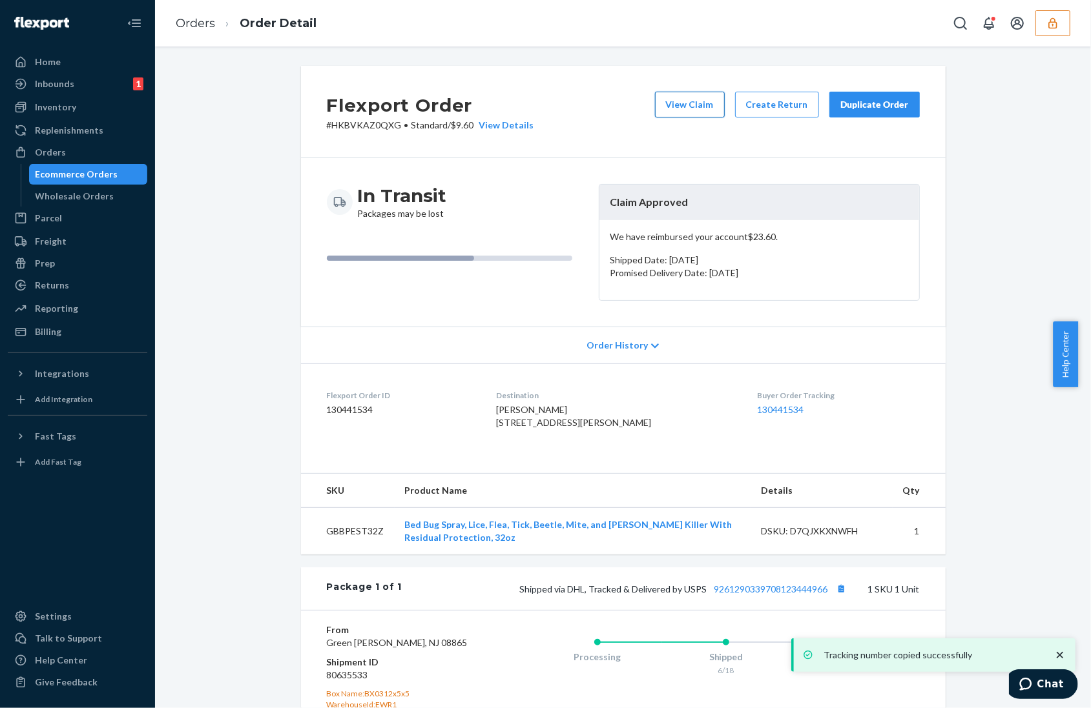
click at [672, 101] on button "View Claim" at bounding box center [690, 105] width 70 height 26
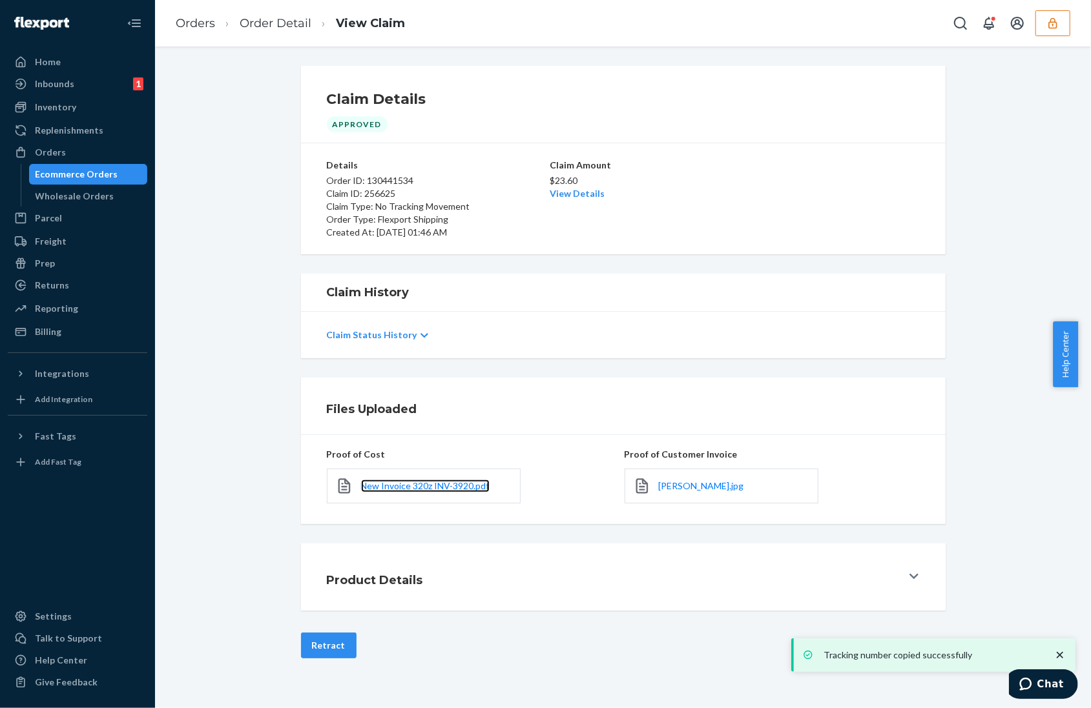
click at [398, 493] on link "New Invoice 320z INV-3920.pdf" at bounding box center [425, 486] width 128 height 13
click at [696, 486] on span "paul biener.jpg" at bounding box center [701, 485] width 85 height 11
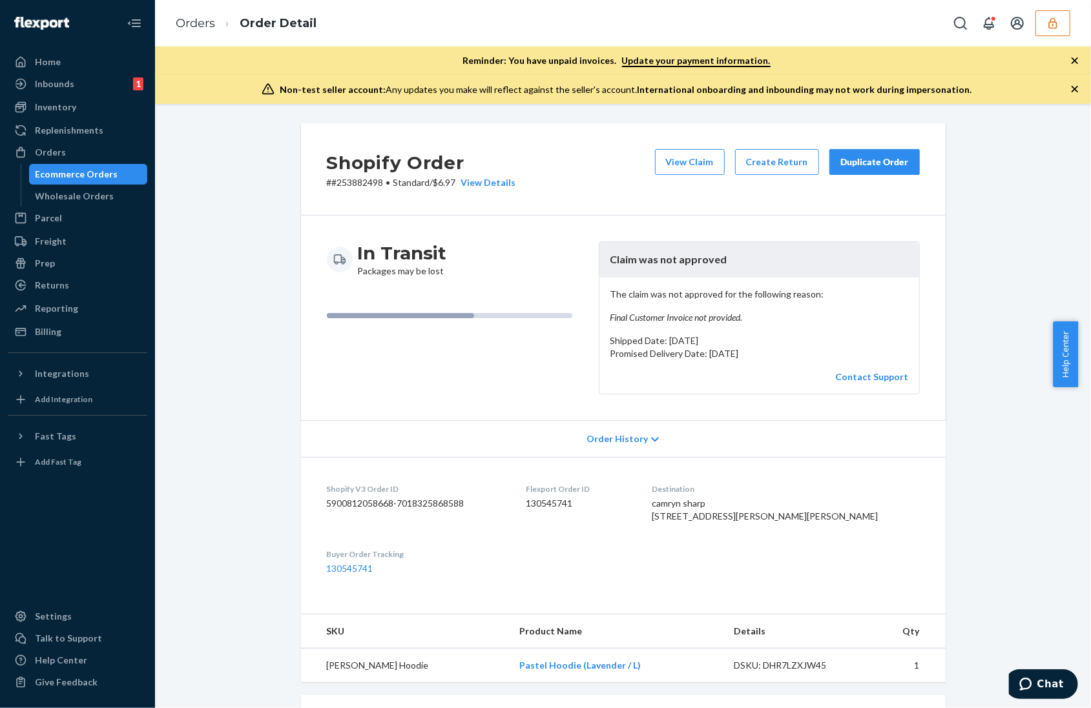
scroll to position [316, 0]
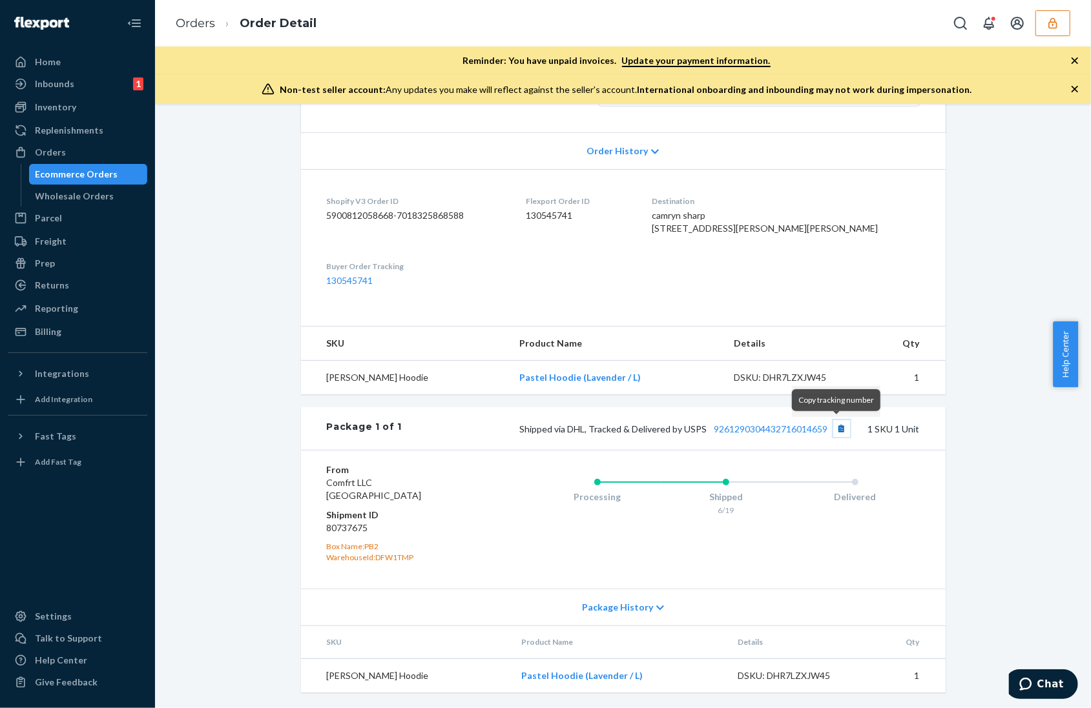
click at [833, 431] on button "Copy tracking number" at bounding box center [841, 428] width 17 height 17
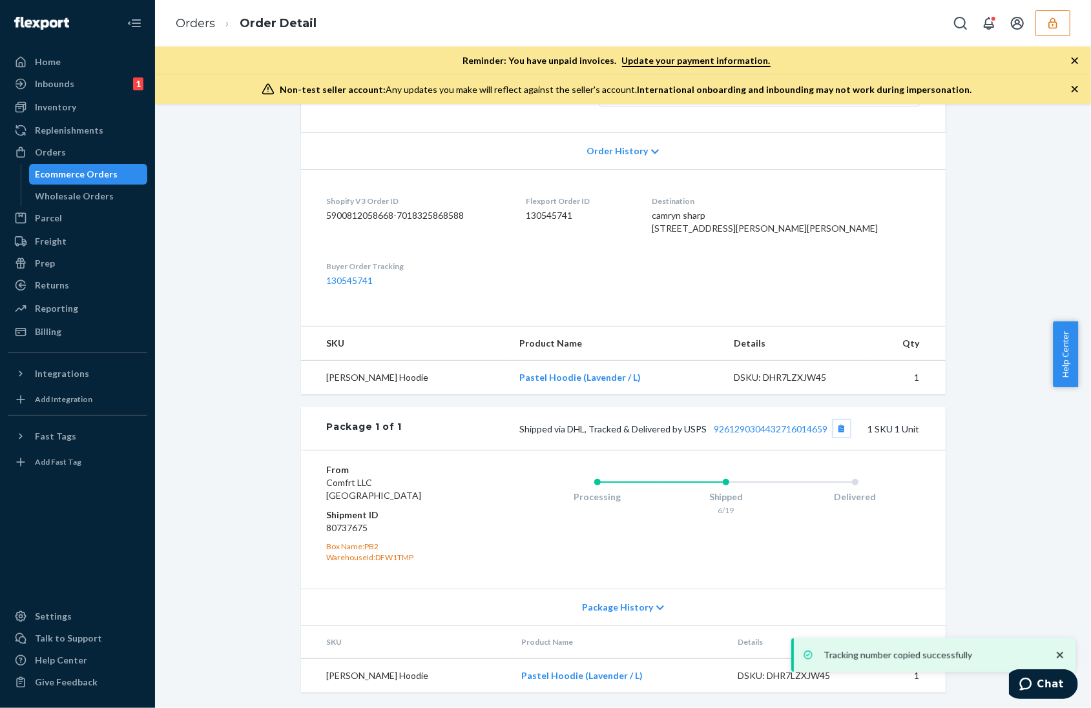
scroll to position [0, 0]
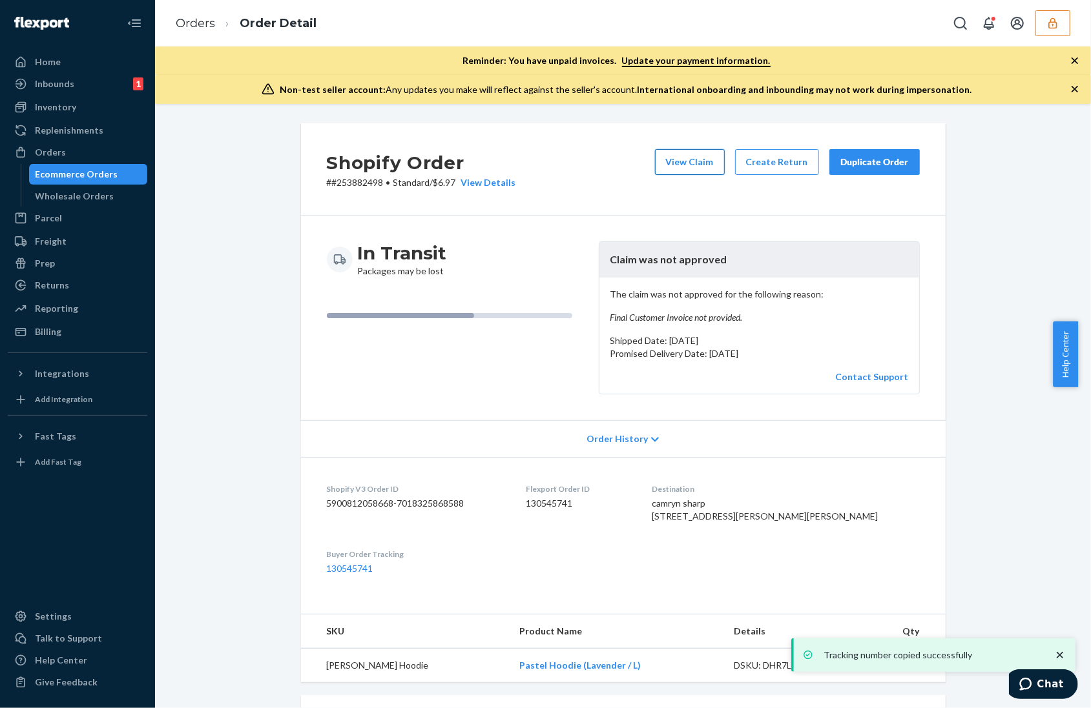
click at [701, 170] on button "View Claim" at bounding box center [690, 162] width 70 height 26
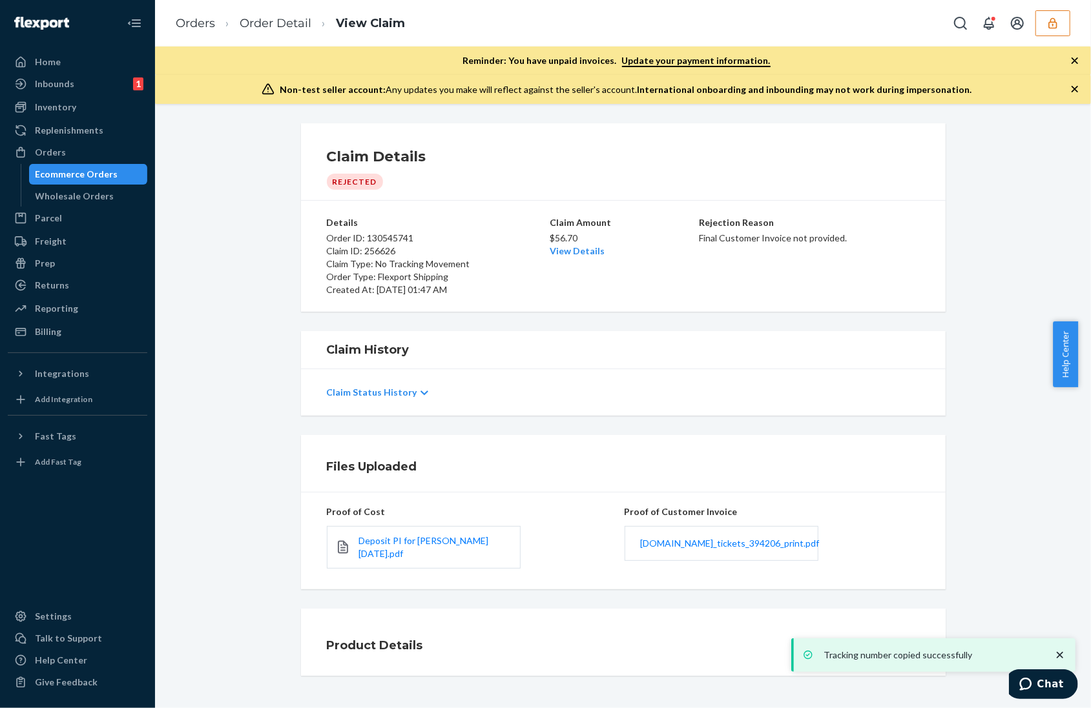
scroll to position [17, 0]
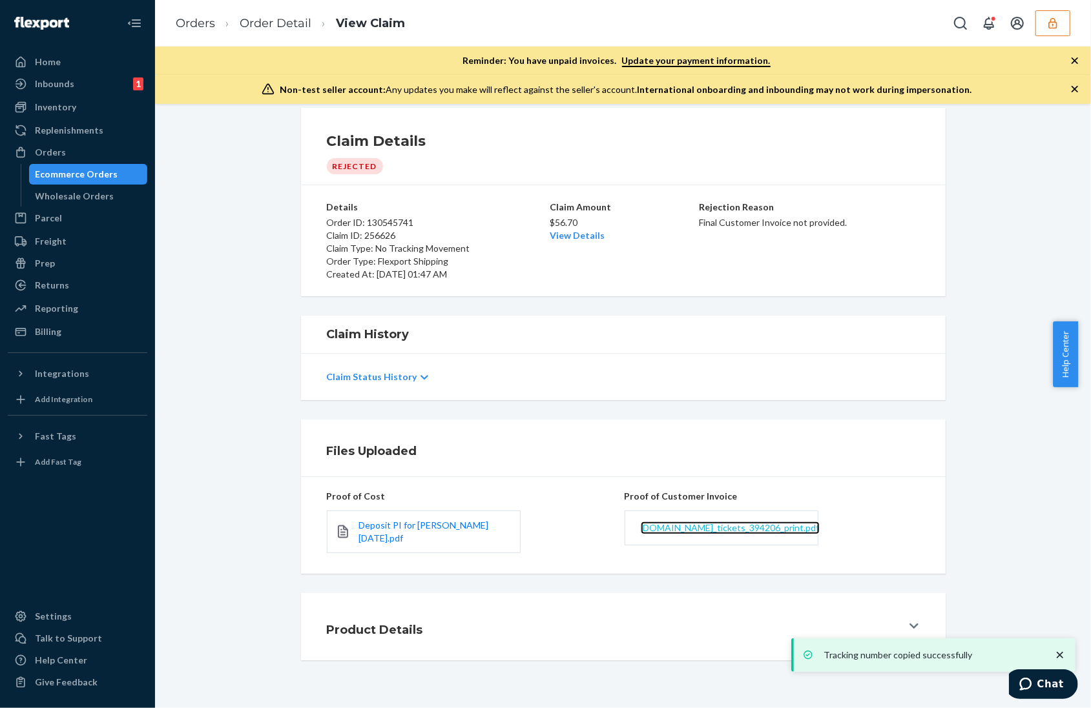
click at [732, 527] on span "comfrt.zendesk.com_tickets_394206_print.pdf" at bounding box center [730, 527] width 179 height 11
click at [437, 529] on span "Deposit PI for Hudson 2024-11-25.pdf" at bounding box center [423, 532] width 130 height 24
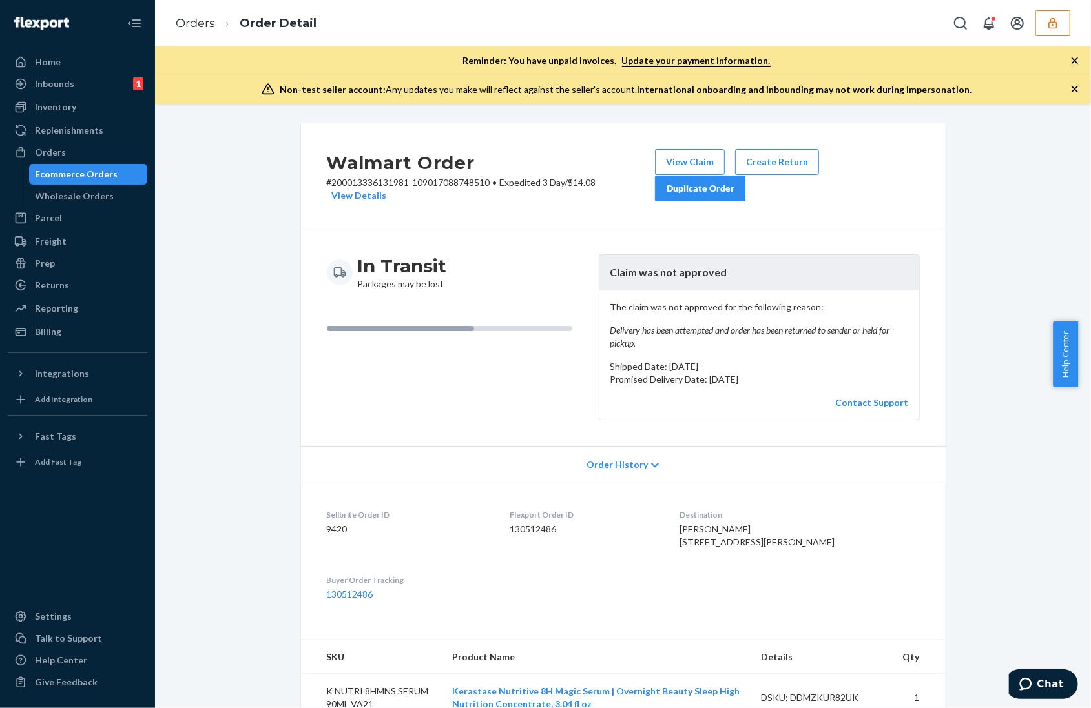
click at [1073, 89] on icon "button" at bounding box center [1074, 89] width 6 height 6
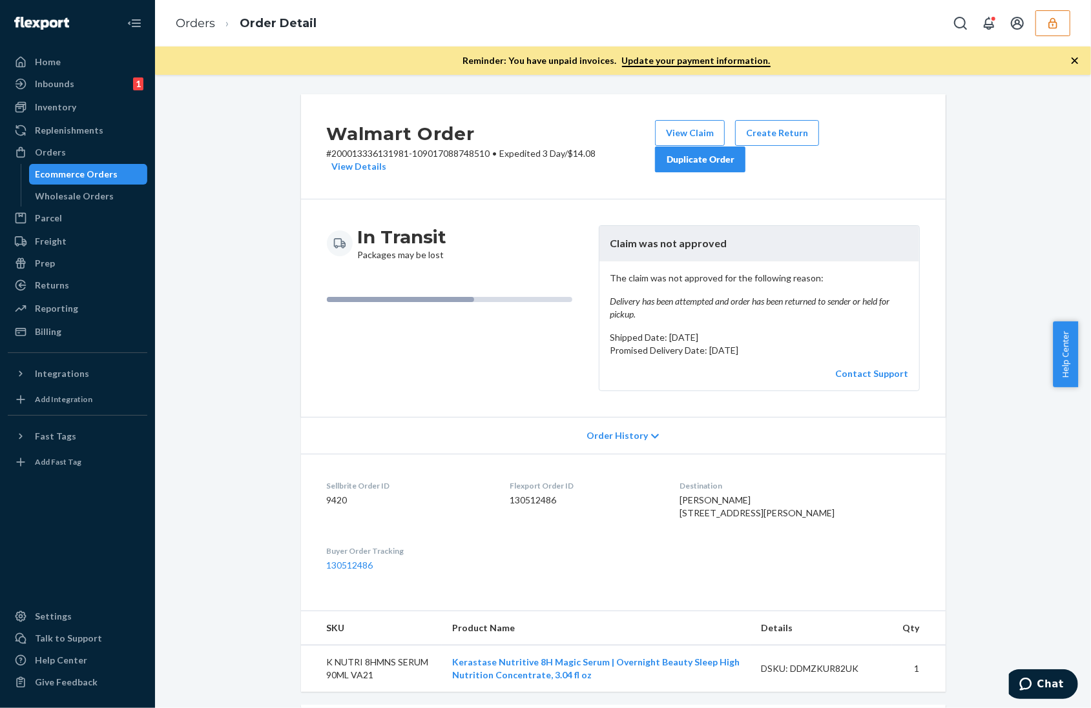
click at [1076, 61] on icon "button" at bounding box center [1074, 60] width 13 height 13
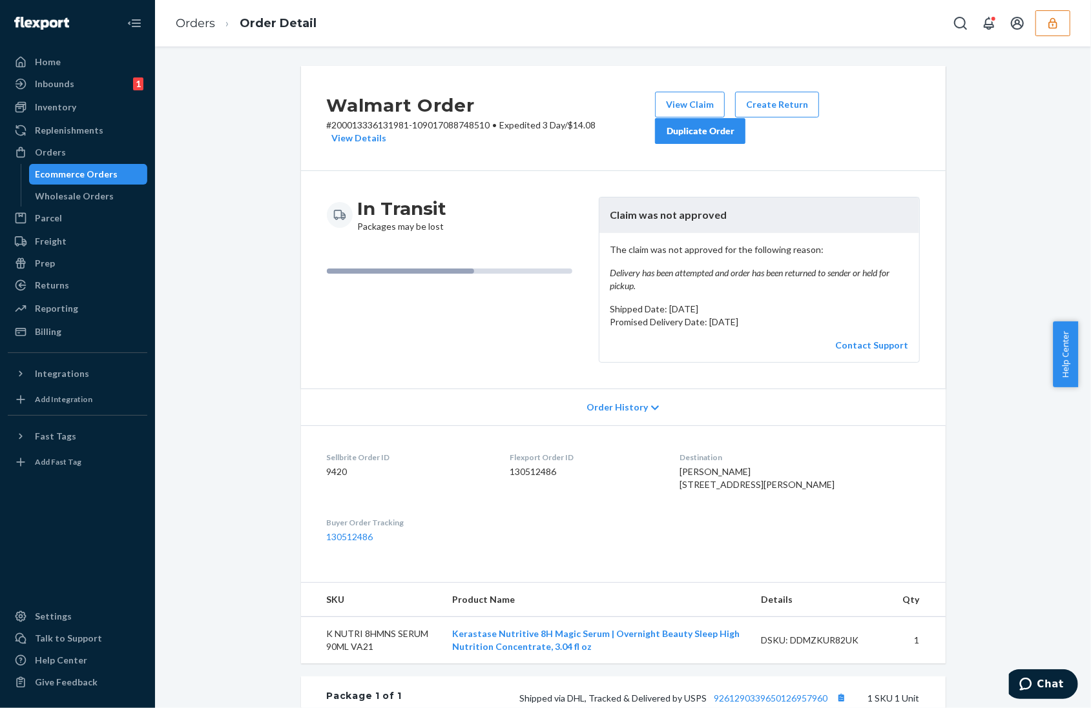
scroll to position [297, 0]
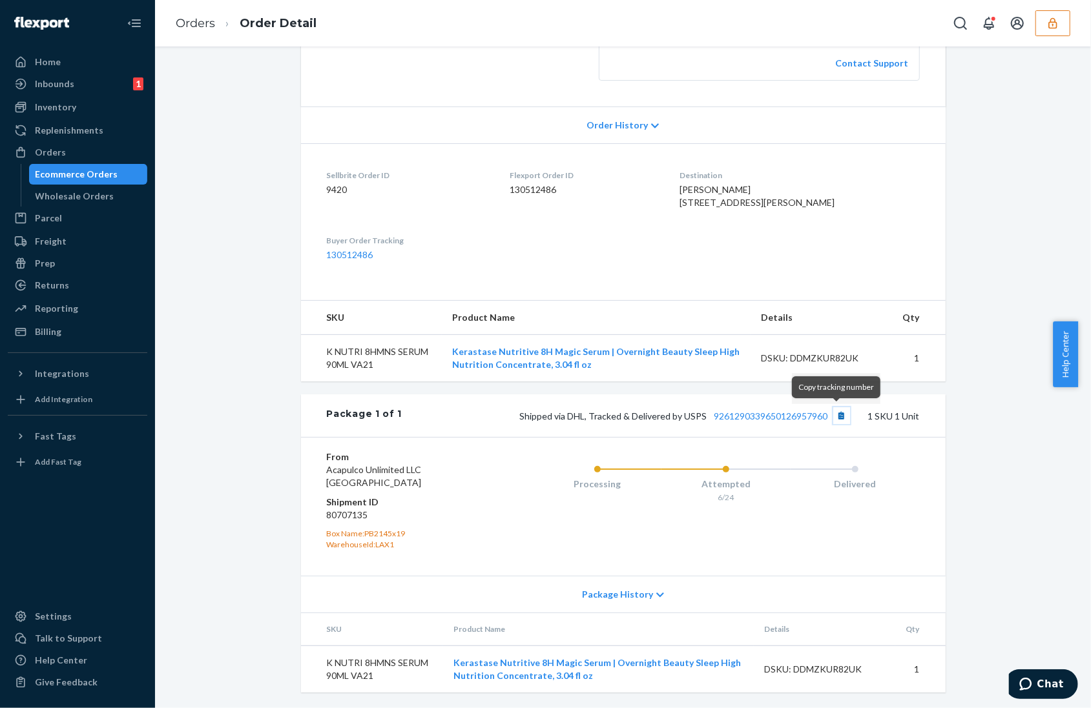
click at [833, 409] on button "Copy tracking number" at bounding box center [841, 415] width 17 height 17
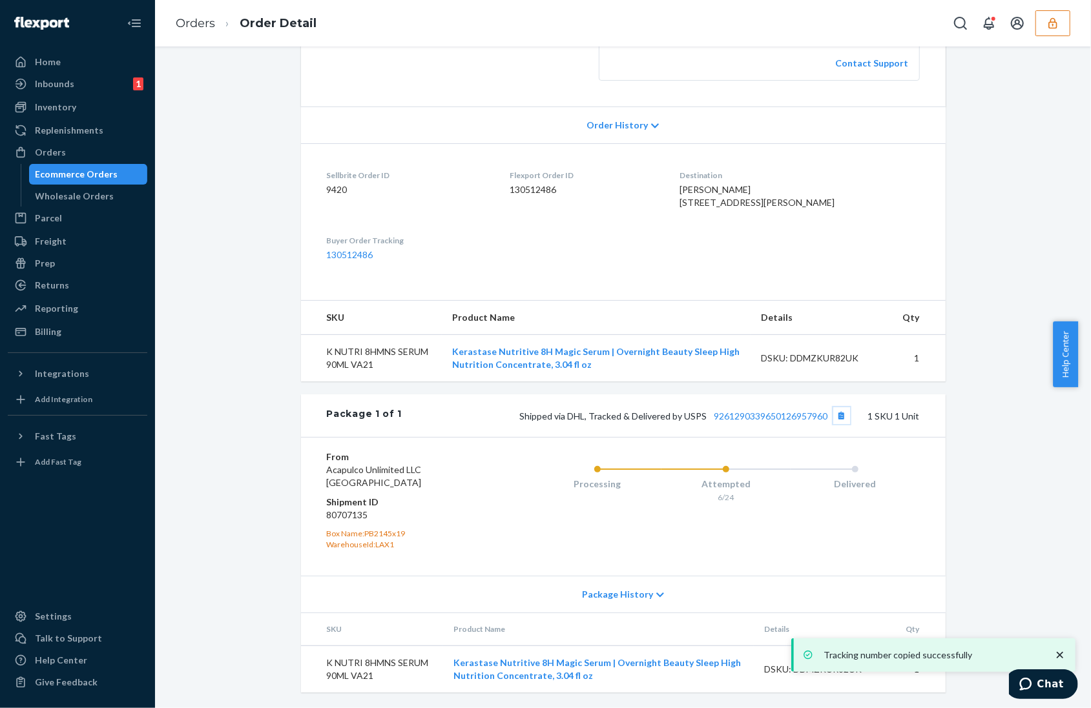
scroll to position [0, 0]
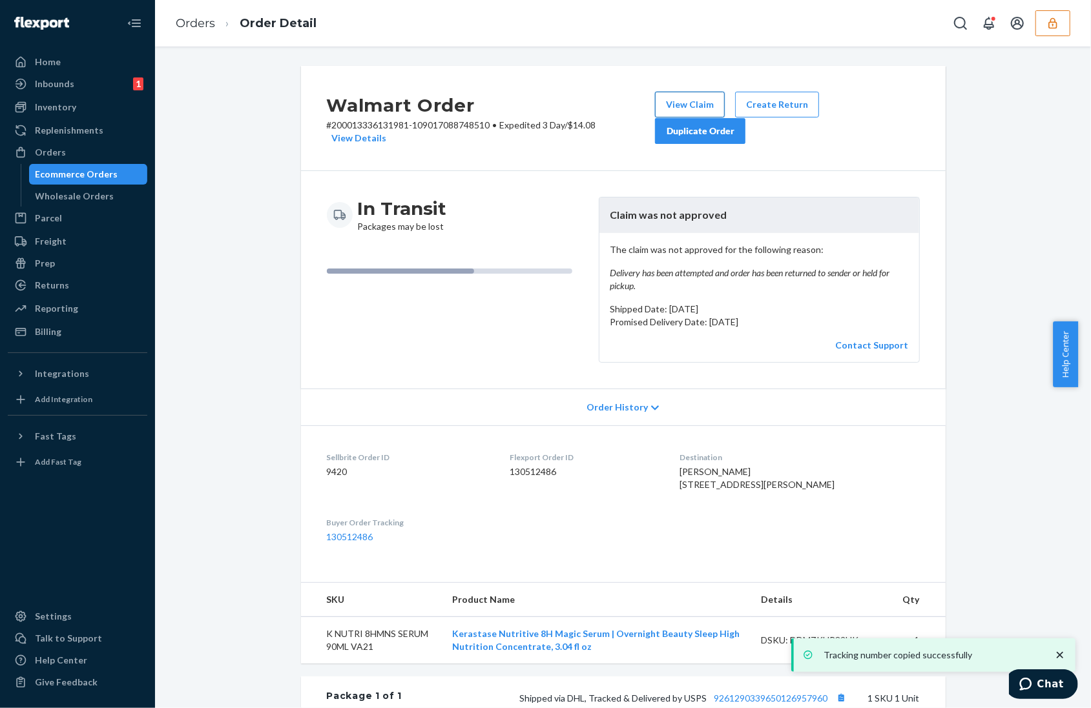
click at [680, 107] on button "View Claim" at bounding box center [690, 105] width 70 height 26
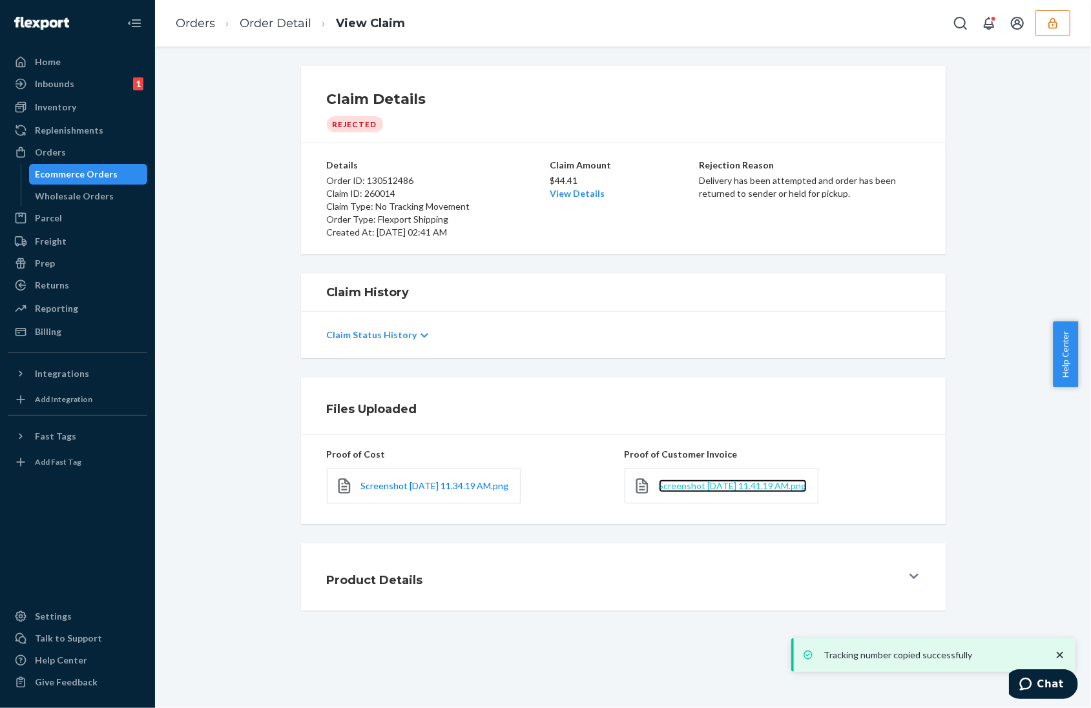
click at [672, 491] on span "Screenshot [DATE] 11.41.19 AM.png" at bounding box center [733, 485] width 148 height 11
